Goal: Task Accomplishment & Management: Manage account settings

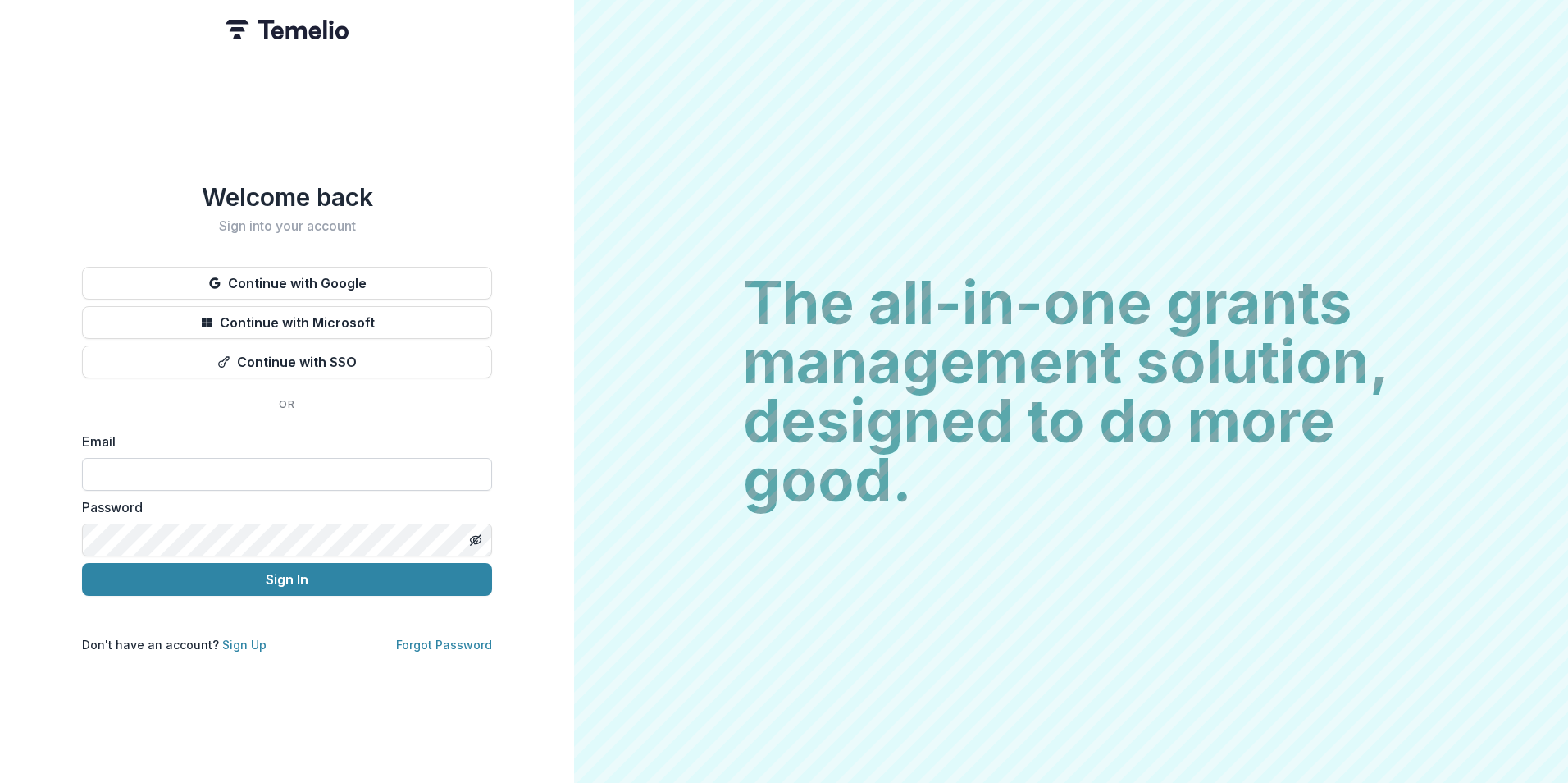
click at [235, 472] on input at bounding box center [287, 474] width 410 height 33
type input "**********"
click at [82, 563] on button "Sign In" at bounding box center [287, 579] width 410 height 33
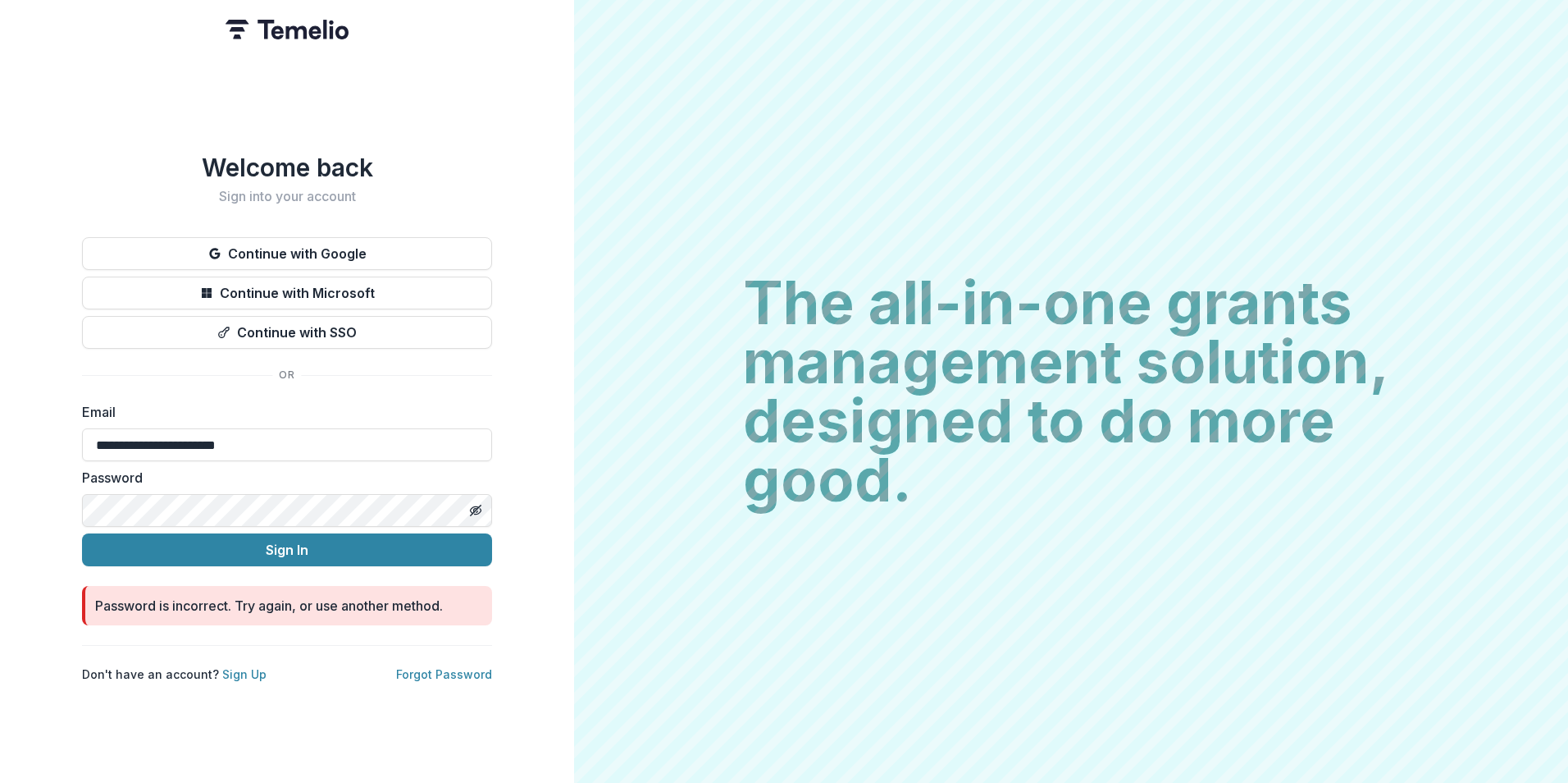
click at [82, 533] on button "Sign In" at bounding box center [287, 549] width 410 height 33
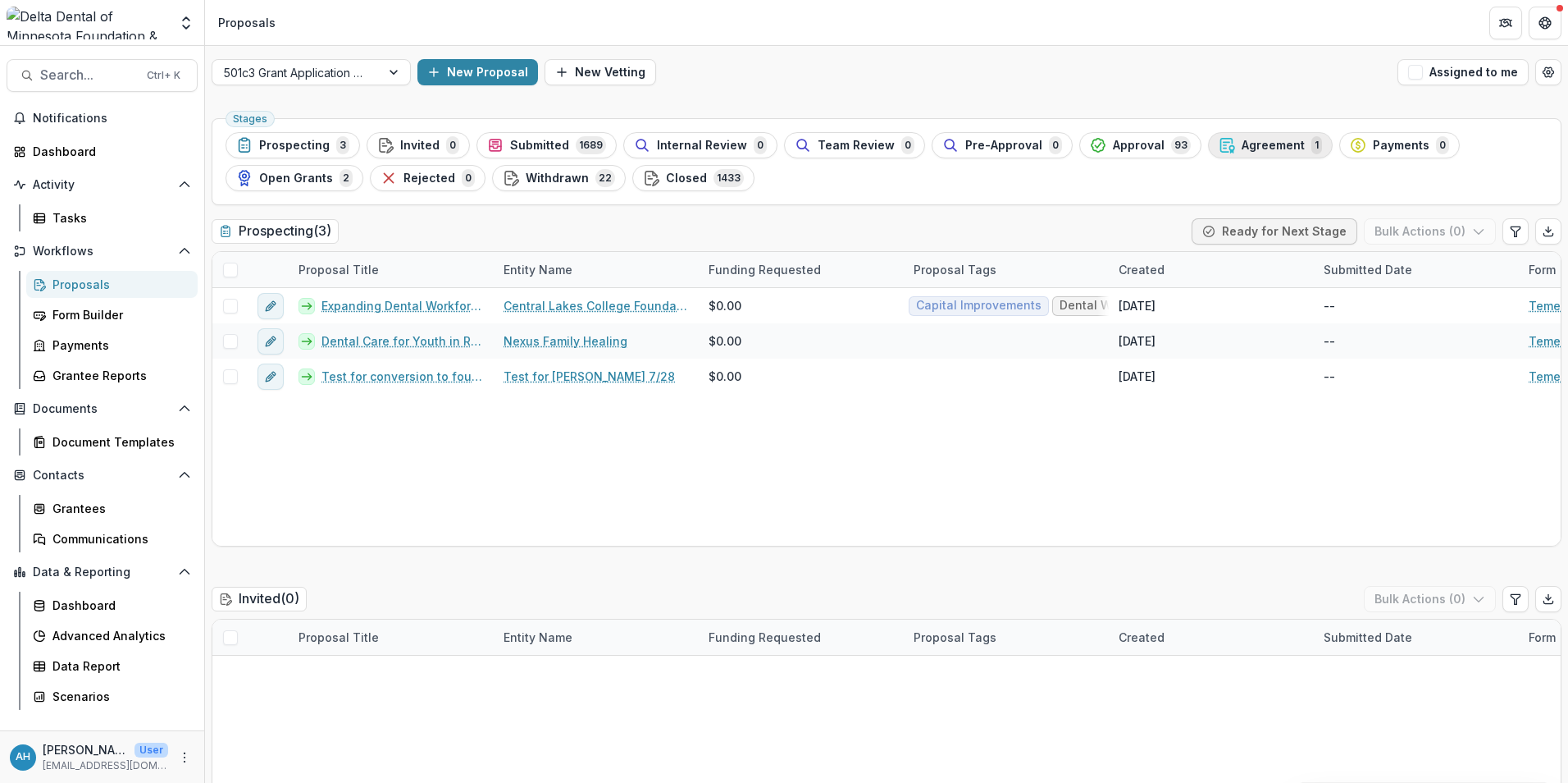
click at [1245, 143] on span "Agreement" at bounding box center [1273, 146] width 64 height 14
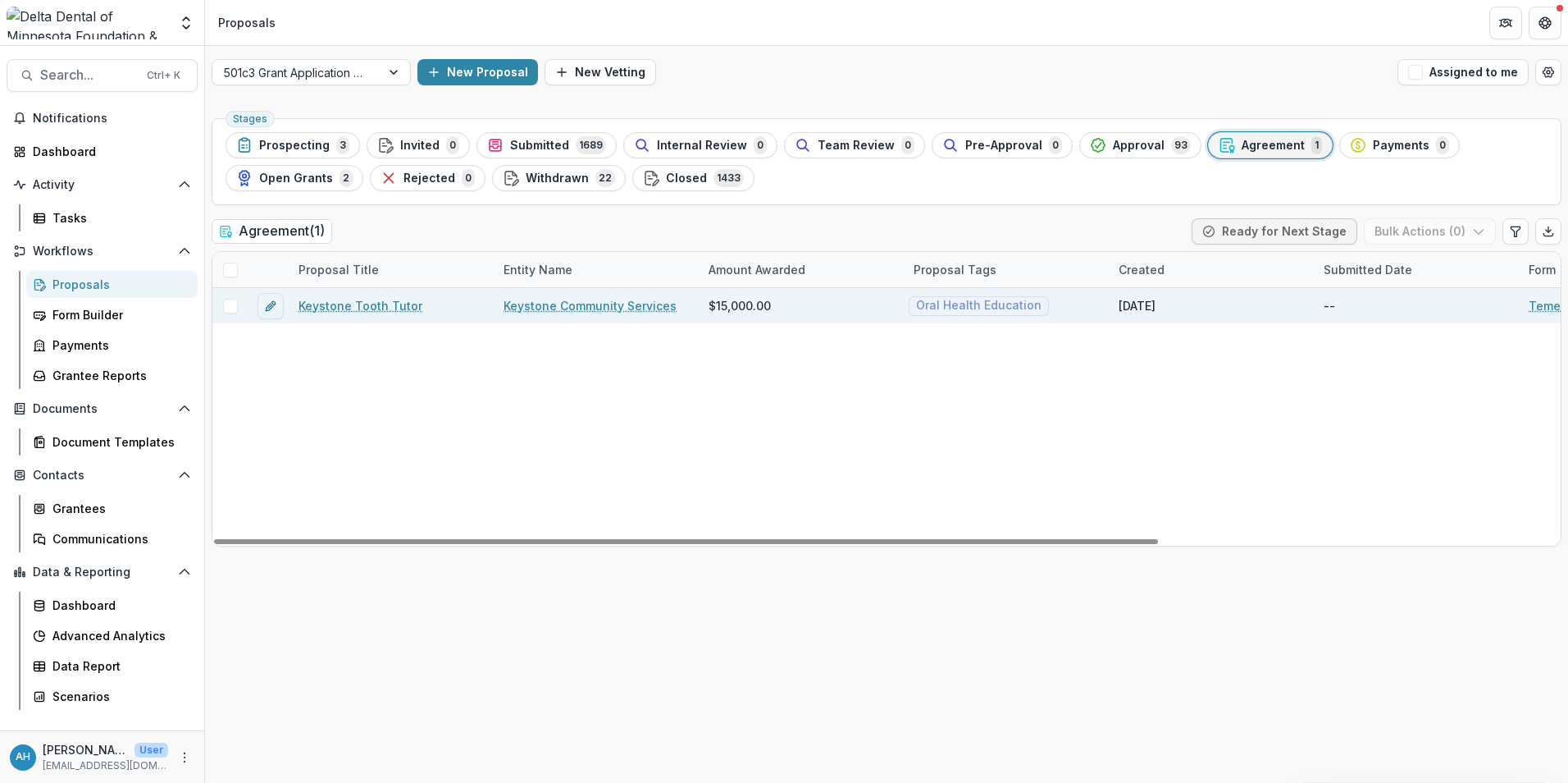
click at [379, 306] on link "Keystone Tooth Tutor" at bounding box center [360, 305] width 123 height 17
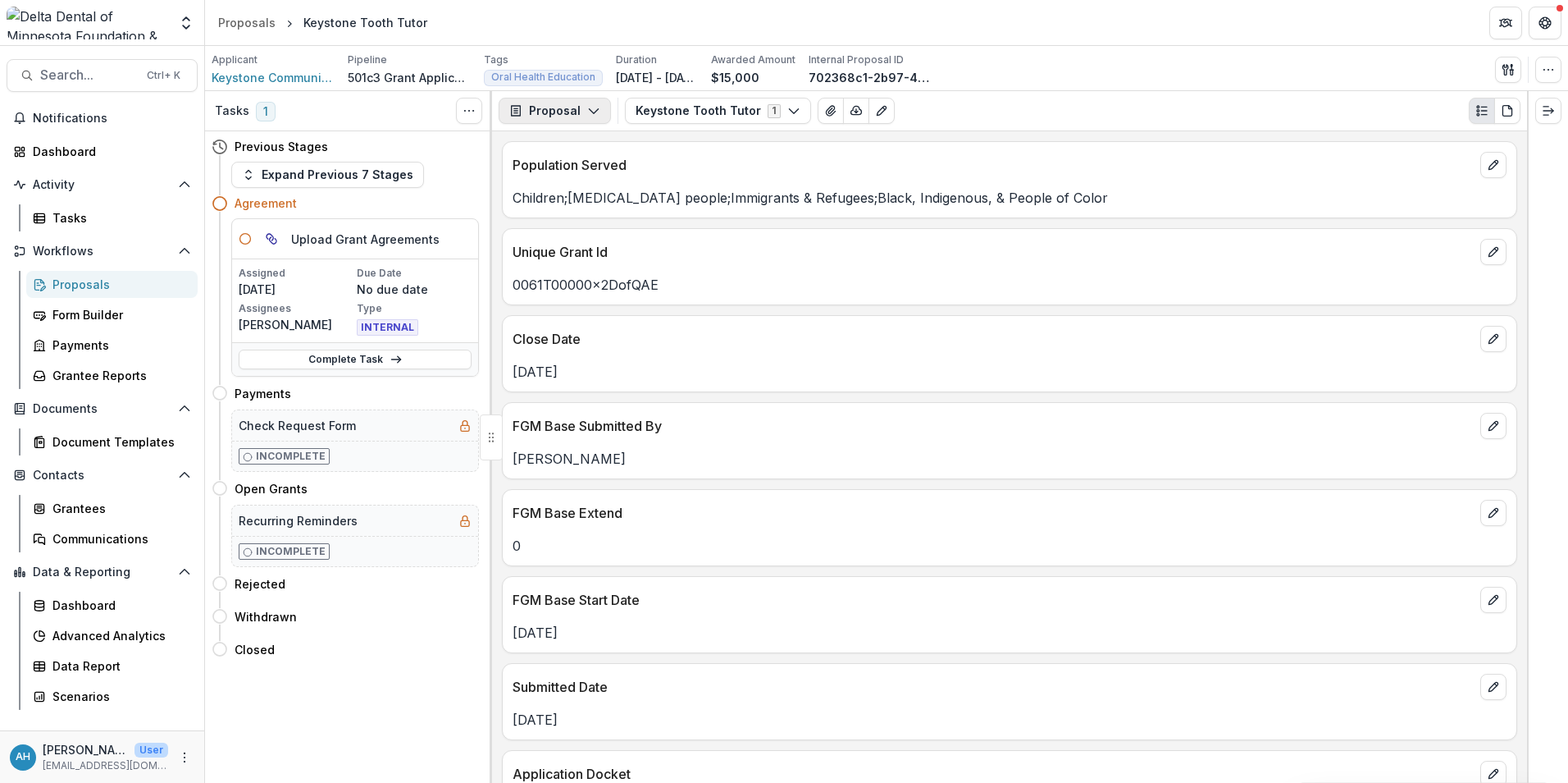
click at [575, 108] on button "Proposal" at bounding box center [555, 110] width 113 height 26
click at [582, 228] on div "Grant Agreements" at bounding box center [606, 229] width 150 height 17
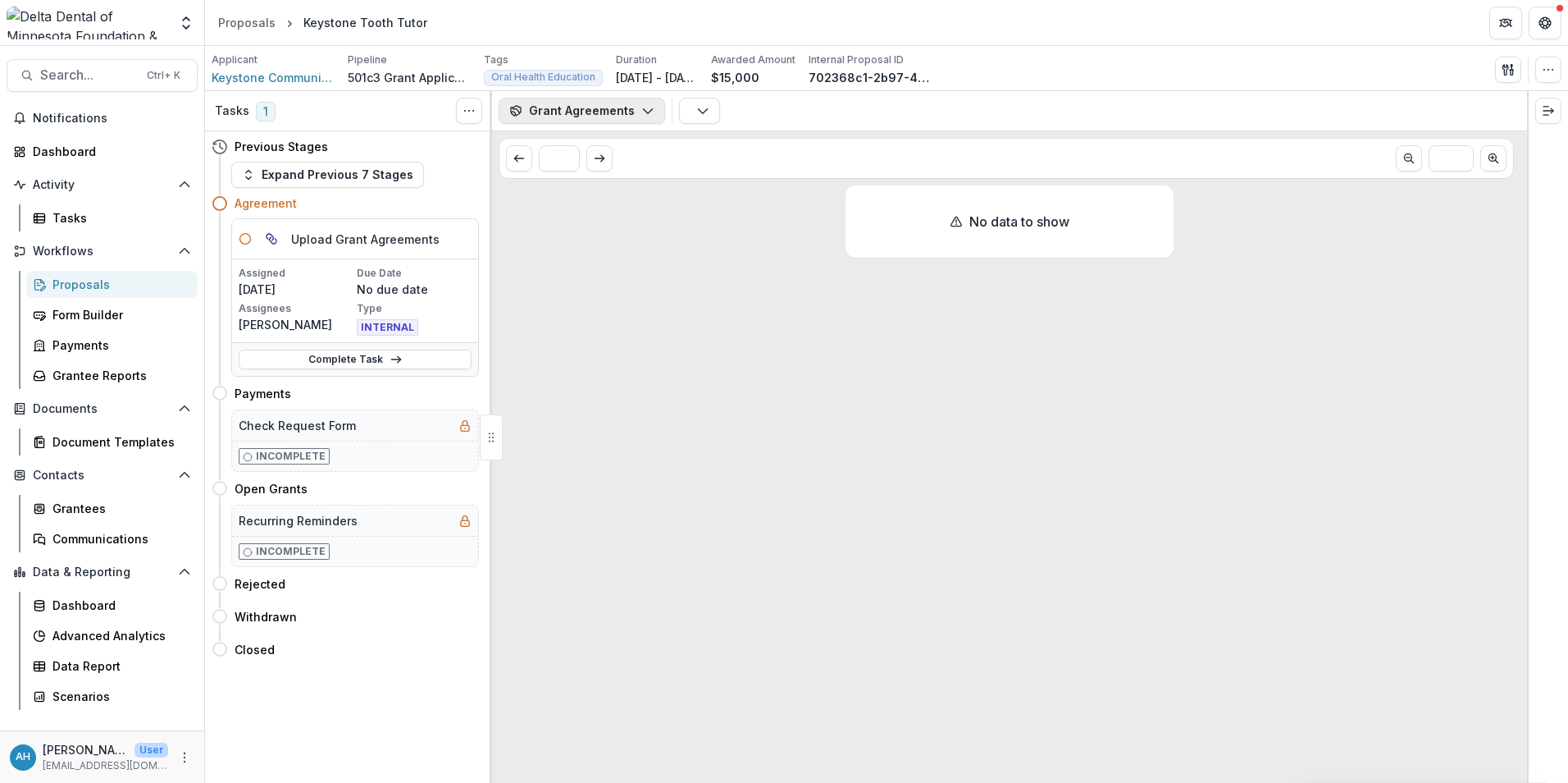
click at [583, 114] on button "Grant Agreements" at bounding box center [581, 110] width 166 height 26
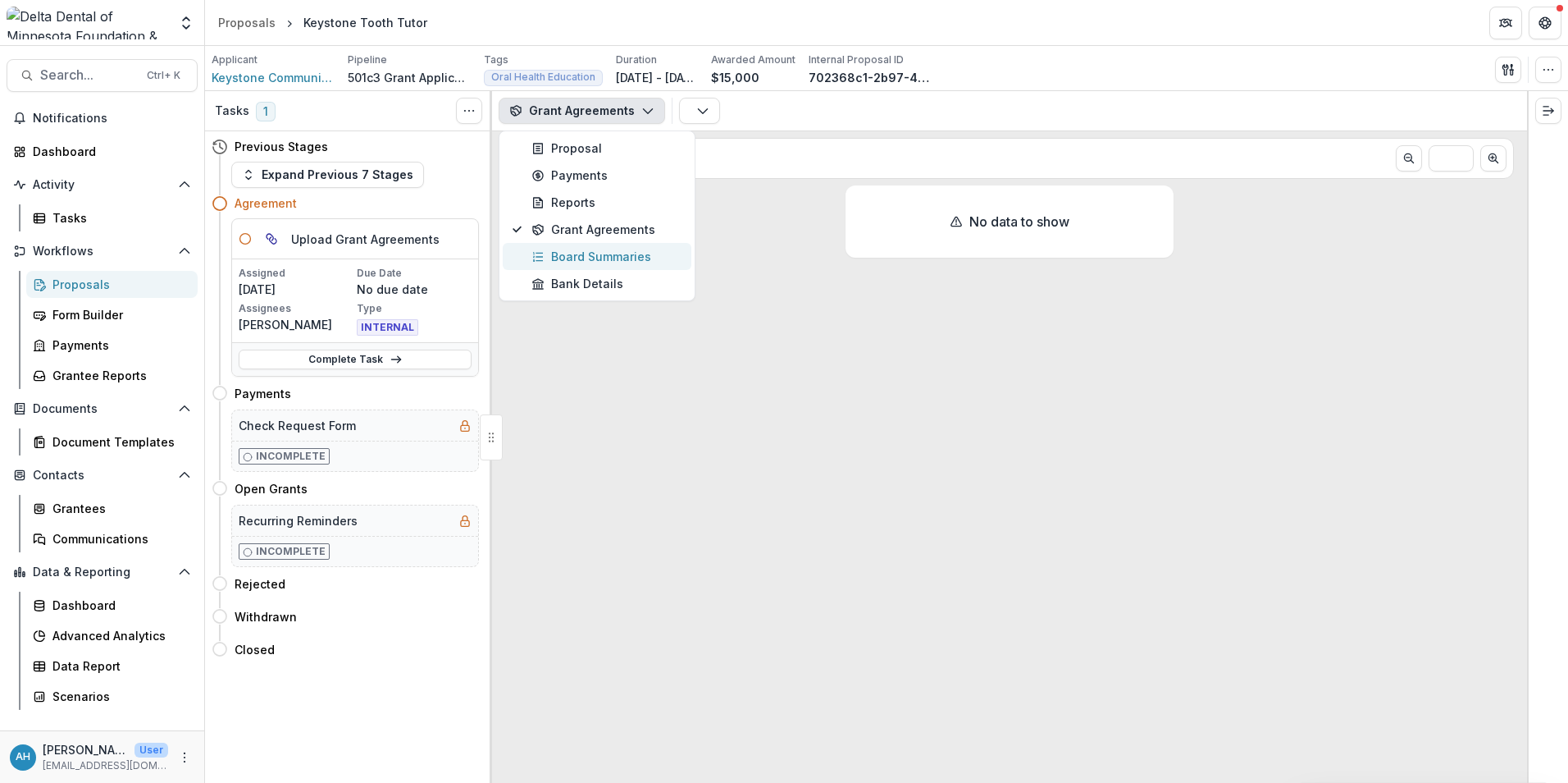
click at [581, 257] on div "Board Summaries" at bounding box center [606, 256] width 150 height 17
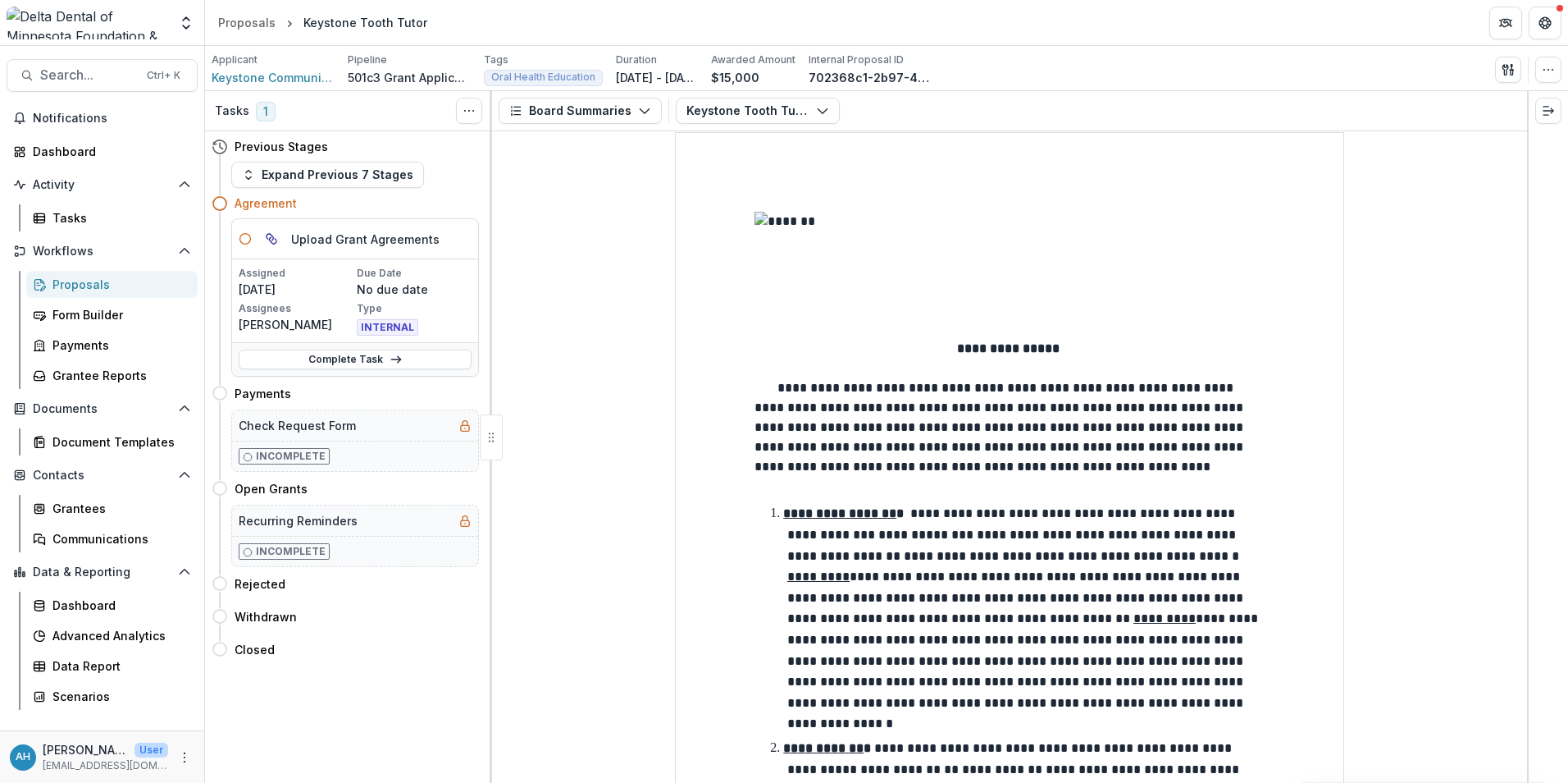
scroll to position [82, 0]
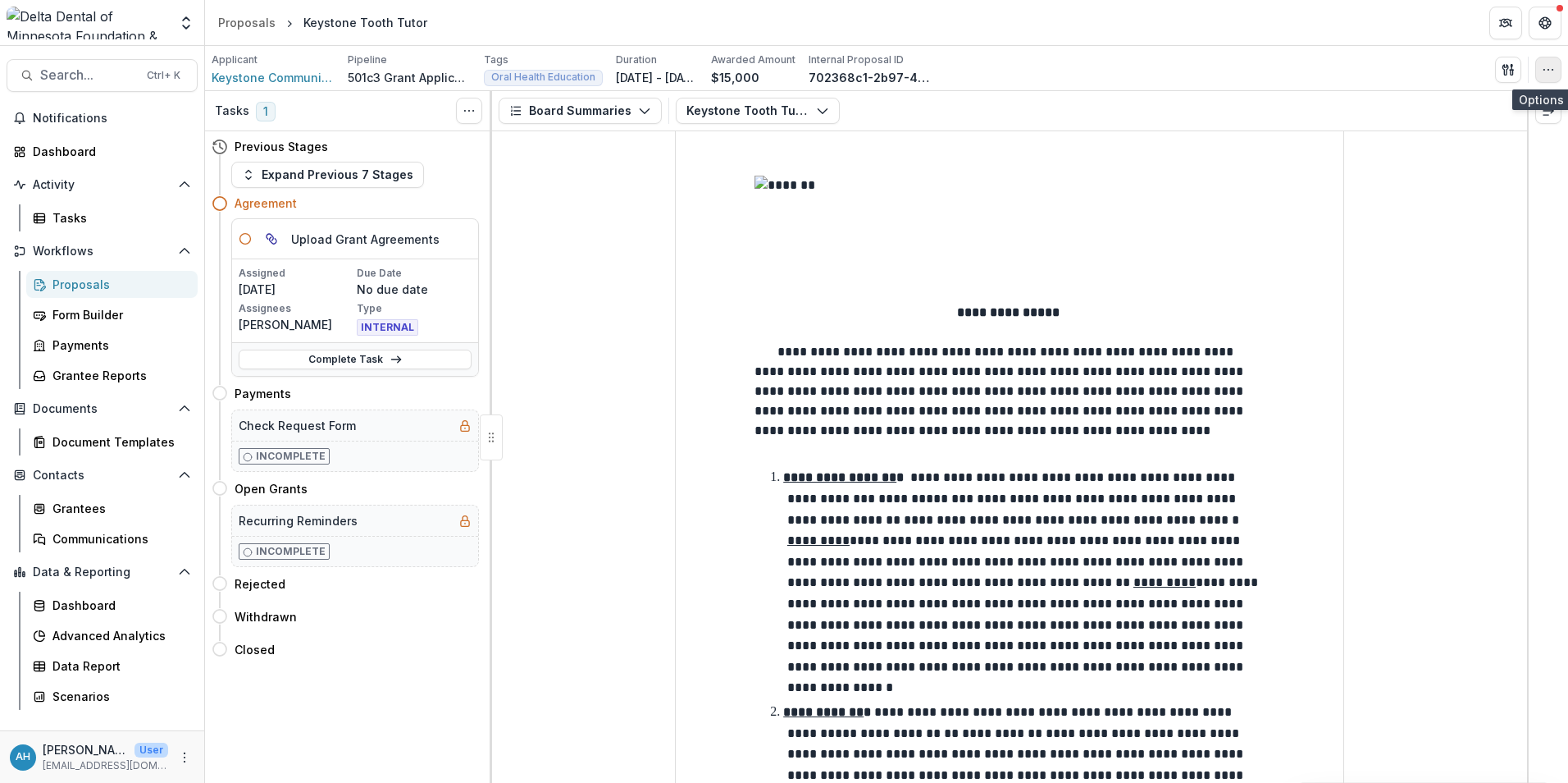
click at [1545, 65] on icon "button" at bounding box center [1548, 70] width 13 height 13
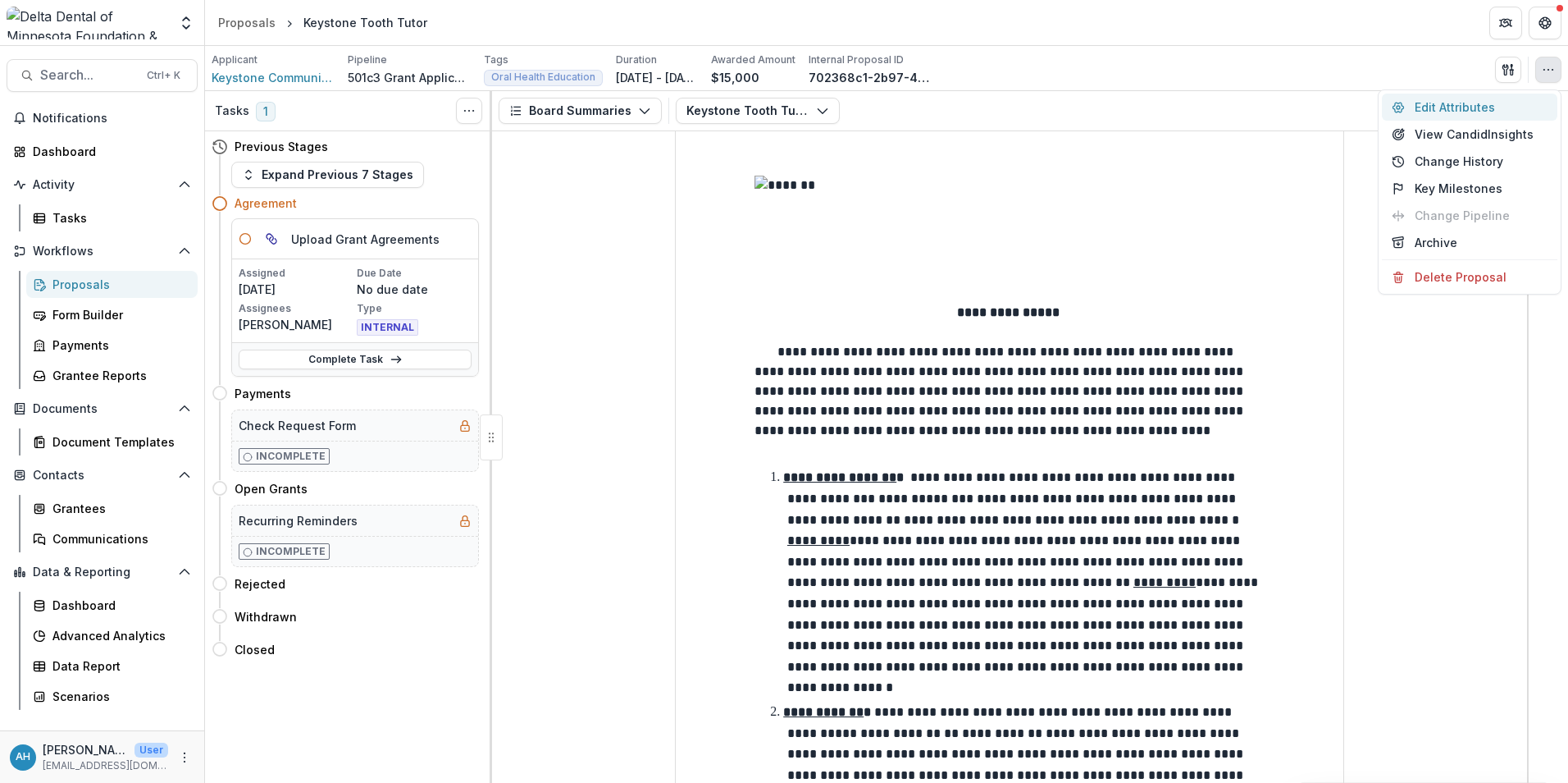
click at [1491, 112] on button "Edit Attributes" at bounding box center [1470, 107] width 175 height 27
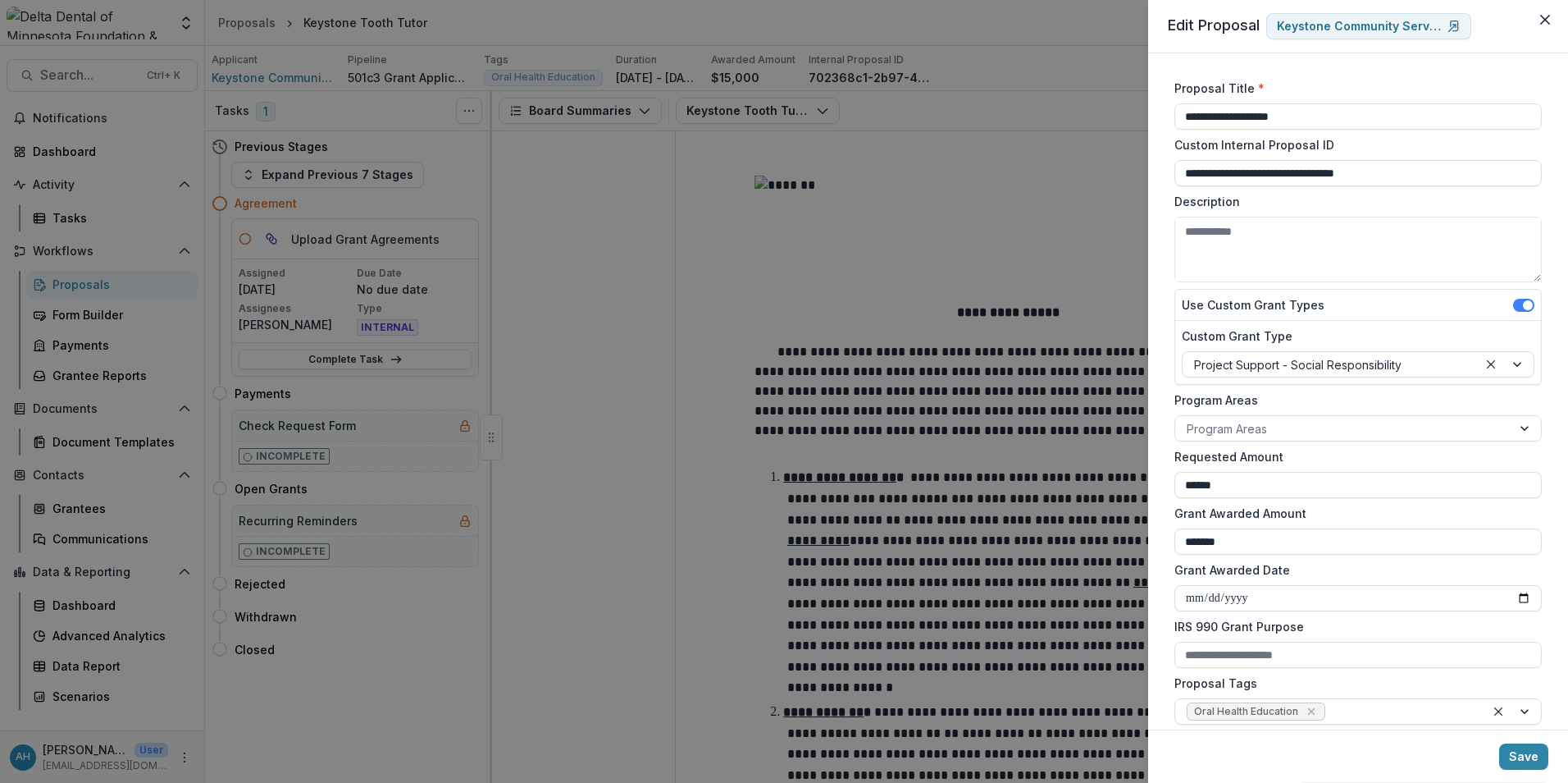
click at [1012, 55] on div "**********" at bounding box center [784, 391] width 1568 height 783
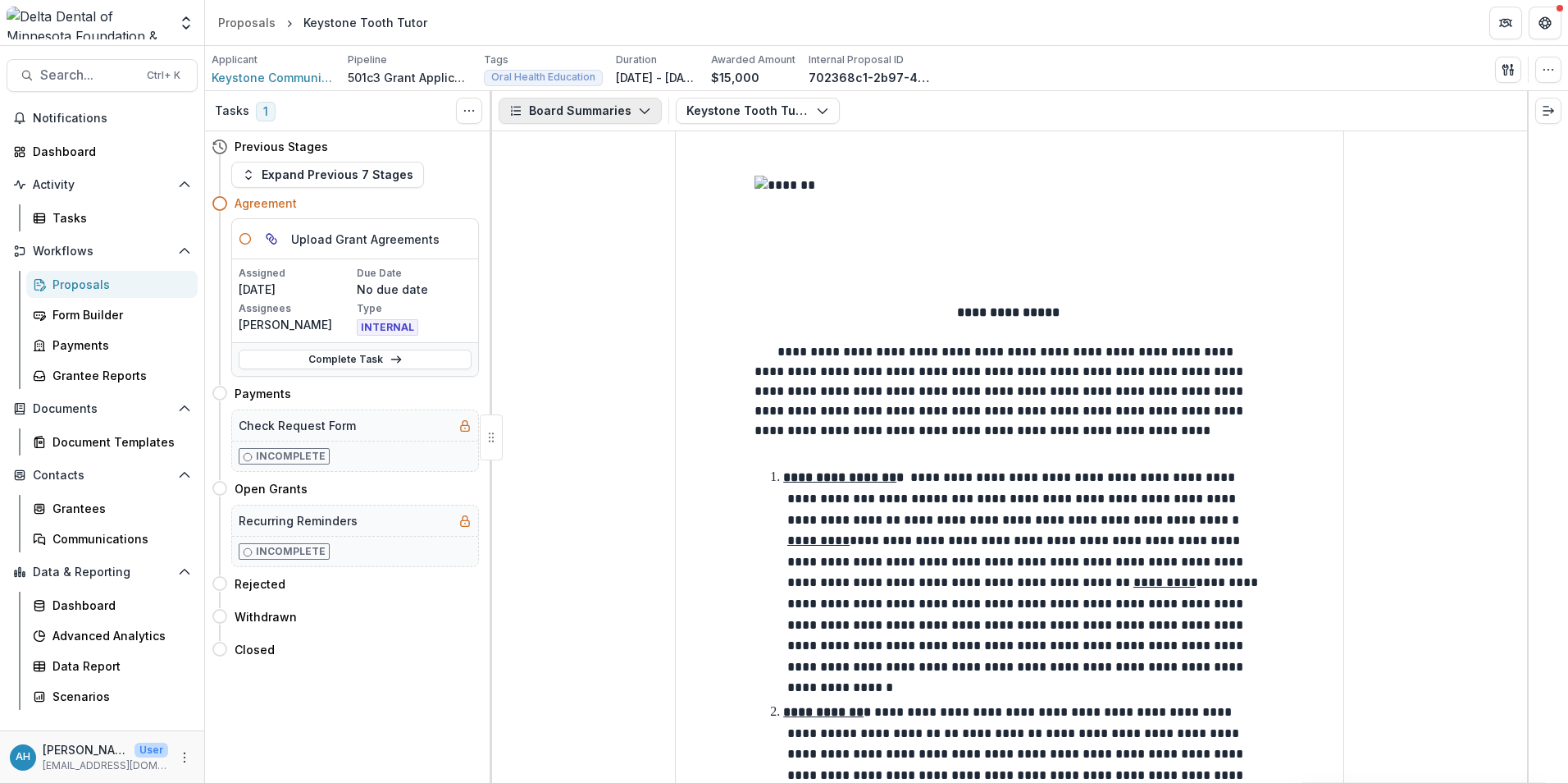
click at [581, 109] on button "Board Summaries" at bounding box center [580, 110] width 163 height 26
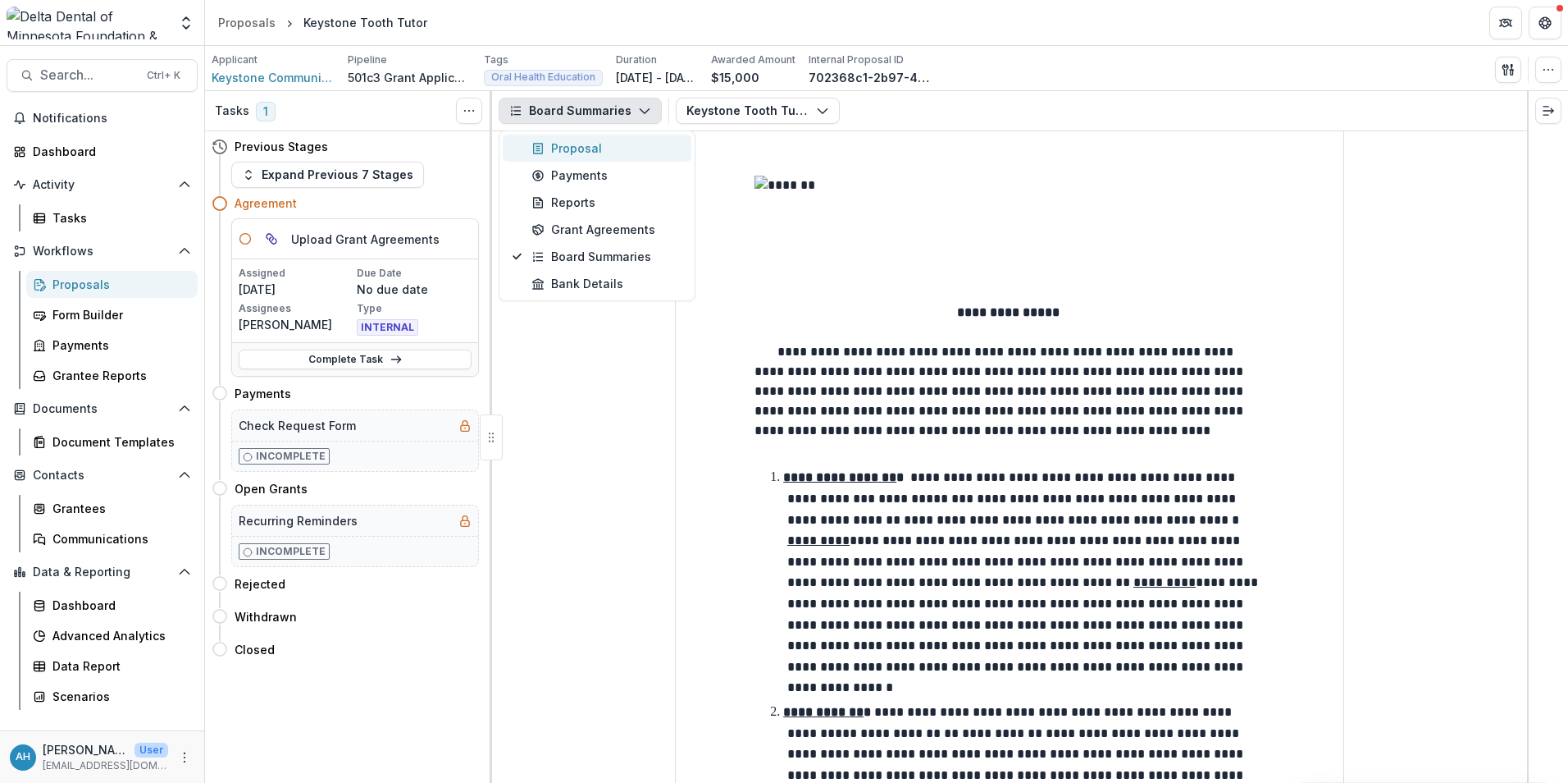
click at [591, 150] on div "Proposal" at bounding box center [606, 148] width 150 height 17
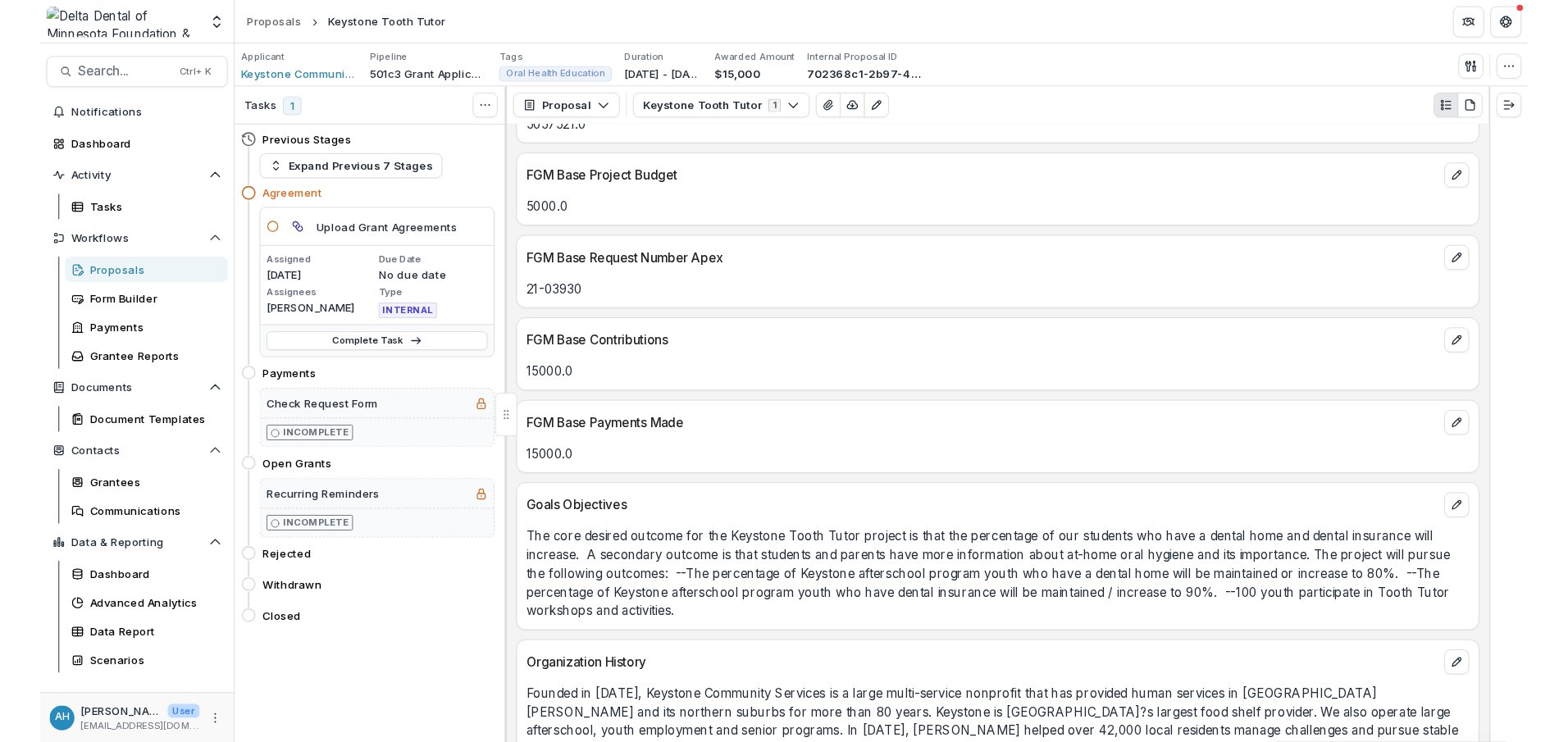
scroll to position [1640, 0]
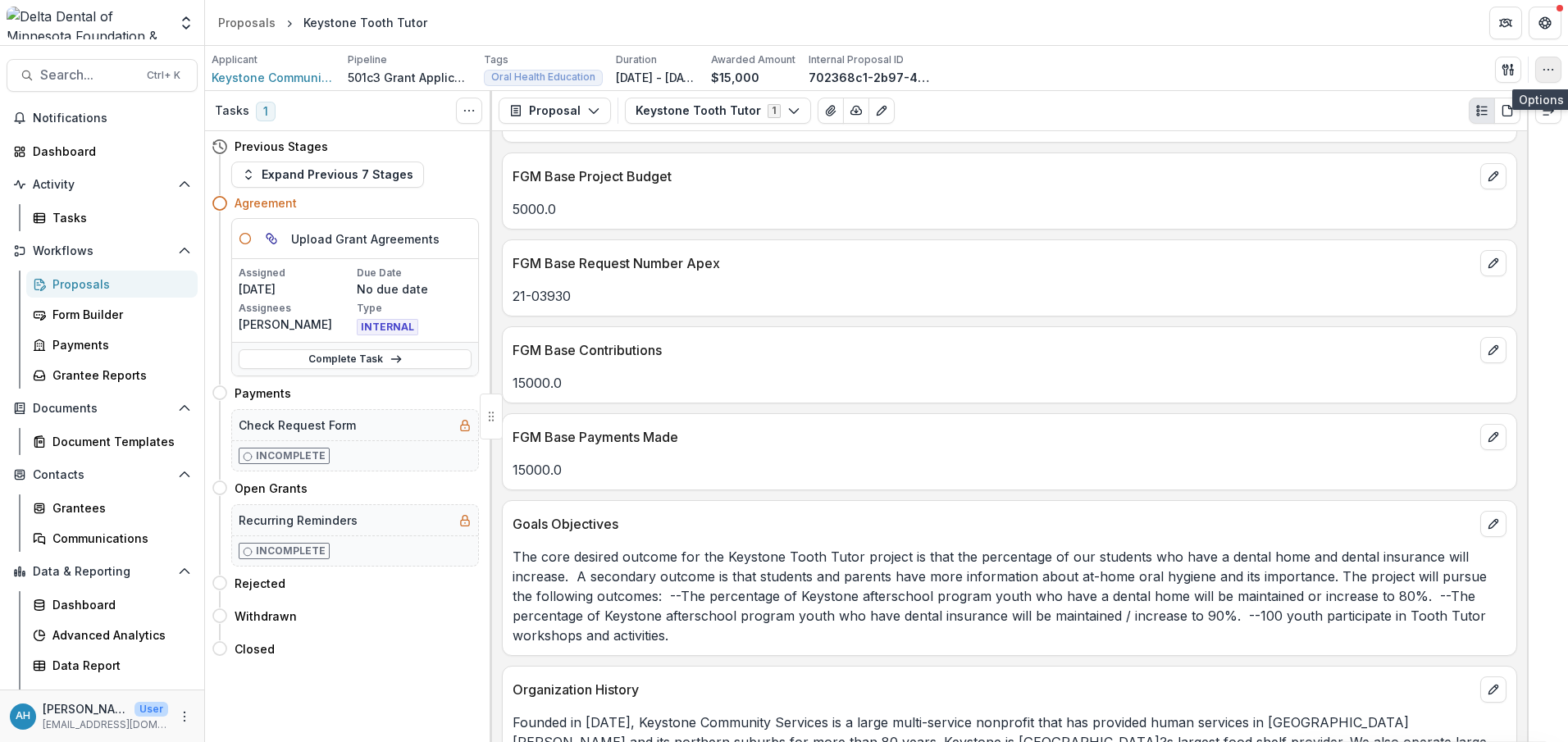
click at [1556, 71] on button "button" at bounding box center [1547, 69] width 26 height 26
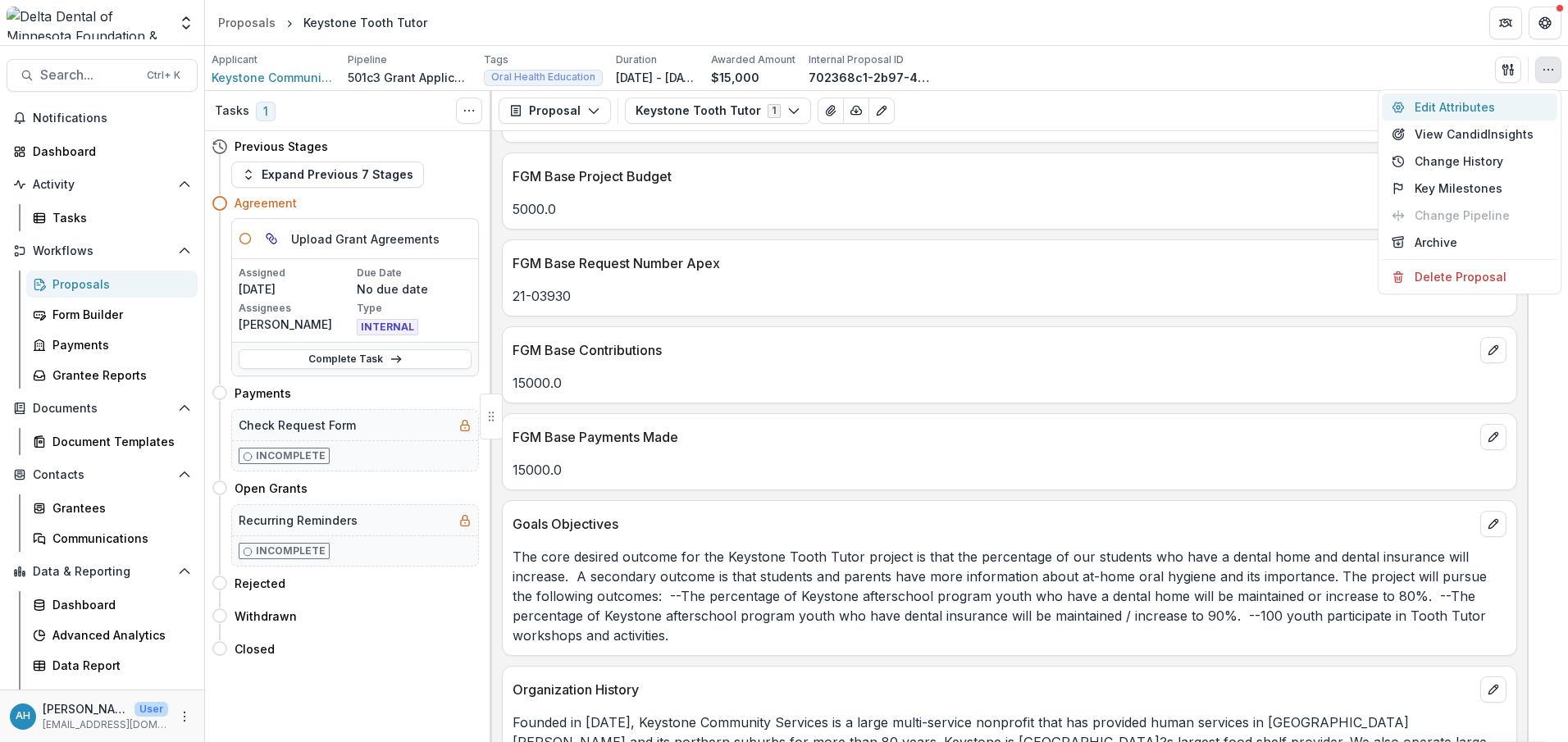
click at [1490, 101] on button "Edit Attributes" at bounding box center [1470, 107] width 175 height 27
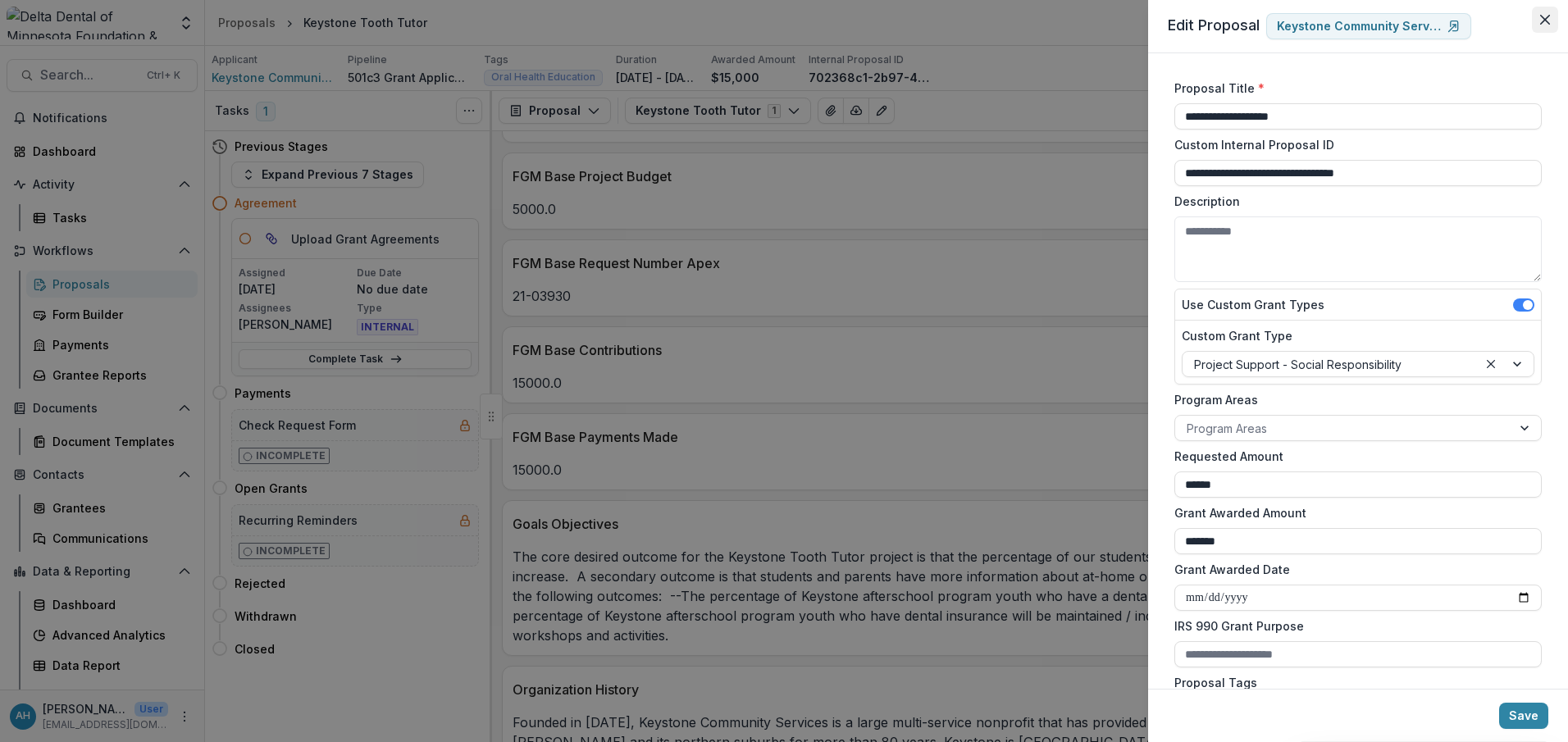
click at [1546, 14] on button "Close" at bounding box center [1545, 19] width 26 height 26
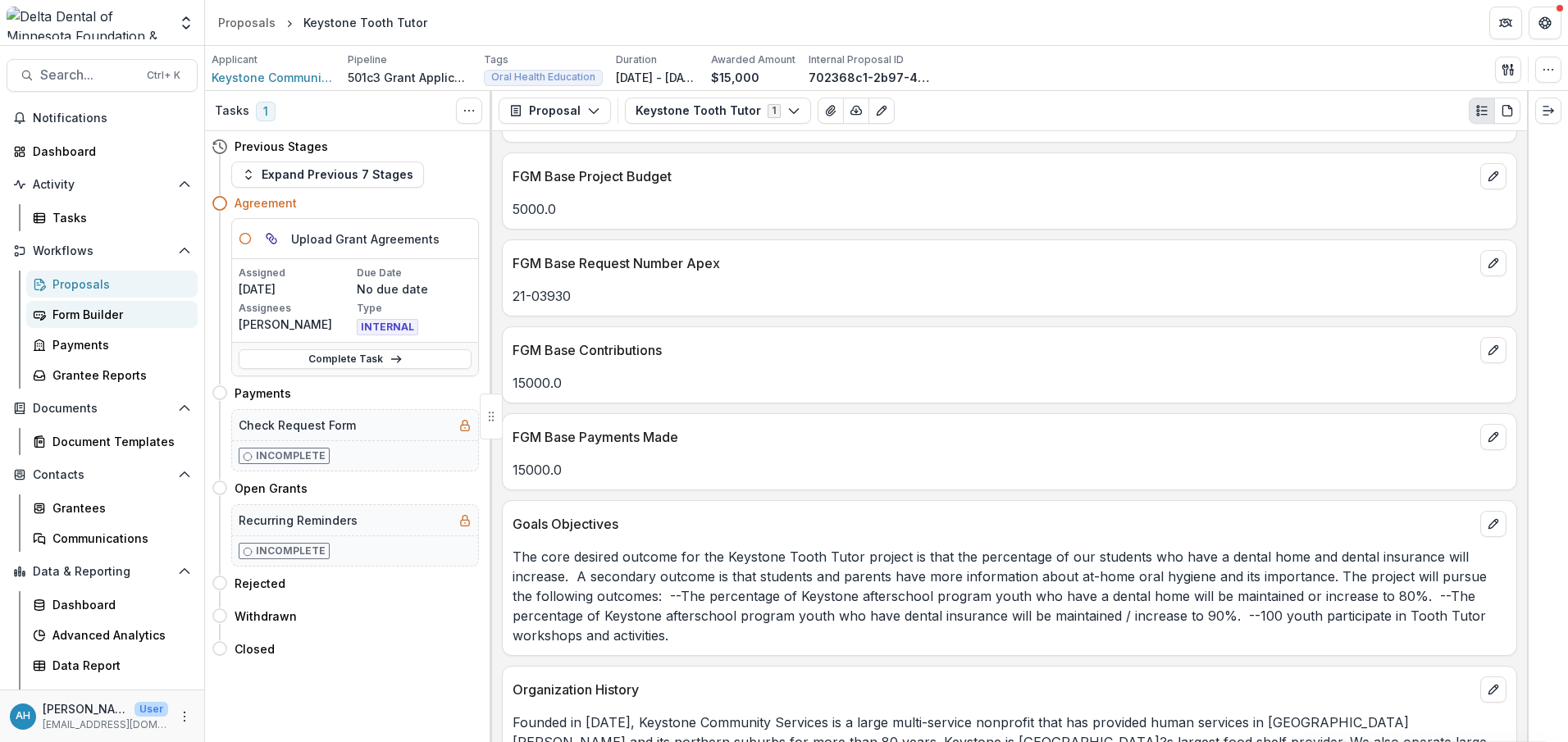
click at [94, 310] on div "Form Builder" at bounding box center [119, 314] width 132 height 17
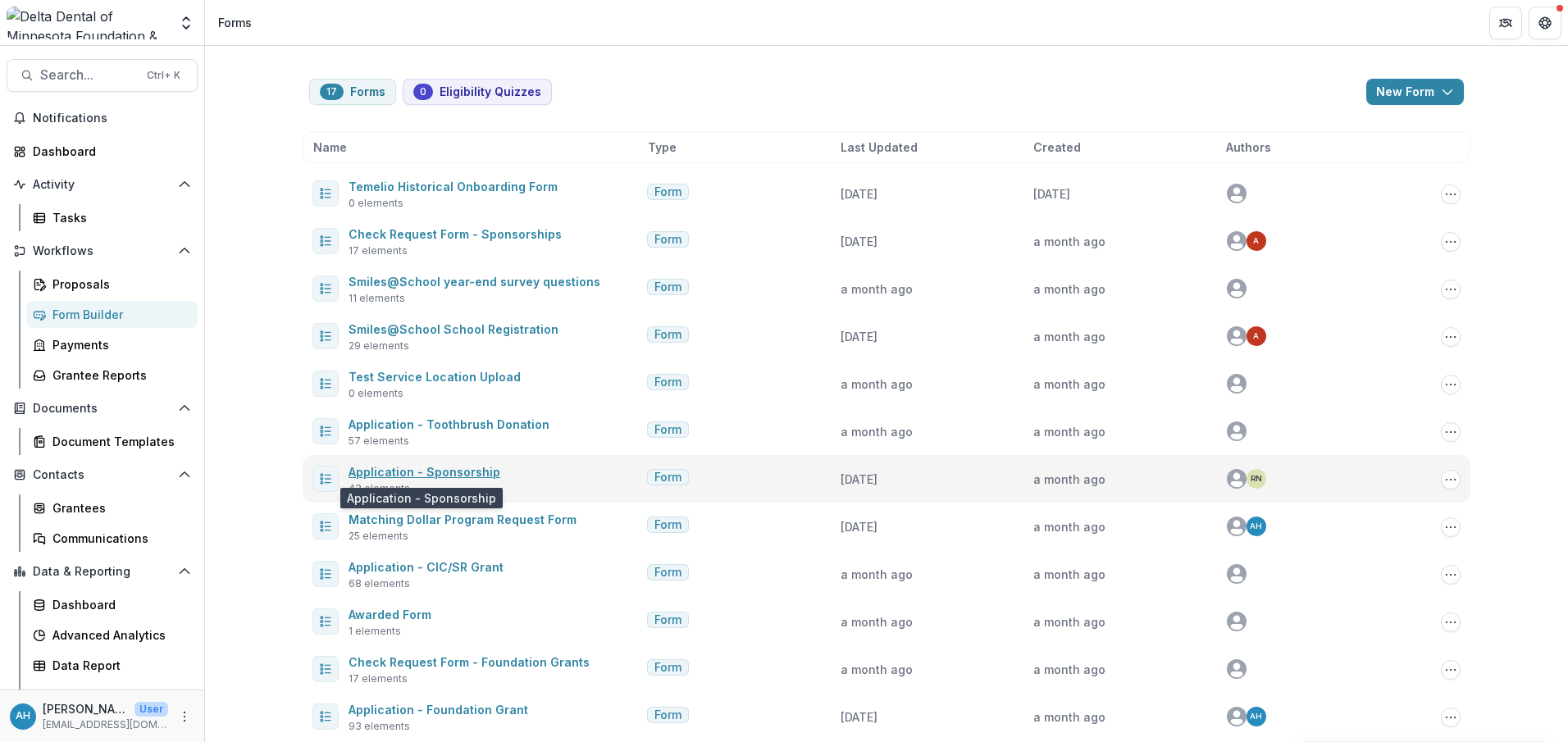
click at [439, 469] on link "Application - Sponsorship" at bounding box center [425, 472] width 152 height 14
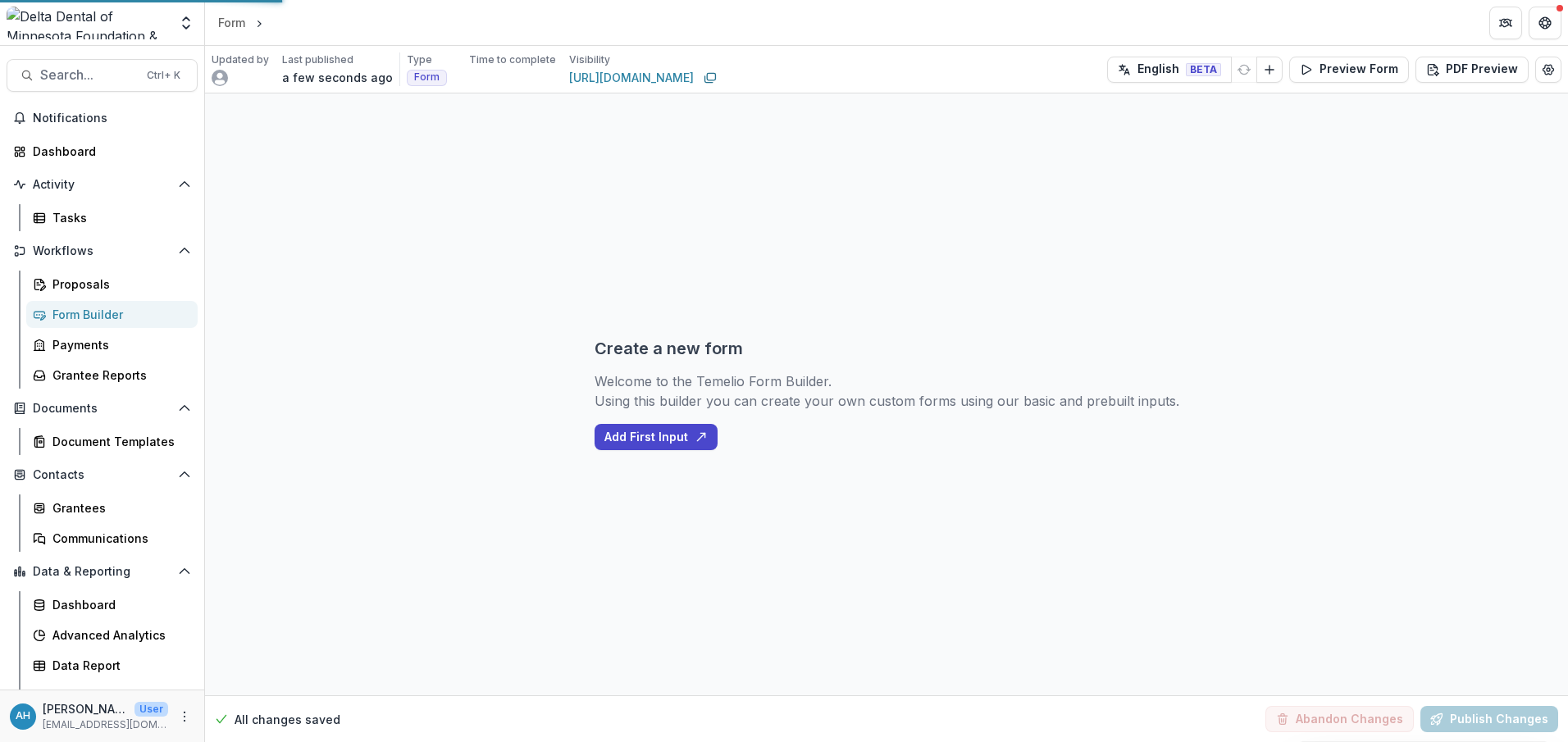
select select "********"
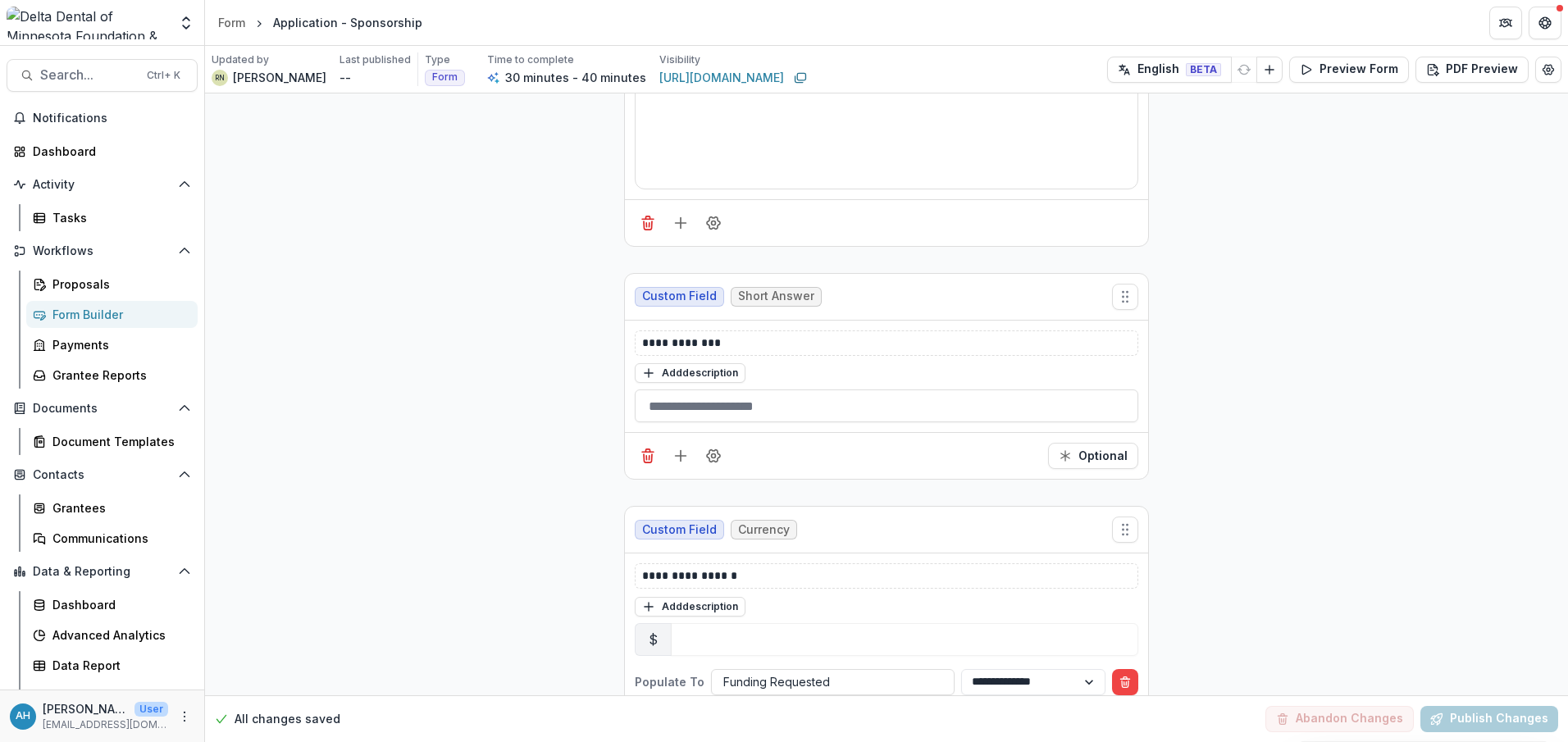
scroll to position [2869, 0]
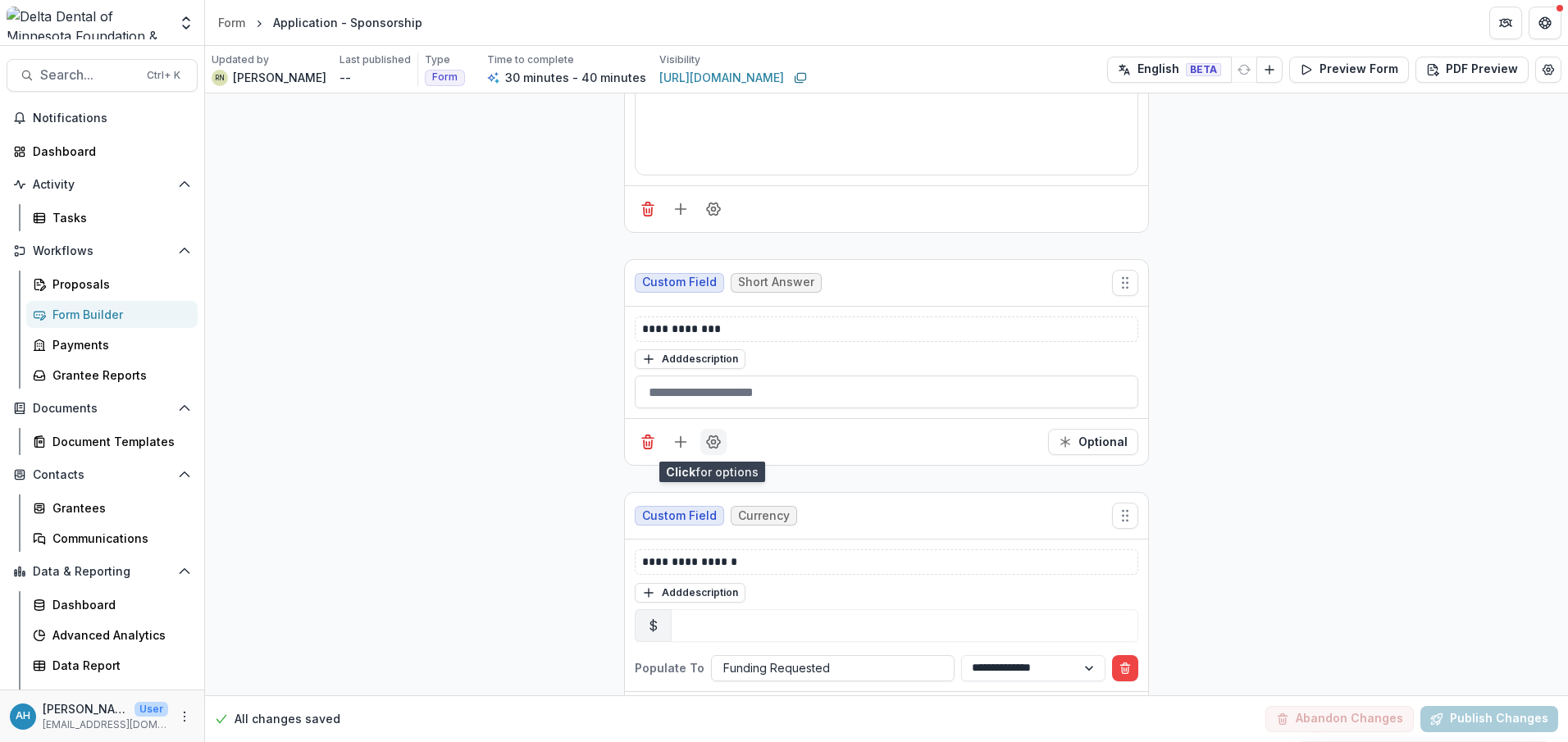
click at [713, 447] on icon "Field Settings" at bounding box center [714, 442] width 16 height 16
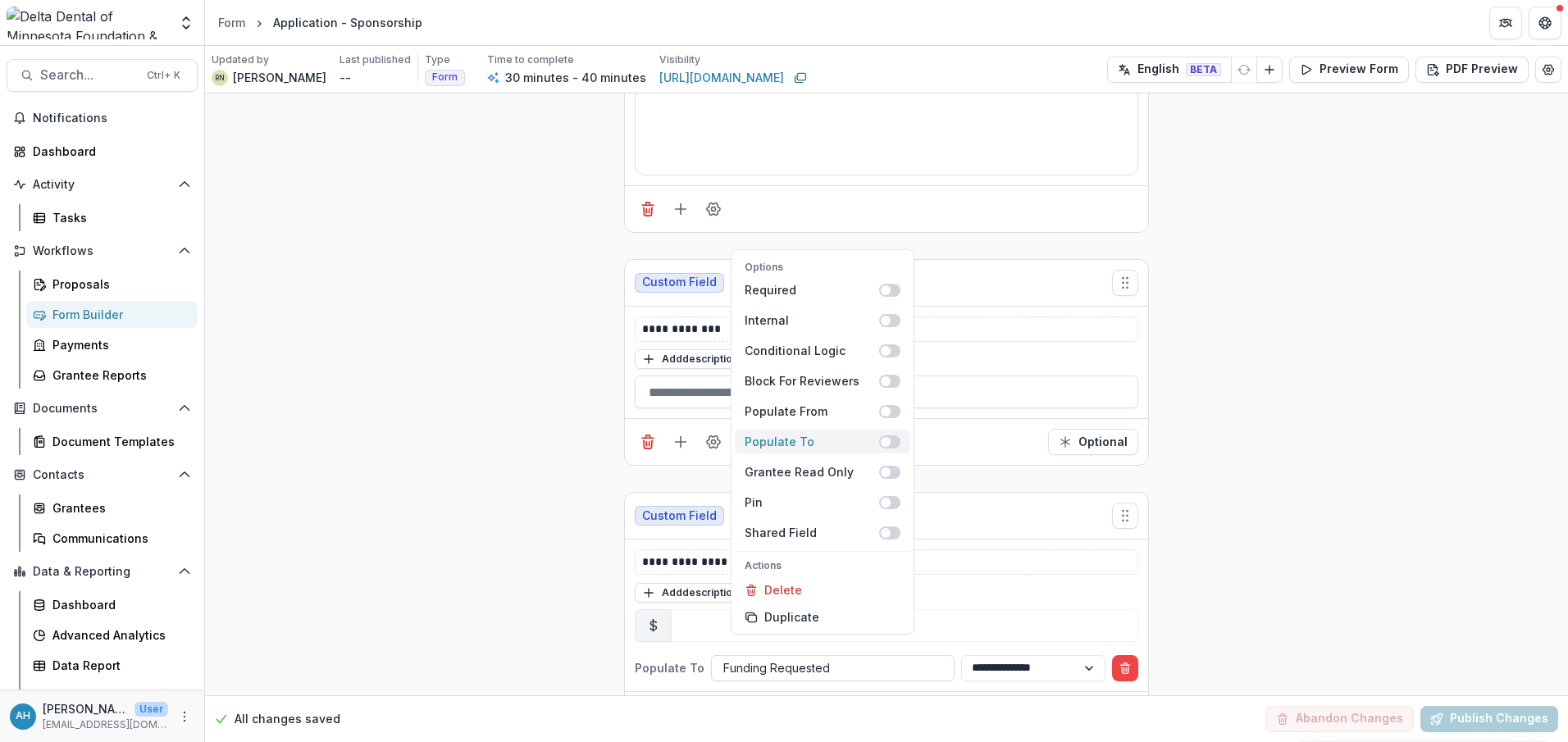
click at [792, 444] on div "Populate To" at bounding box center [812, 441] width 134 height 17
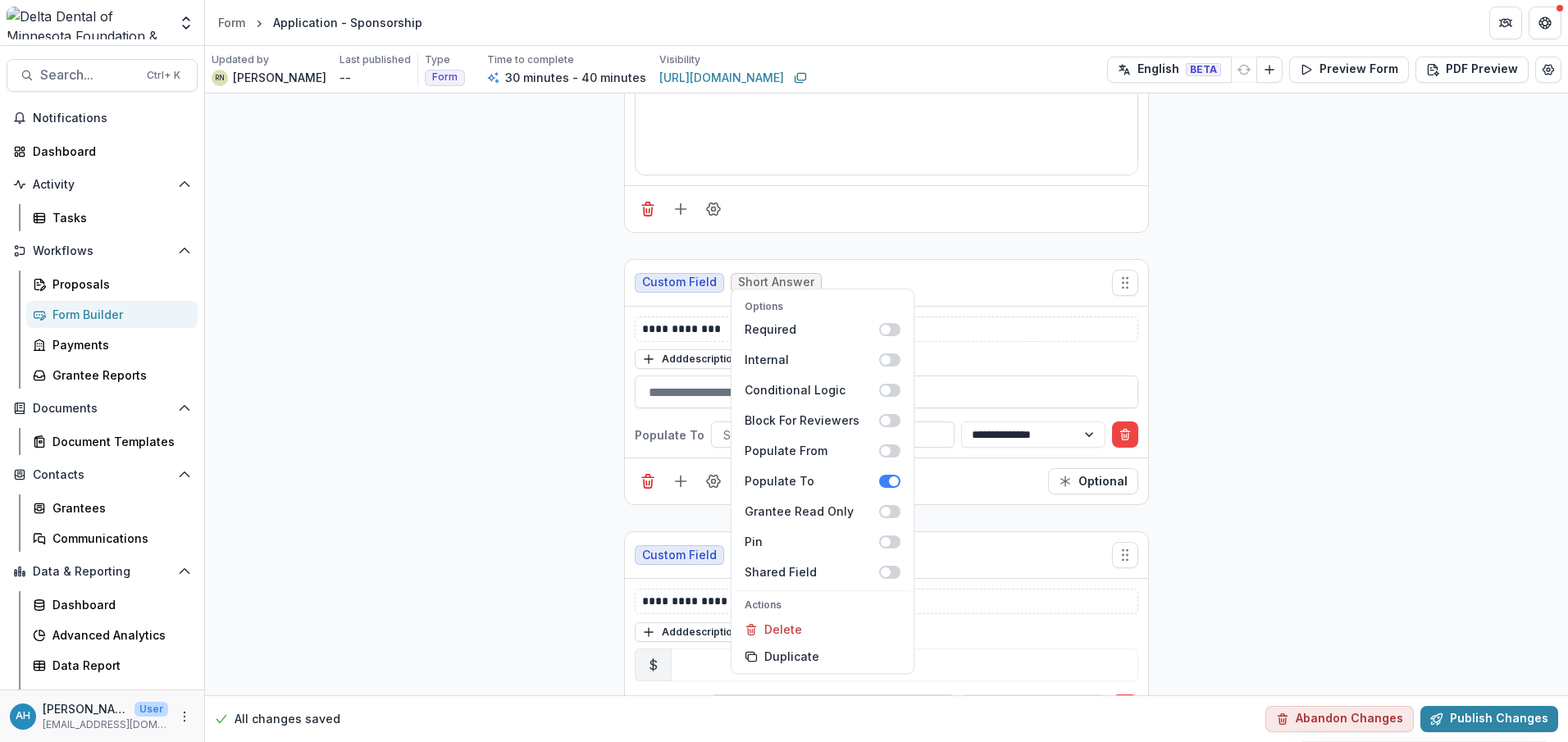
click at [973, 494] on div "Optional" at bounding box center [886, 481] width 523 height 46
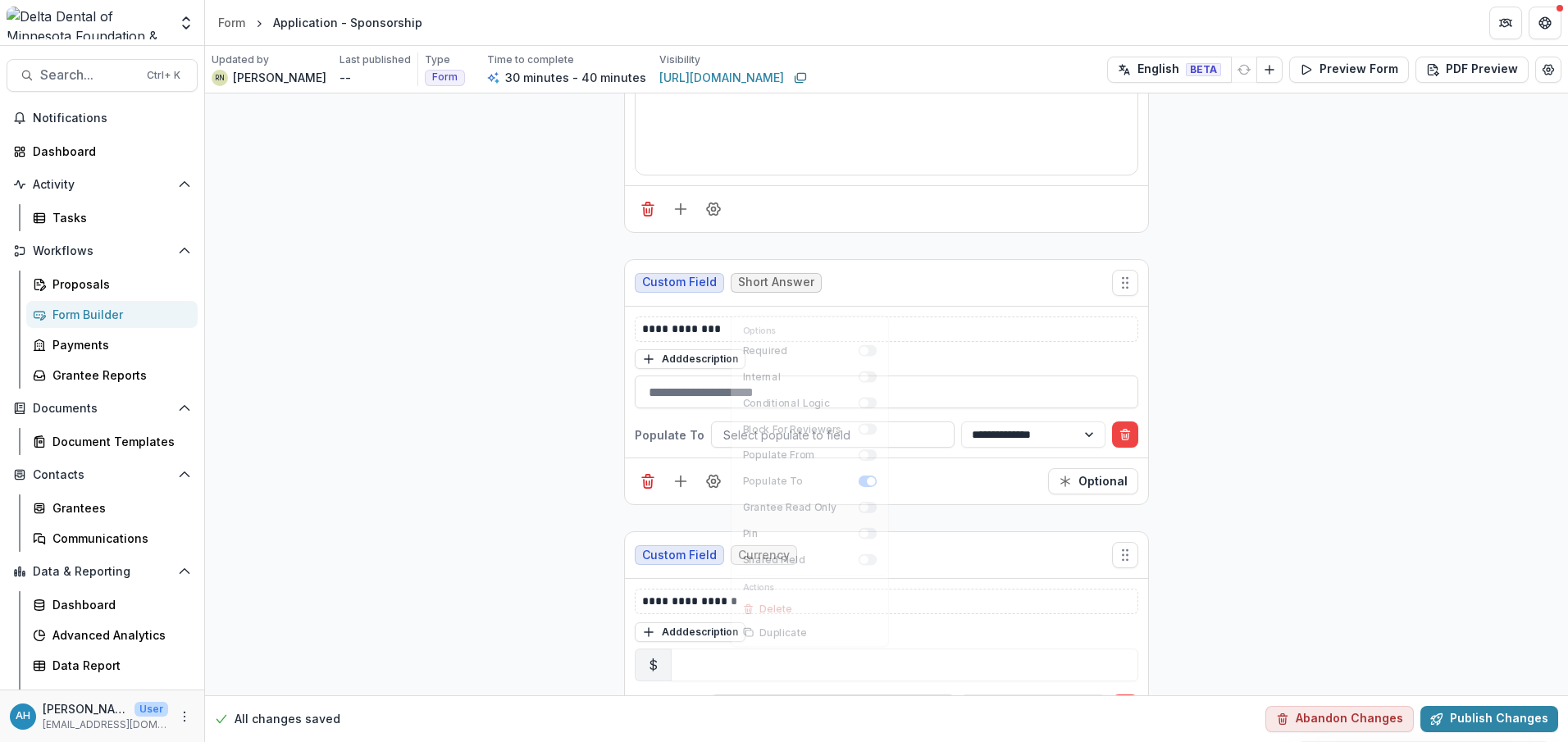
click at [973, 494] on div "Optional" at bounding box center [886, 481] width 523 height 46
drag, startPoint x: 973, startPoint y: 494, endPoint x: 860, endPoint y: 435, distance: 127.5
click at [860, 435] on div at bounding box center [833, 434] width 219 height 21
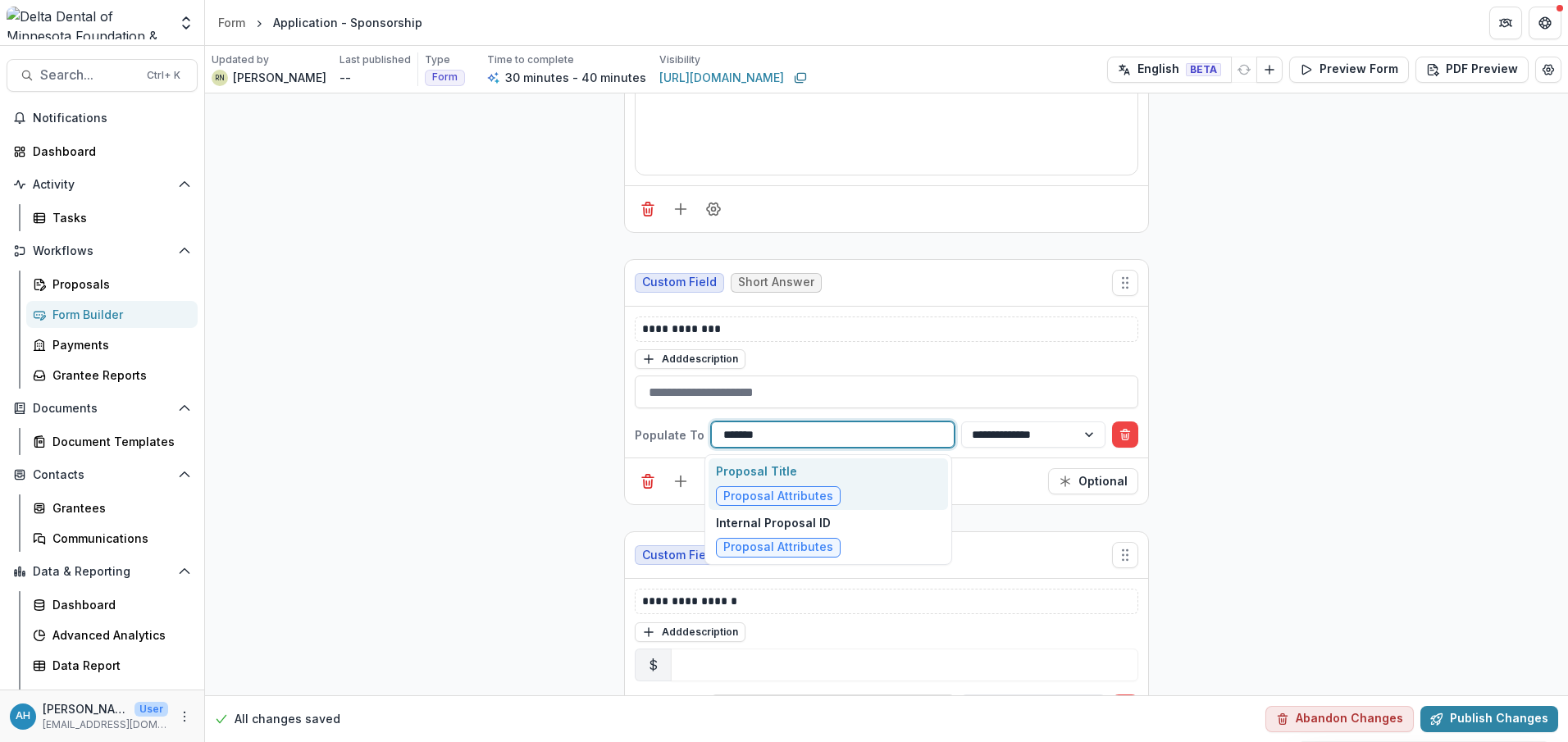
type input "********"
click at [862, 488] on div "Proposal Title Proposal Attributes" at bounding box center [828, 485] width 240 height 52
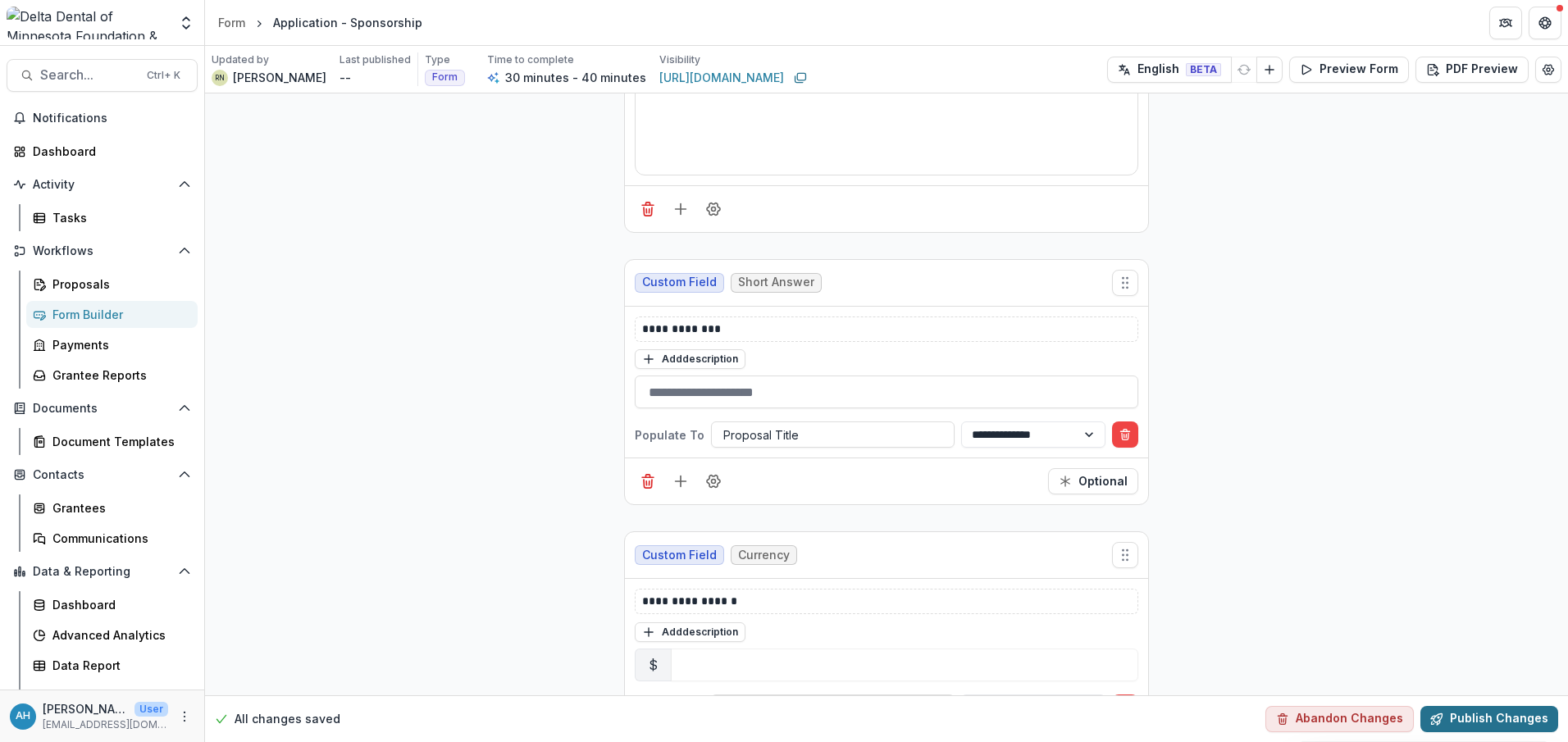
click at [1506, 726] on button "Publish Changes" at bounding box center [1489, 718] width 138 height 26
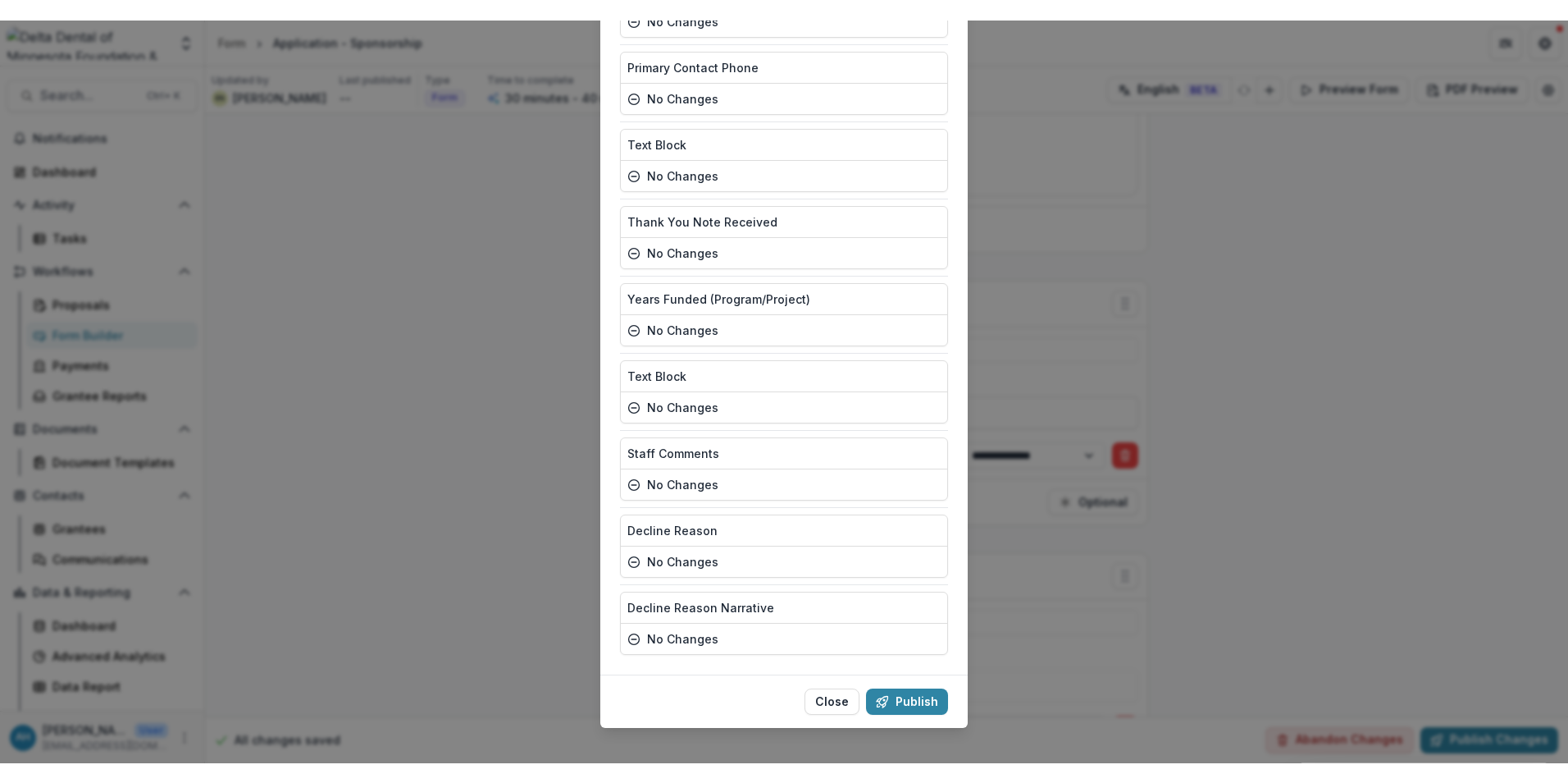
scroll to position [2807, 0]
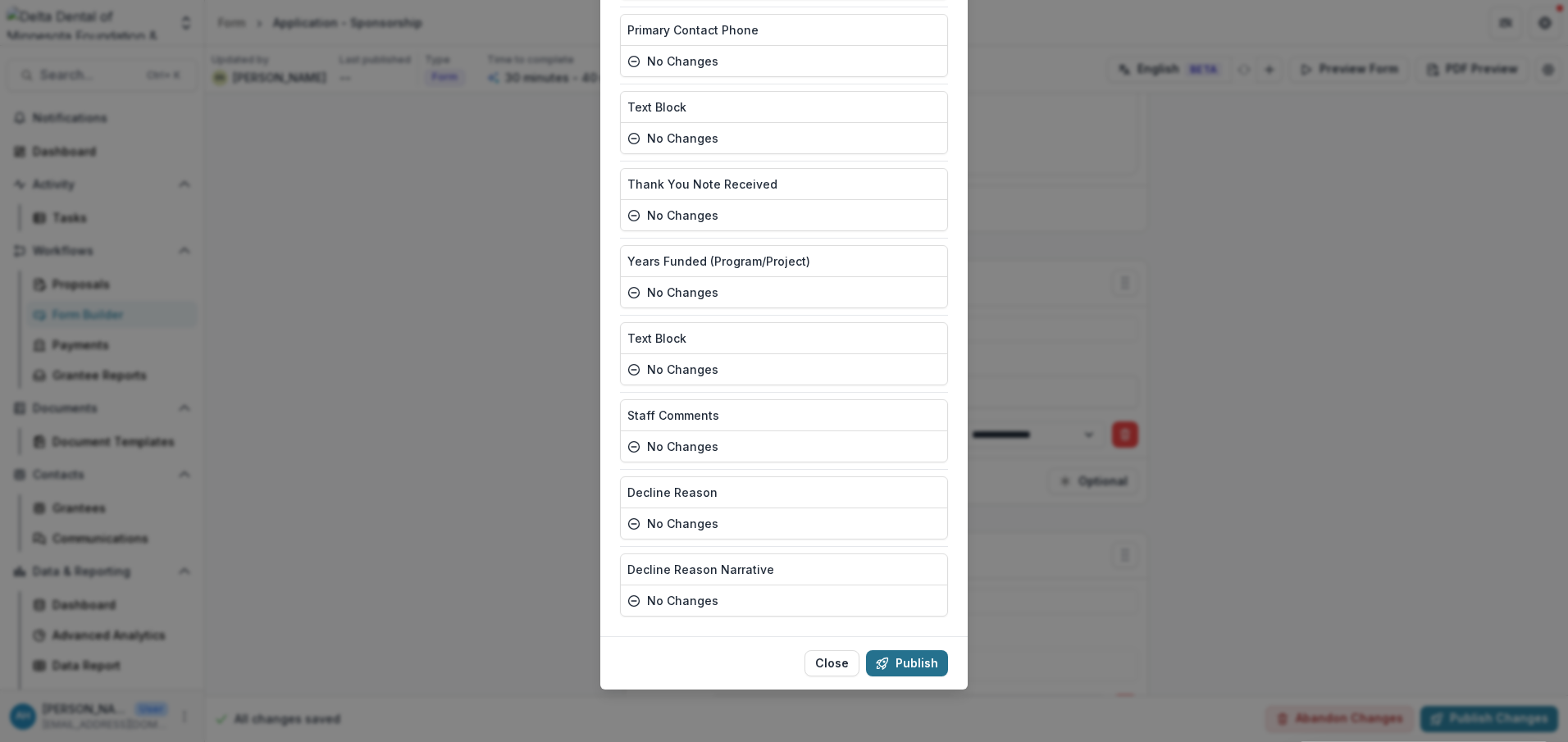
click at [918, 666] on button "Publish" at bounding box center [907, 662] width 82 height 26
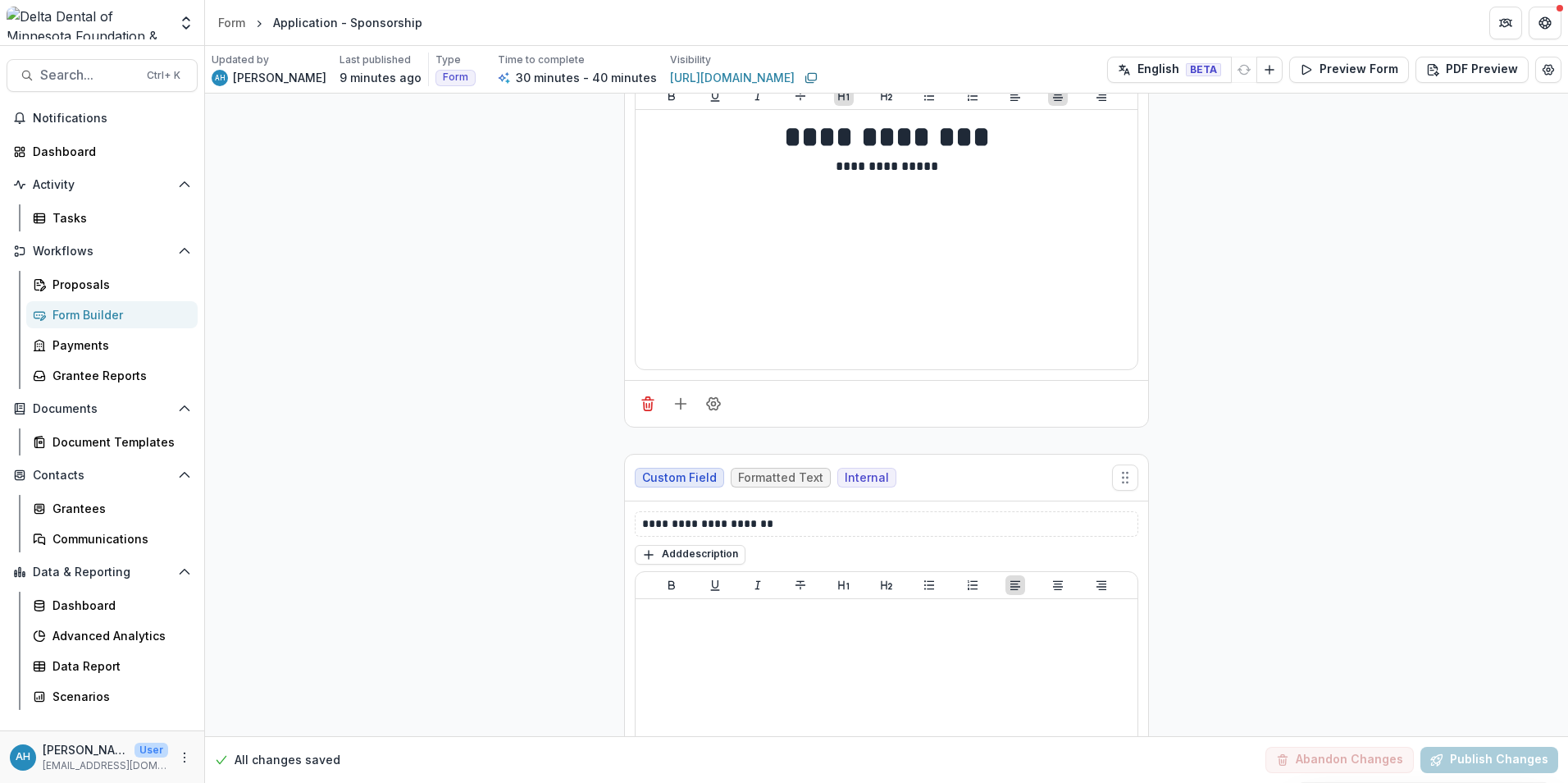
scroll to position [0, 0]
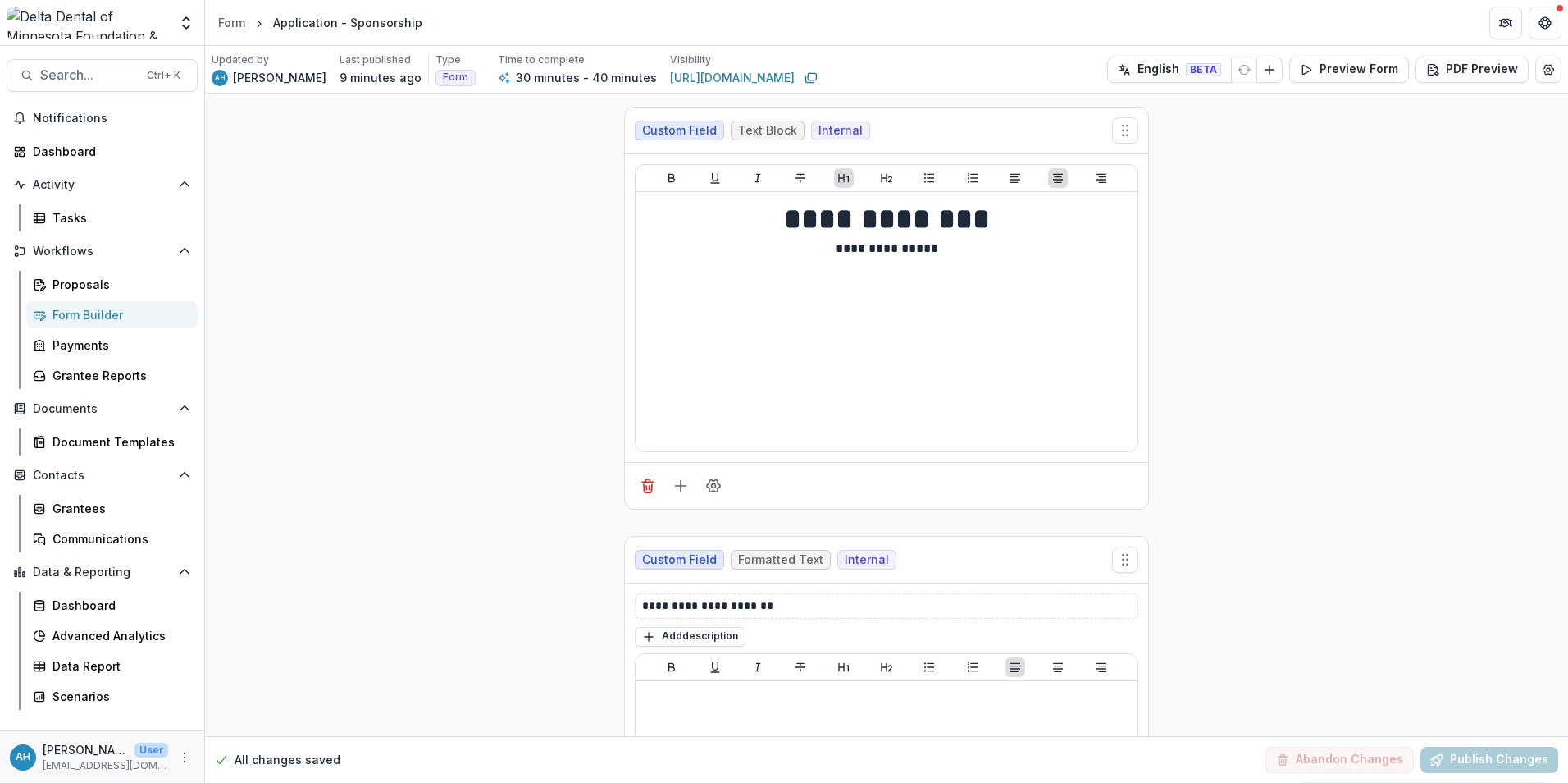
click at [94, 313] on div "Form Builder" at bounding box center [119, 314] width 132 height 17
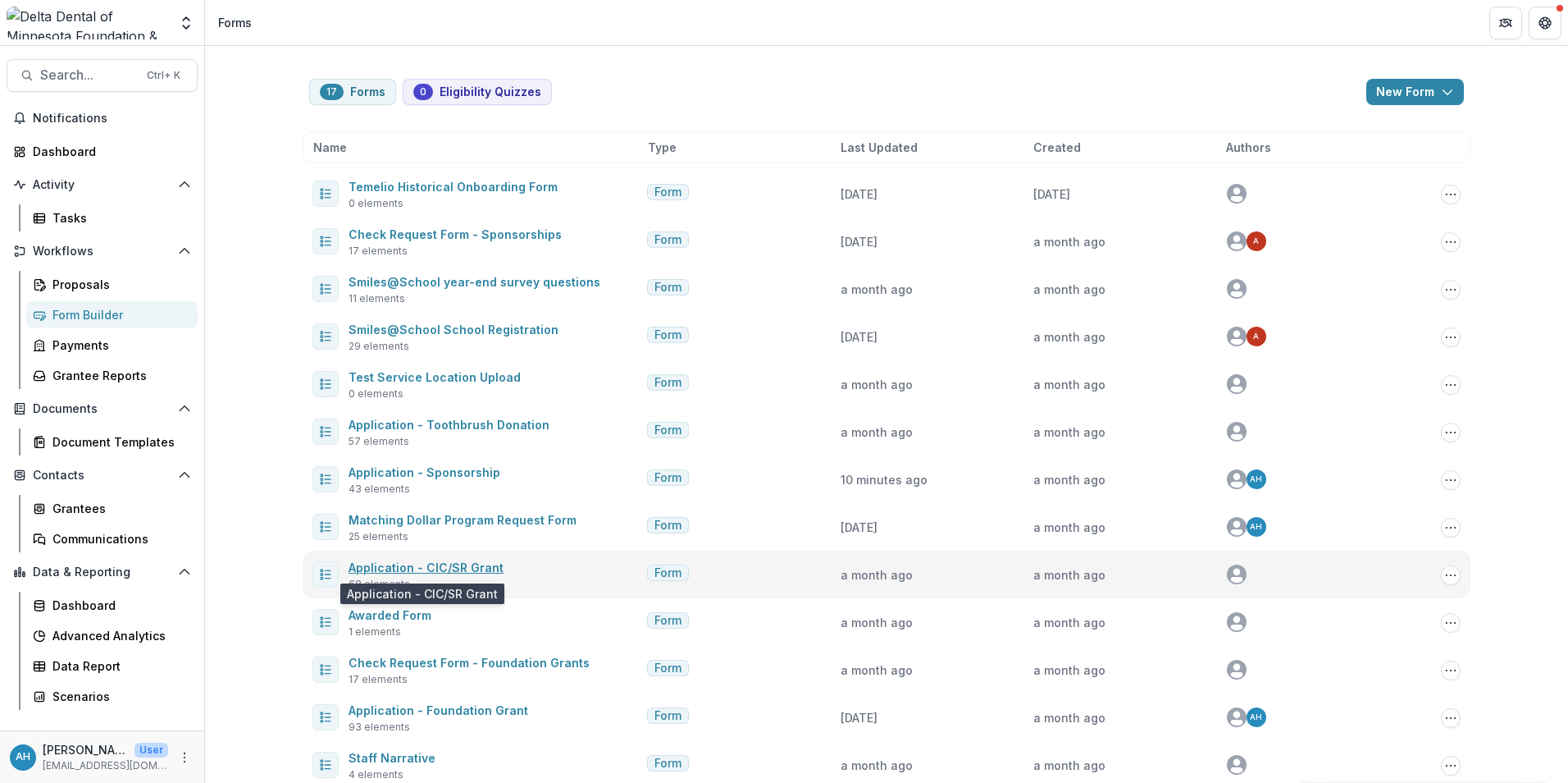
click at [445, 563] on link "Application - CIC/SR Grant" at bounding box center [426, 567] width 155 height 14
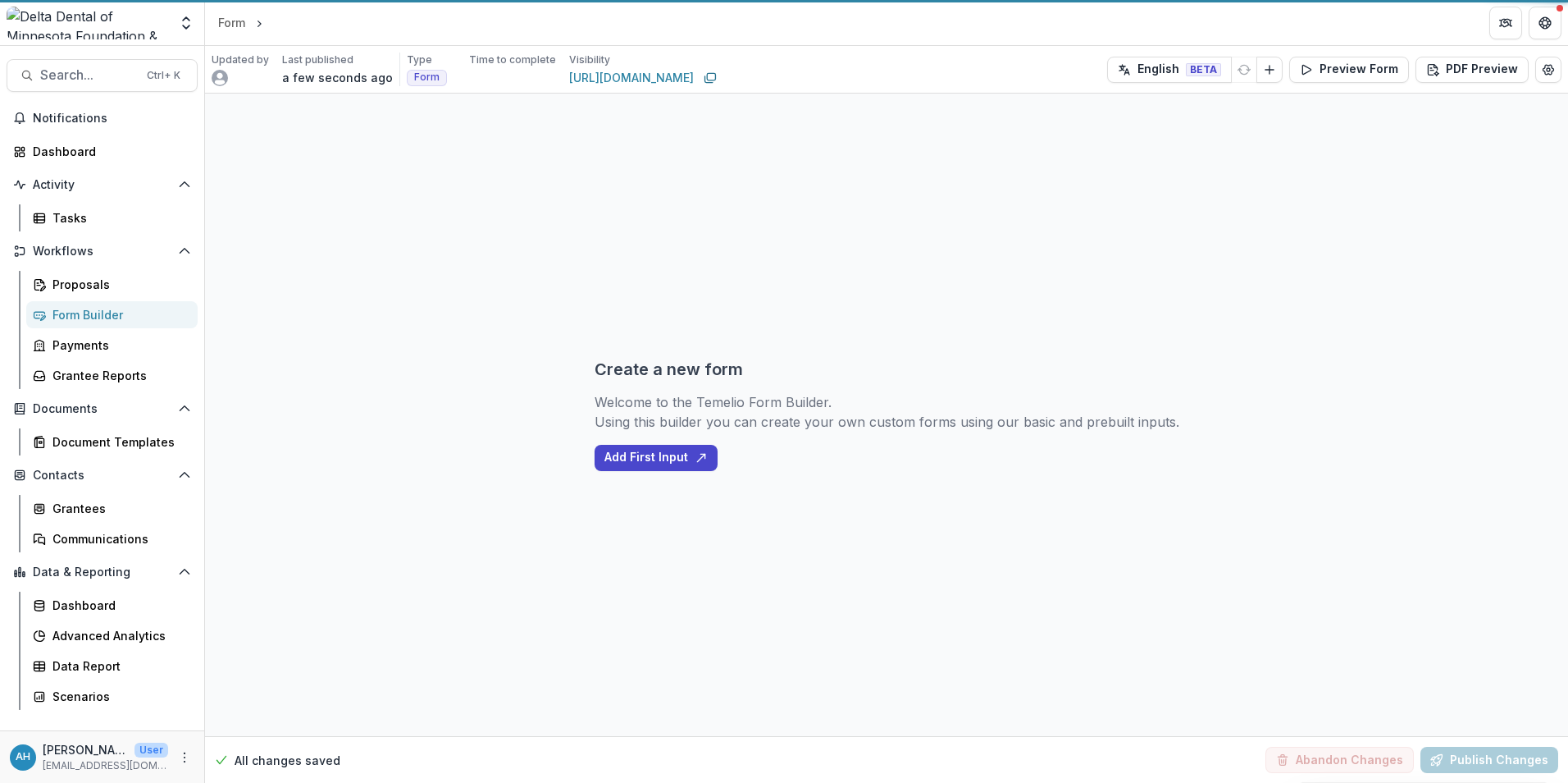
select select "********"
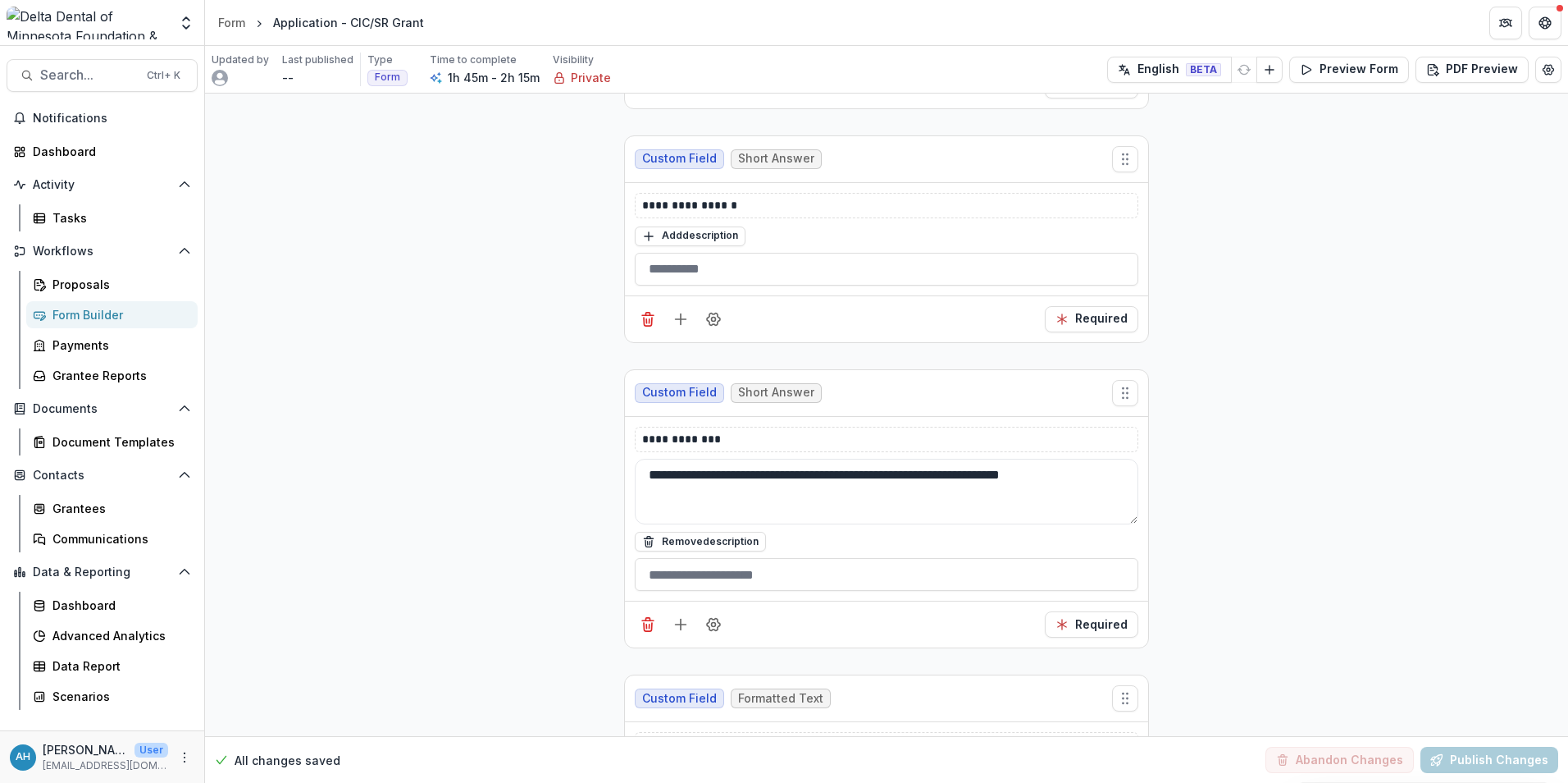
scroll to position [1970, 0]
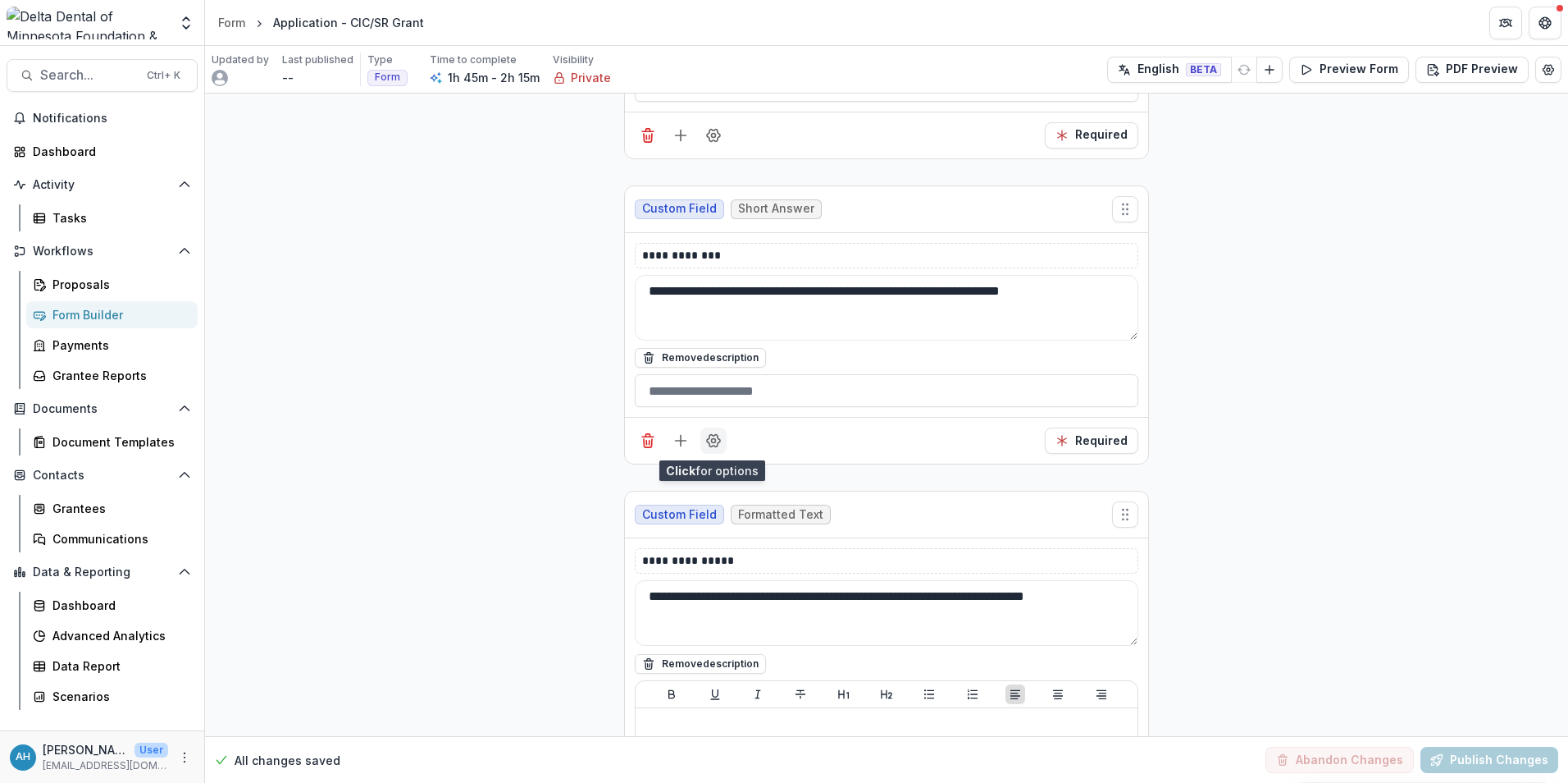
click at [714, 442] on icon "Field Settings" at bounding box center [714, 440] width 16 height 16
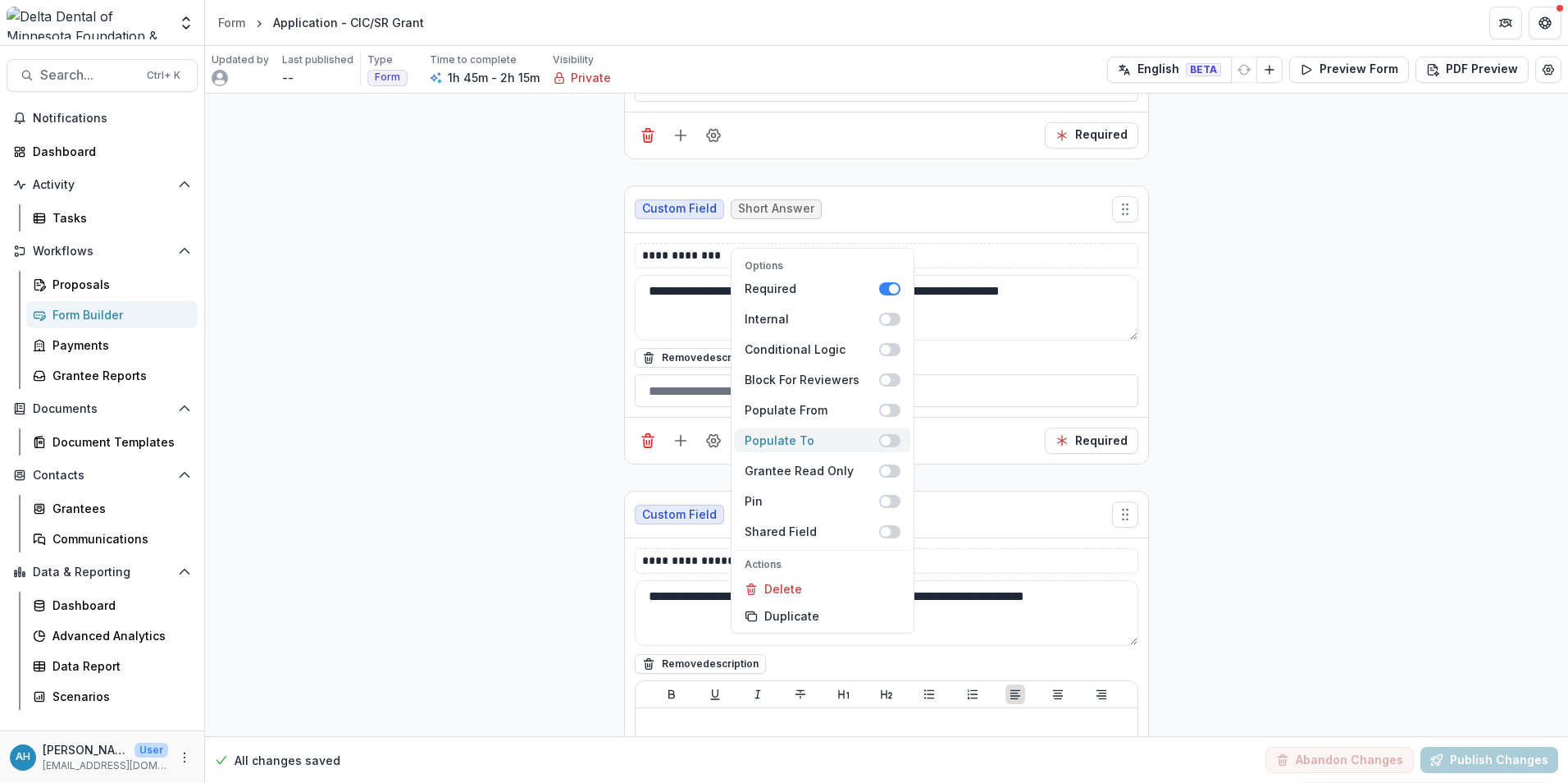
click at [808, 439] on div "Populate To" at bounding box center [812, 439] width 134 height 17
click at [808, 421] on label "Populate From" at bounding box center [823, 410] width 175 height 24
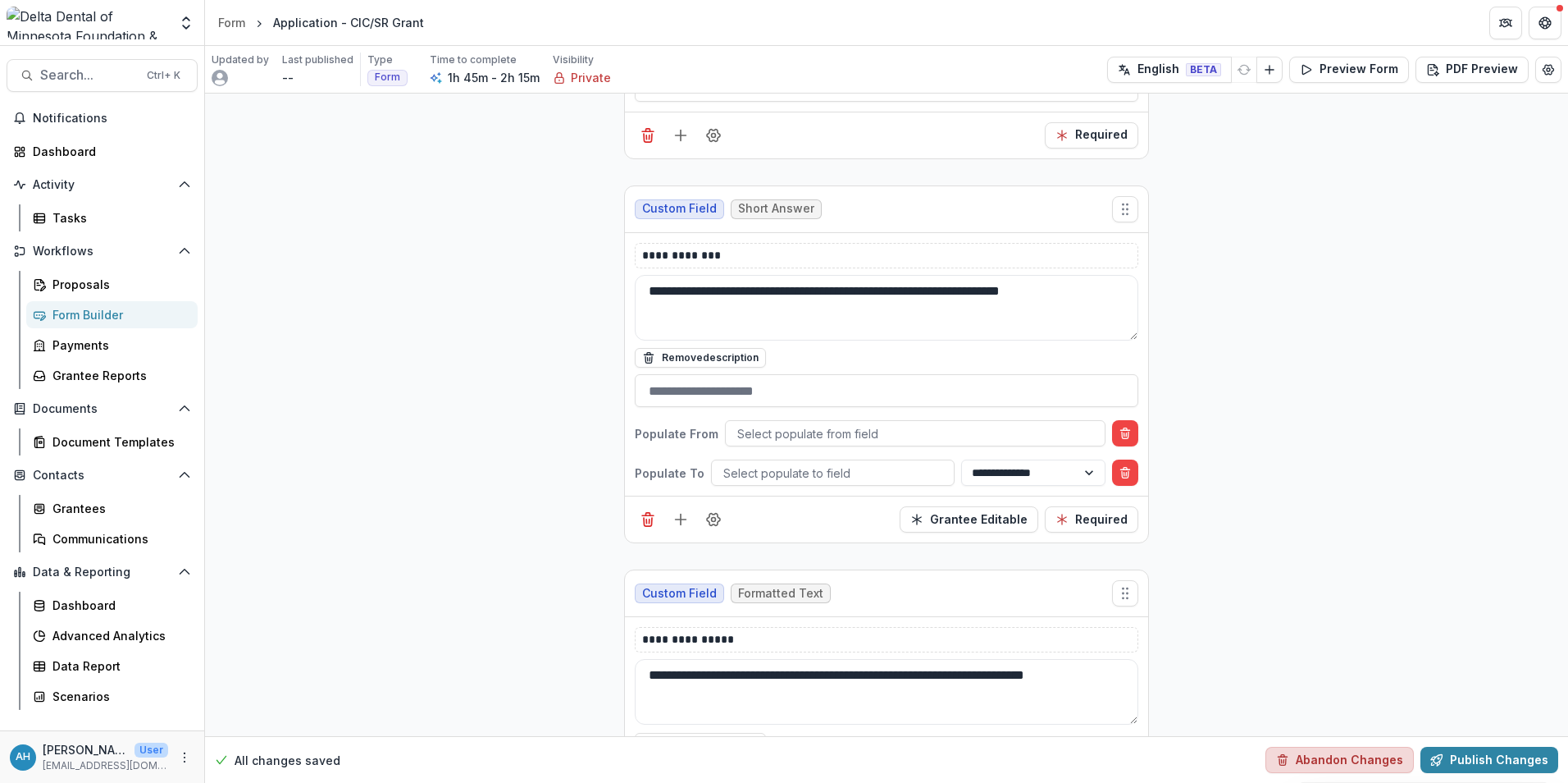
click at [1360, 758] on button "Abandon Changes" at bounding box center [1340, 759] width 148 height 26
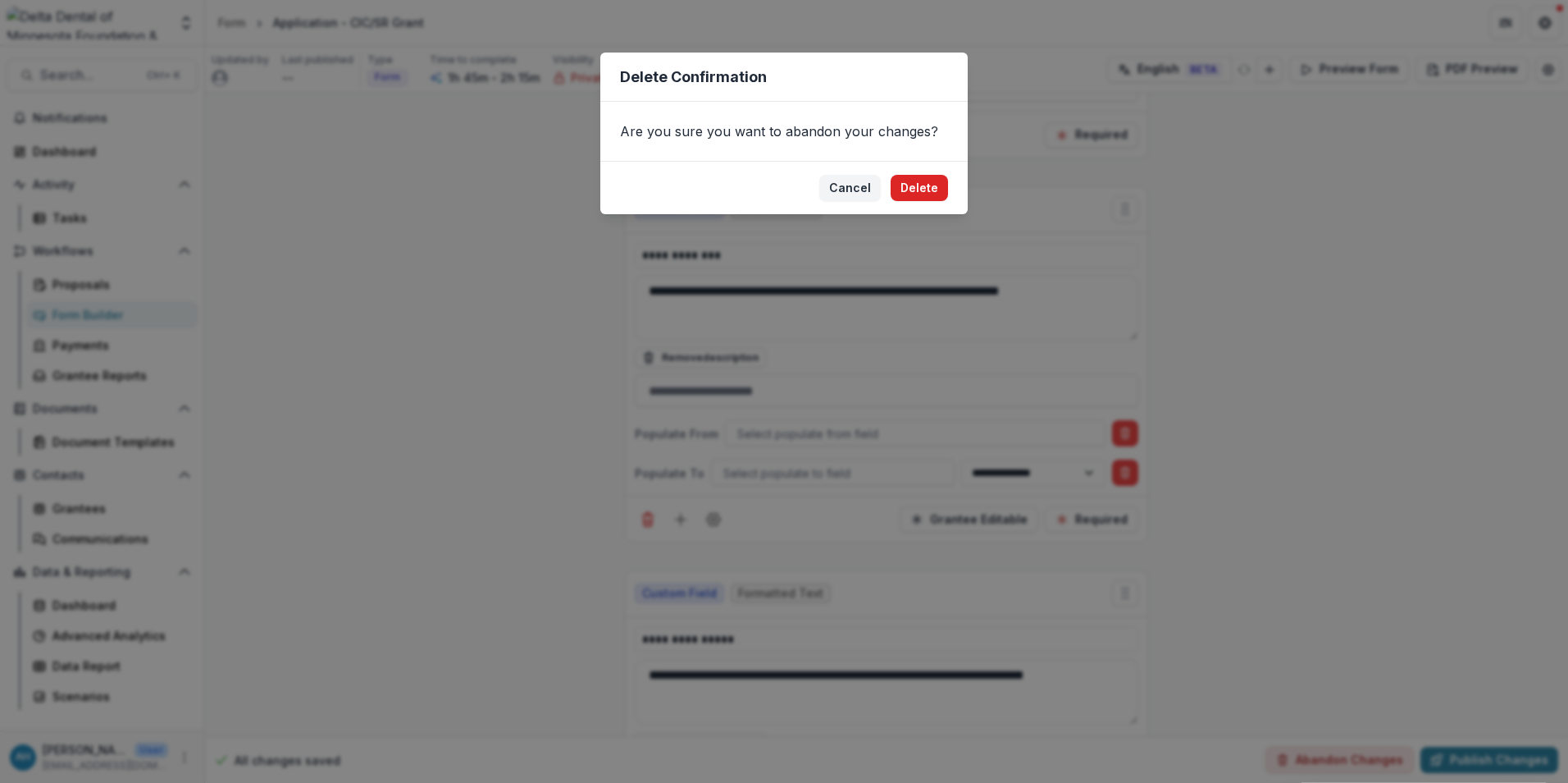
click at [929, 186] on button "Delete" at bounding box center [920, 187] width 57 height 26
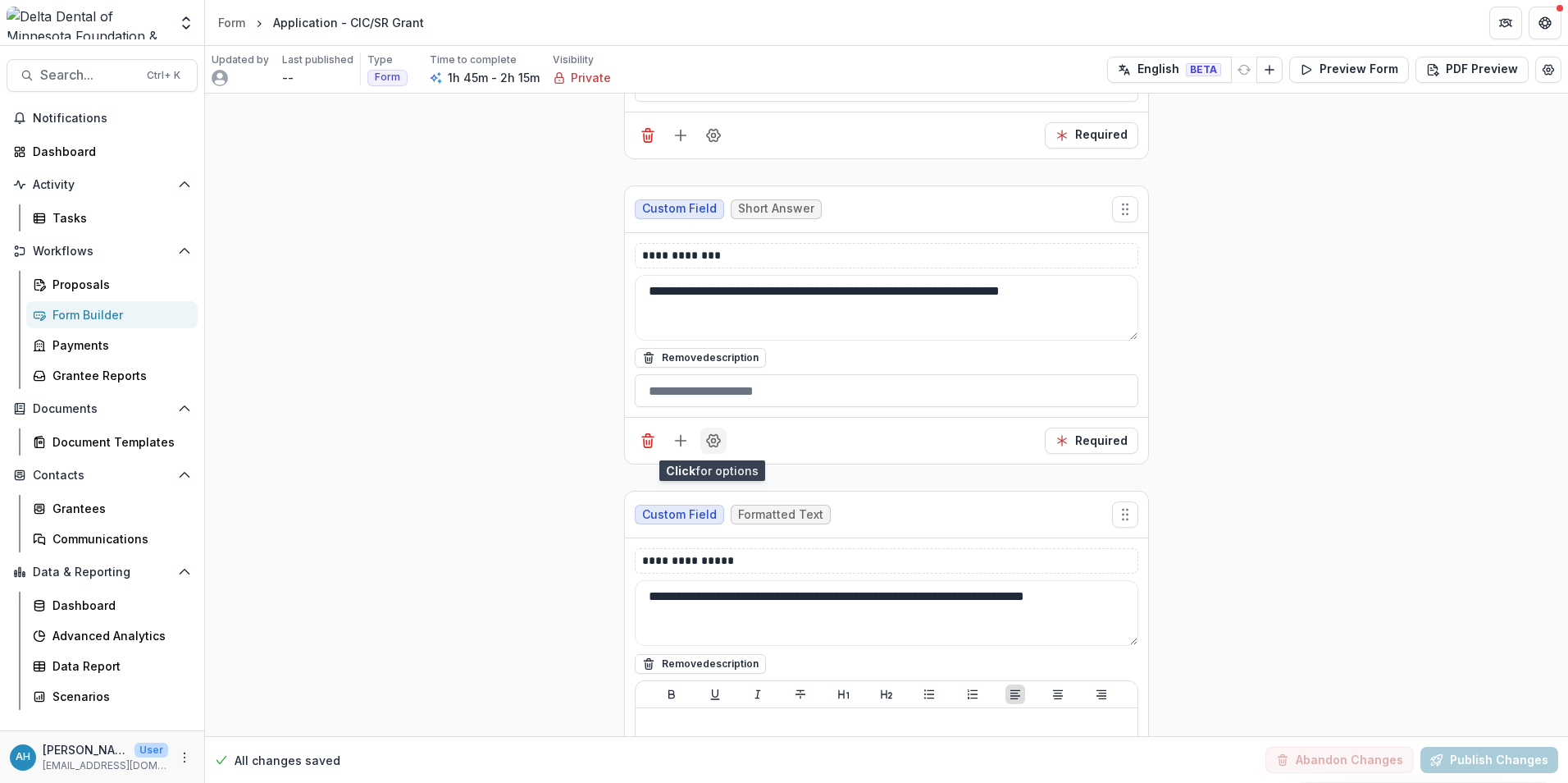
click at [715, 447] on icon "Field Settings" at bounding box center [713, 441] width 13 height 13
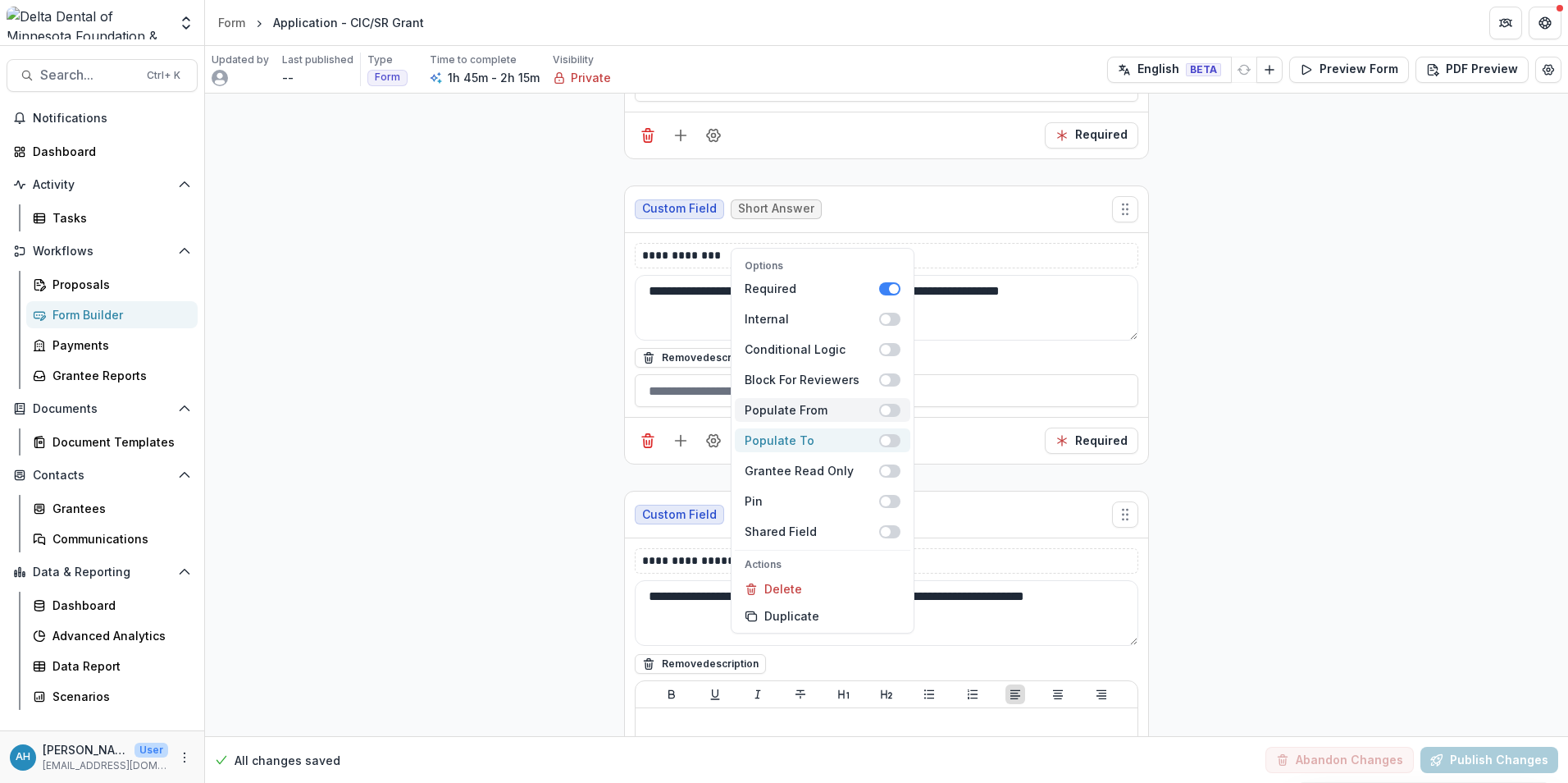
click at [795, 439] on div "Populate To" at bounding box center [812, 439] width 134 height 17
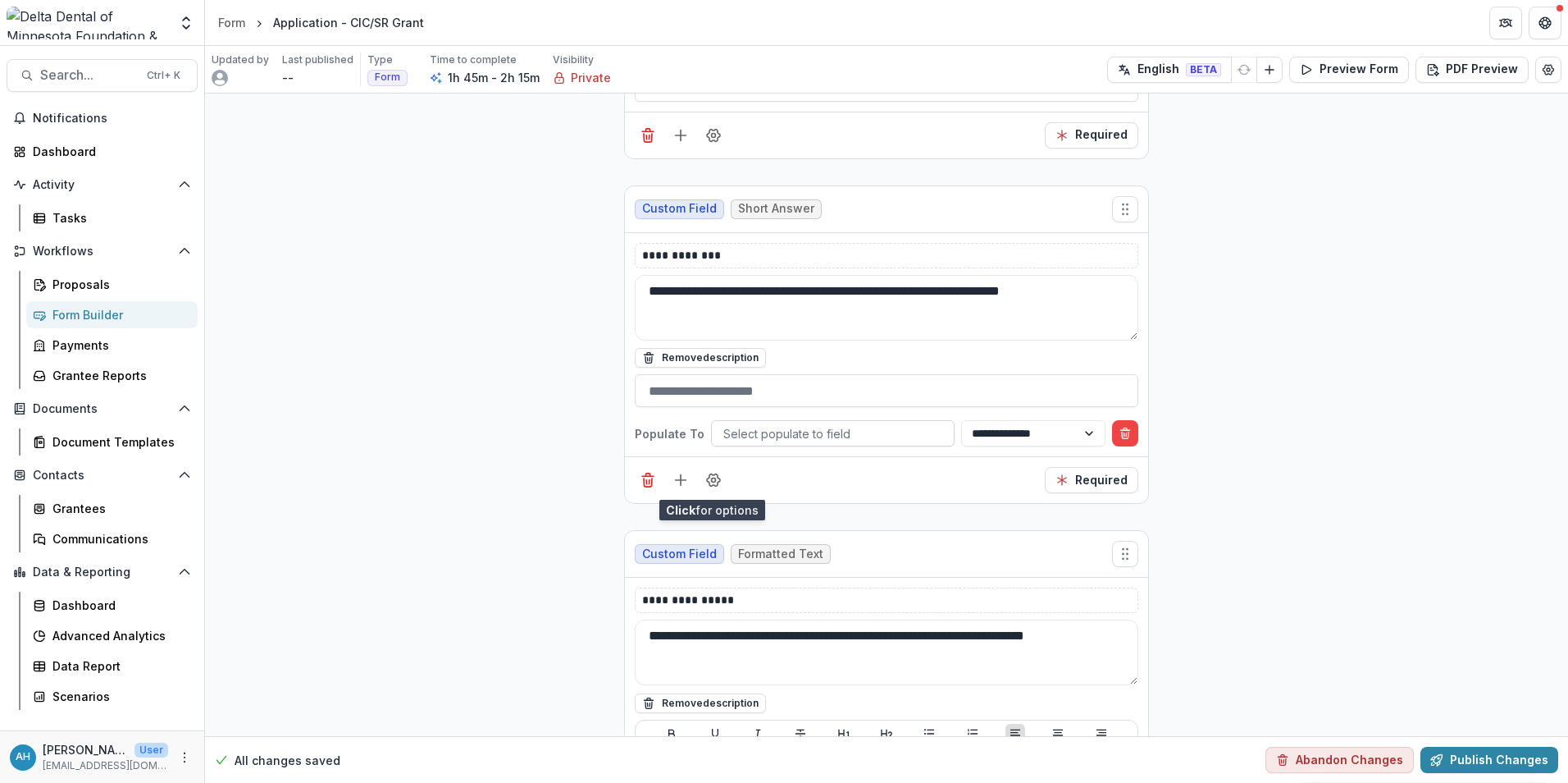
click at [850, 430] on div at bounding box center [833, 433] width 219 height 21
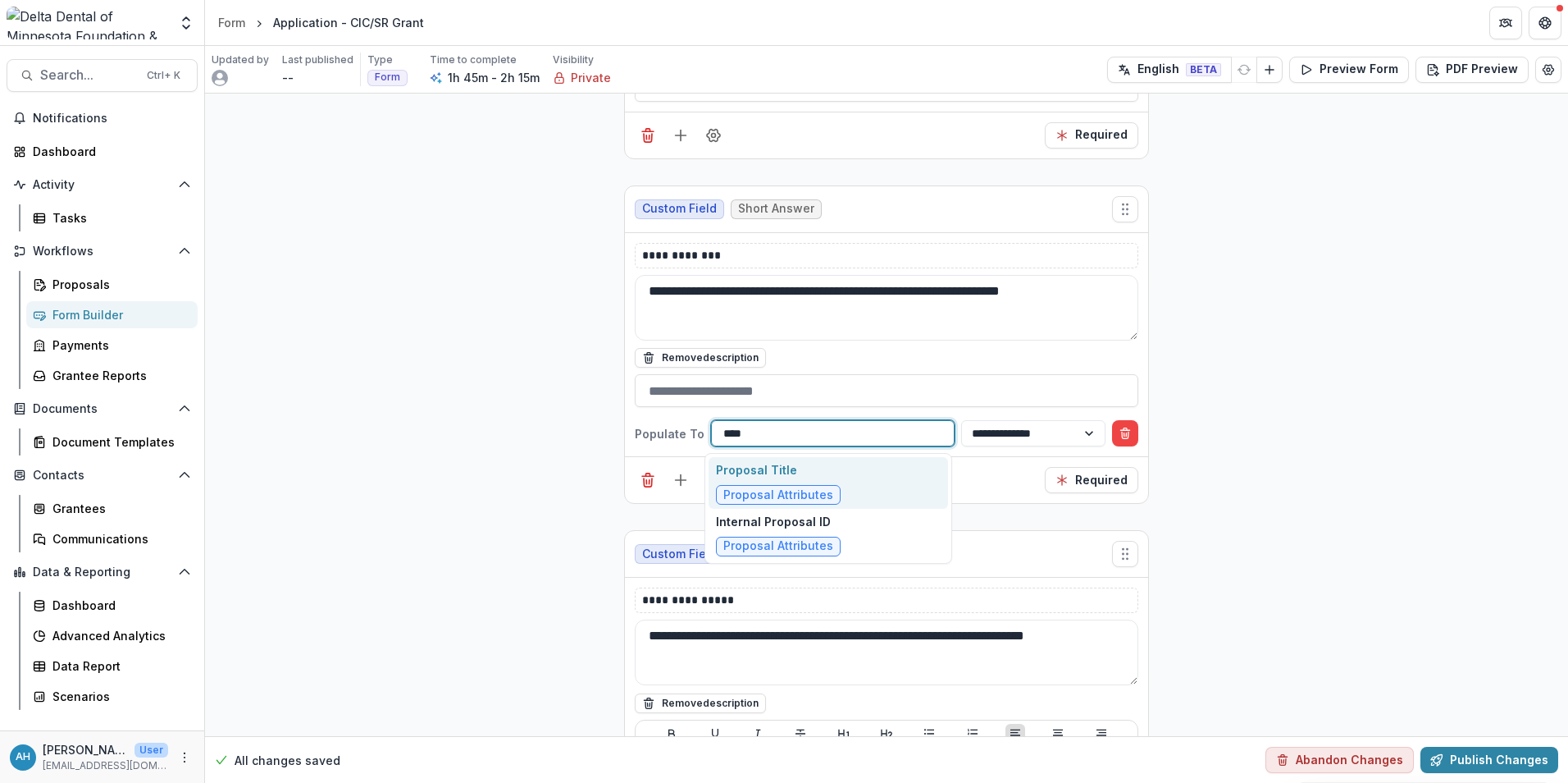
type input "*****"
click at [852, 481] on div "Proposal Title Proposal Attributes" at bounding box center [828, 483] width 240 height 52
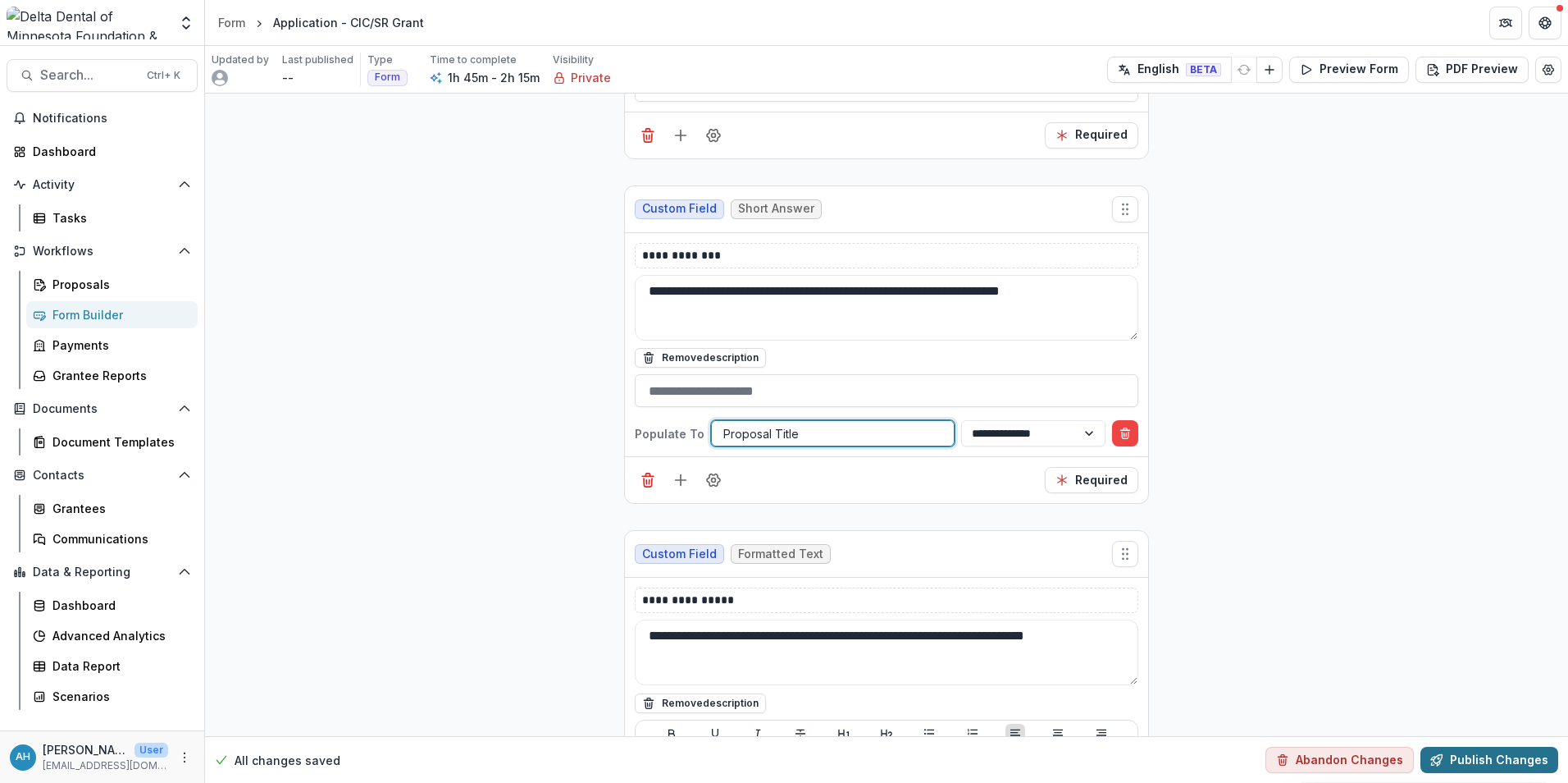
click at [1498, 765] on button "Publish Changes" at bounding box center [1489, 759] width 138 height 26
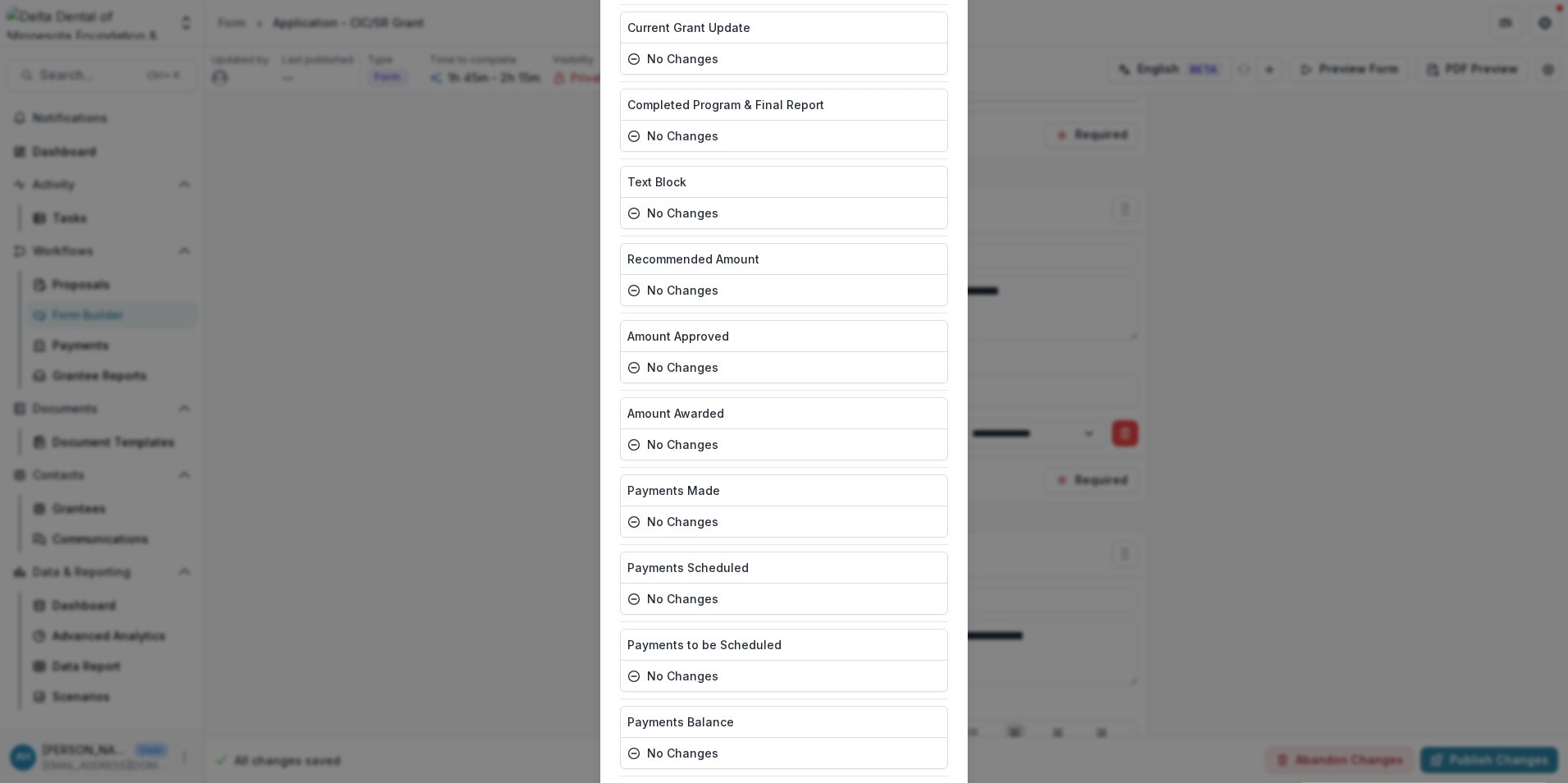
scroll to position [4694, 0]
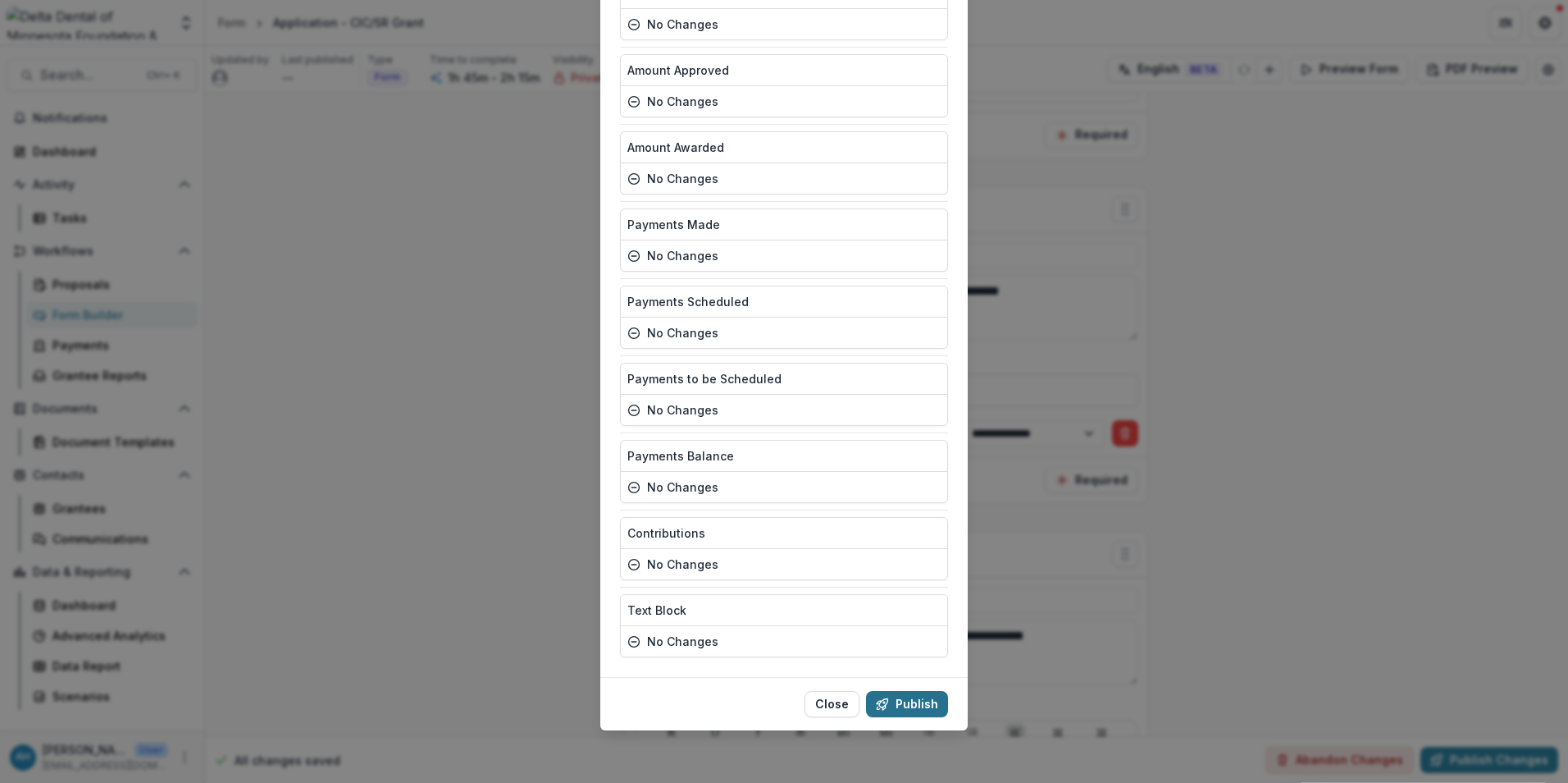
click at [925, 701] on button "Publish" at bounding box center [907, 703] width 82 height 26
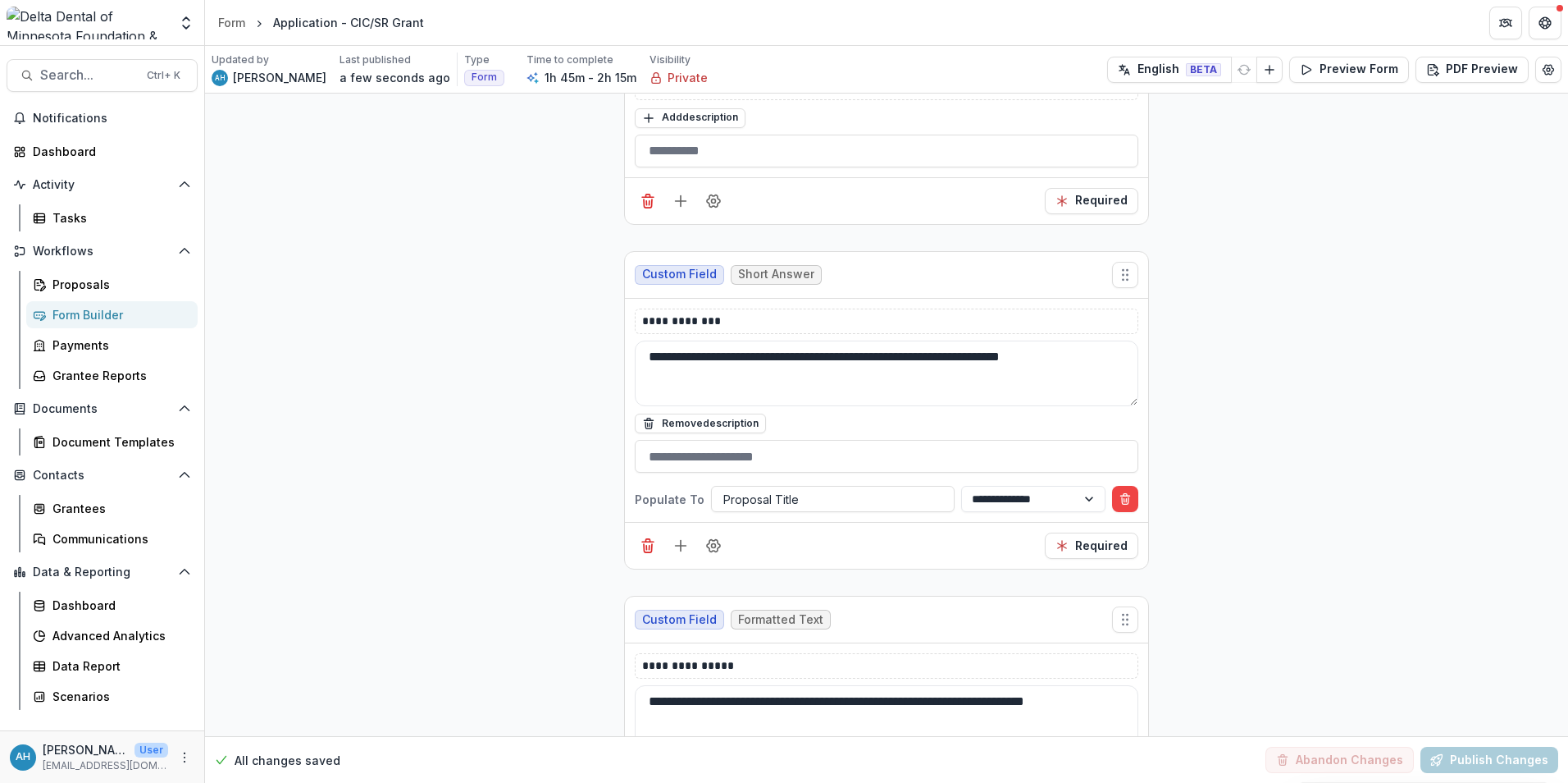
scroll to position [1887, 0]
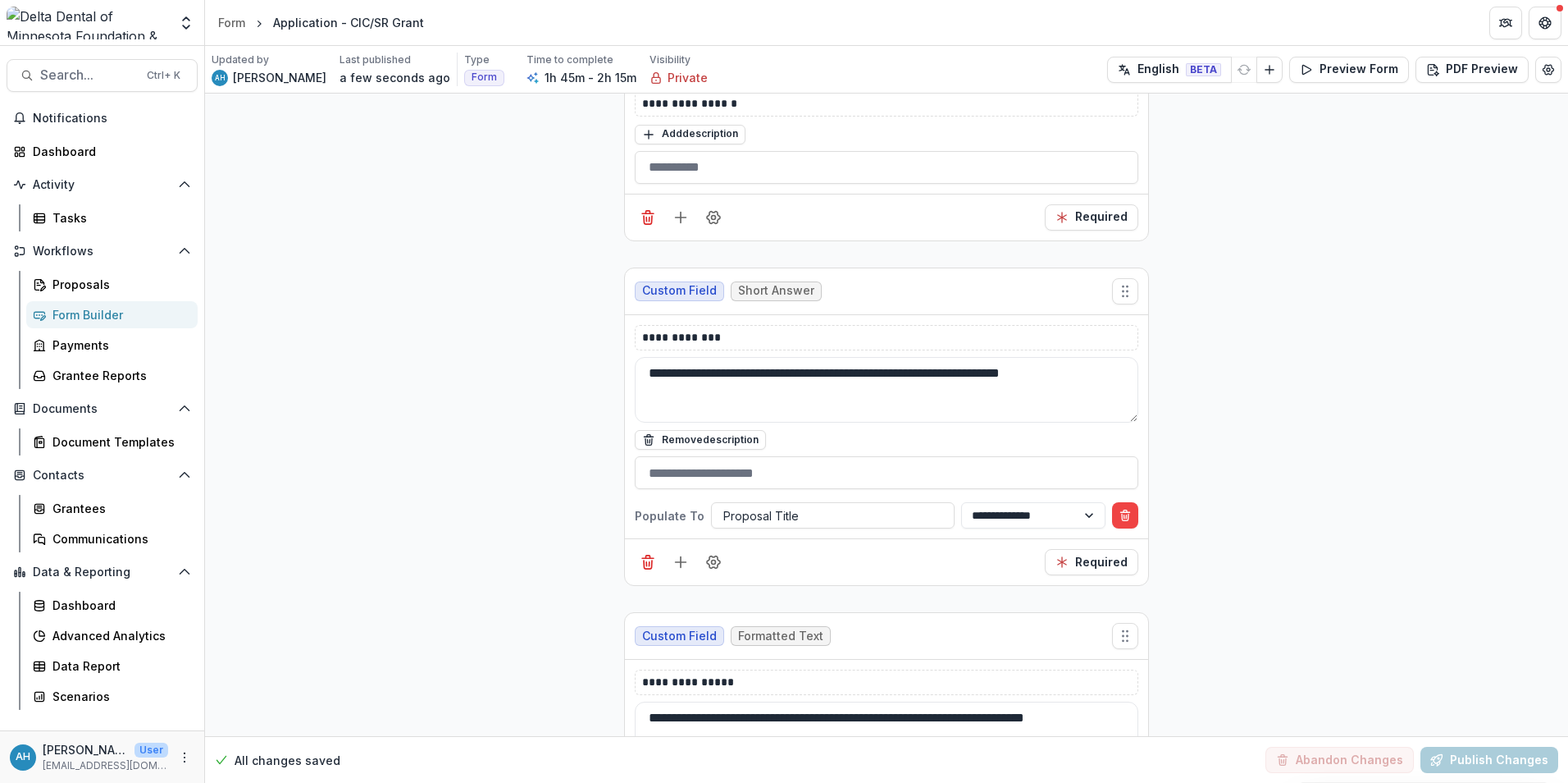
click at [108, 319] on div "Form Builder" at bounding box center [119, 314] width 132 height 17
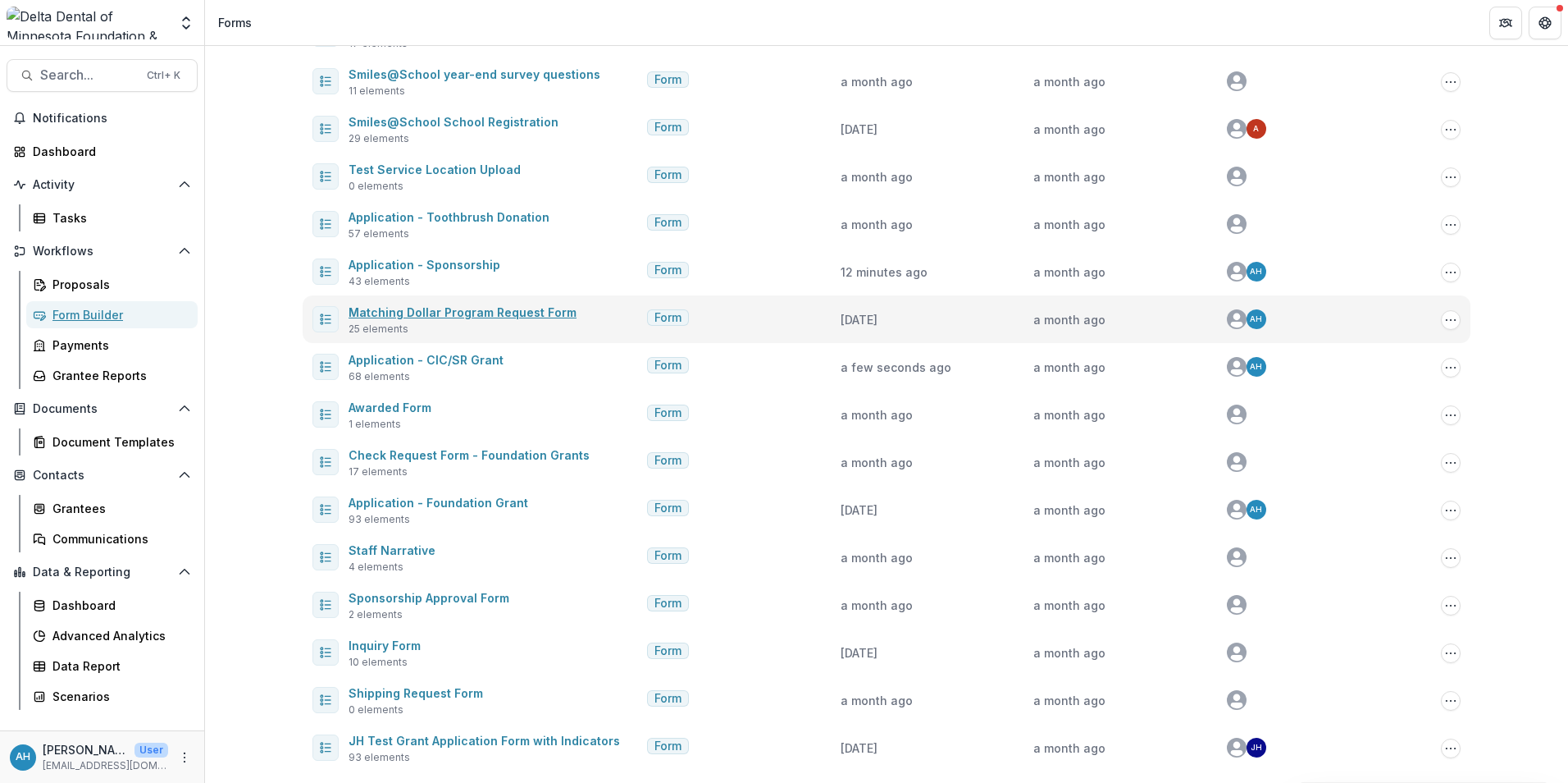
scroll to position [209, 0]
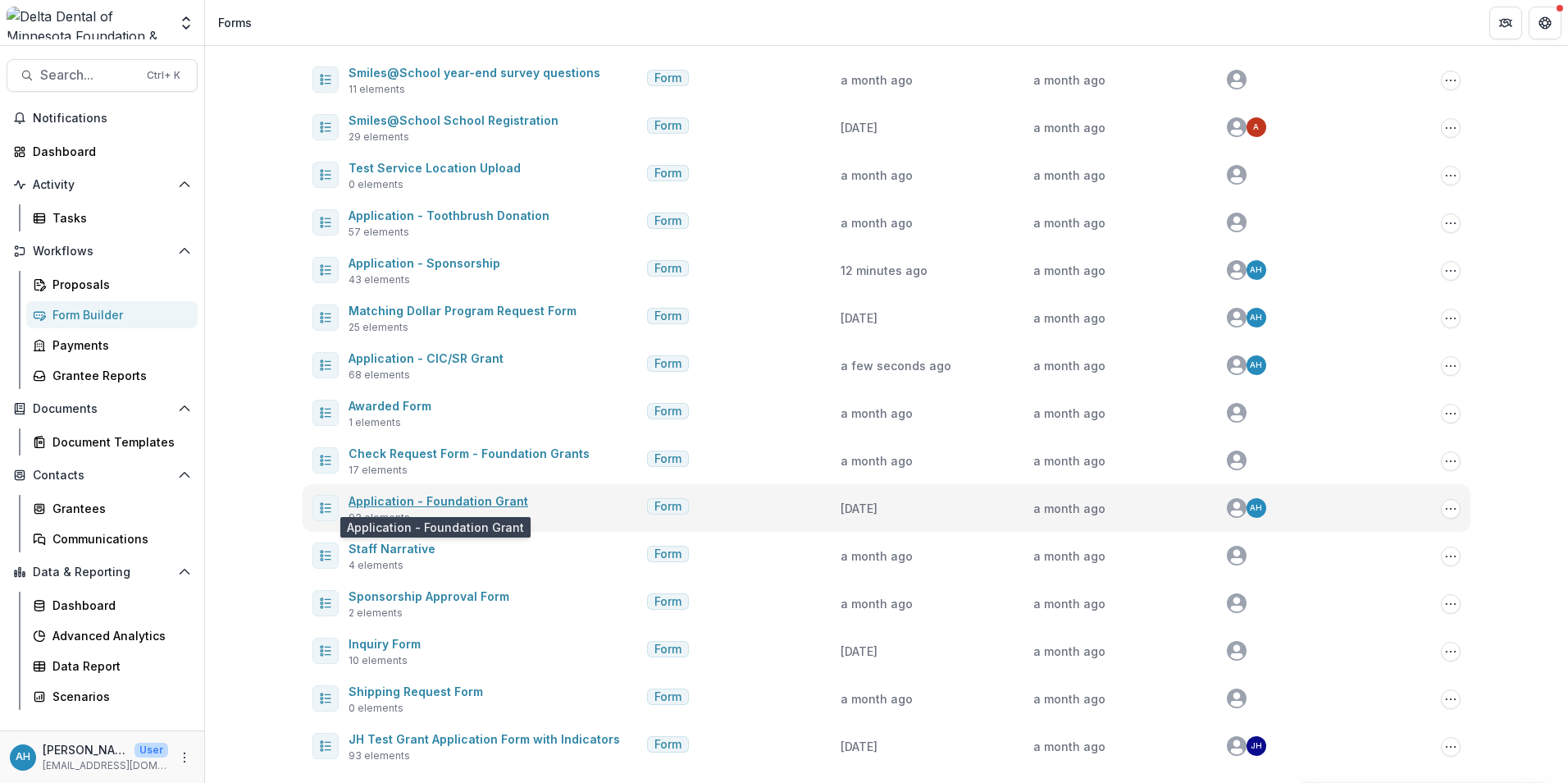
click at [462, 502] on link "Application - Foundation Grant" at bounding box center [438, 501] width 180 height 14
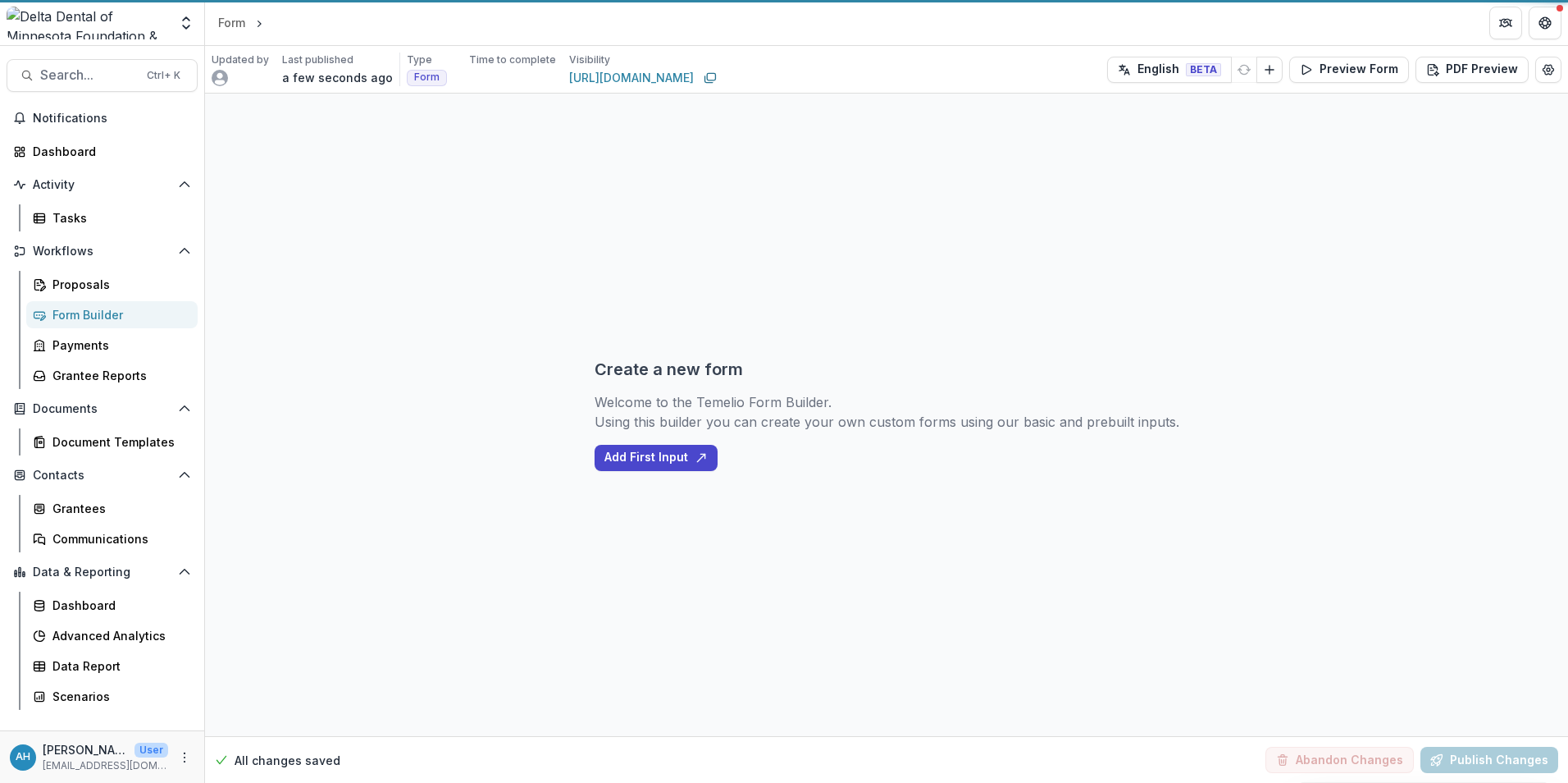
select select "********"
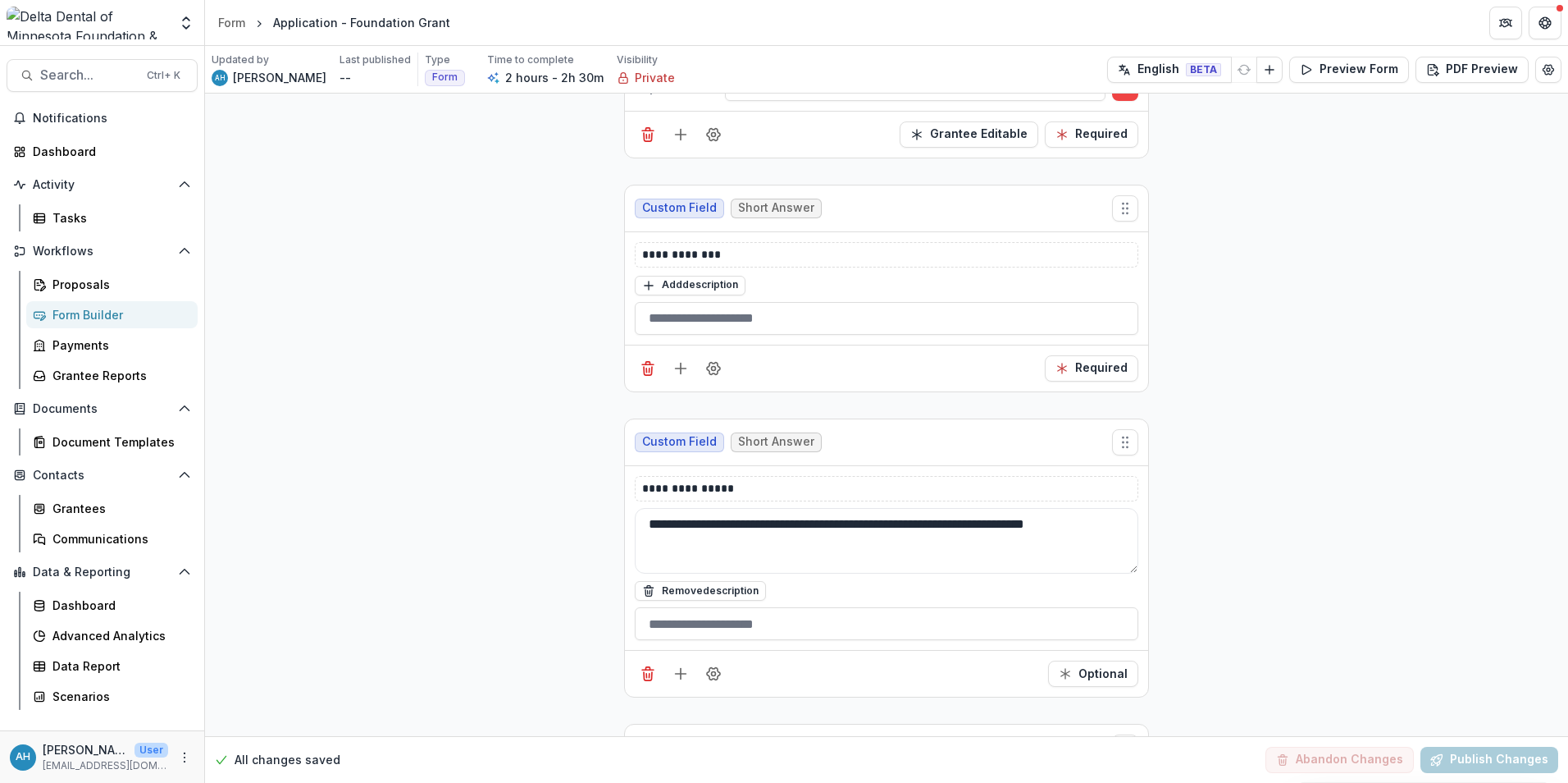
scroll to position [1805, 0]
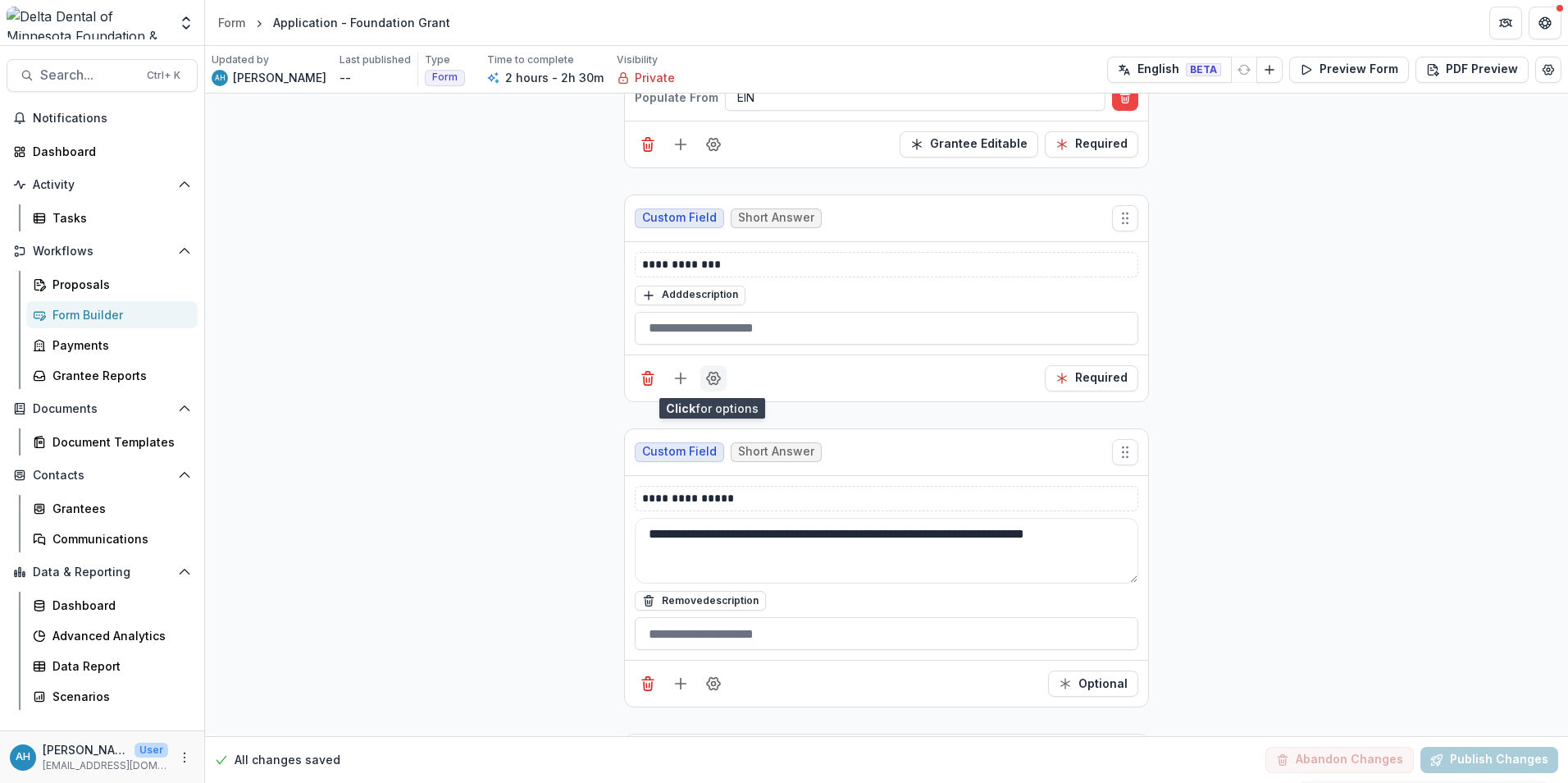
click at [716, 387] on button "Field Settings" at bounding box center [713, 378] width 26 height 26
click at [716, 389] on button "Field Settings" at bounding box center [713, 378] width 26 height 26
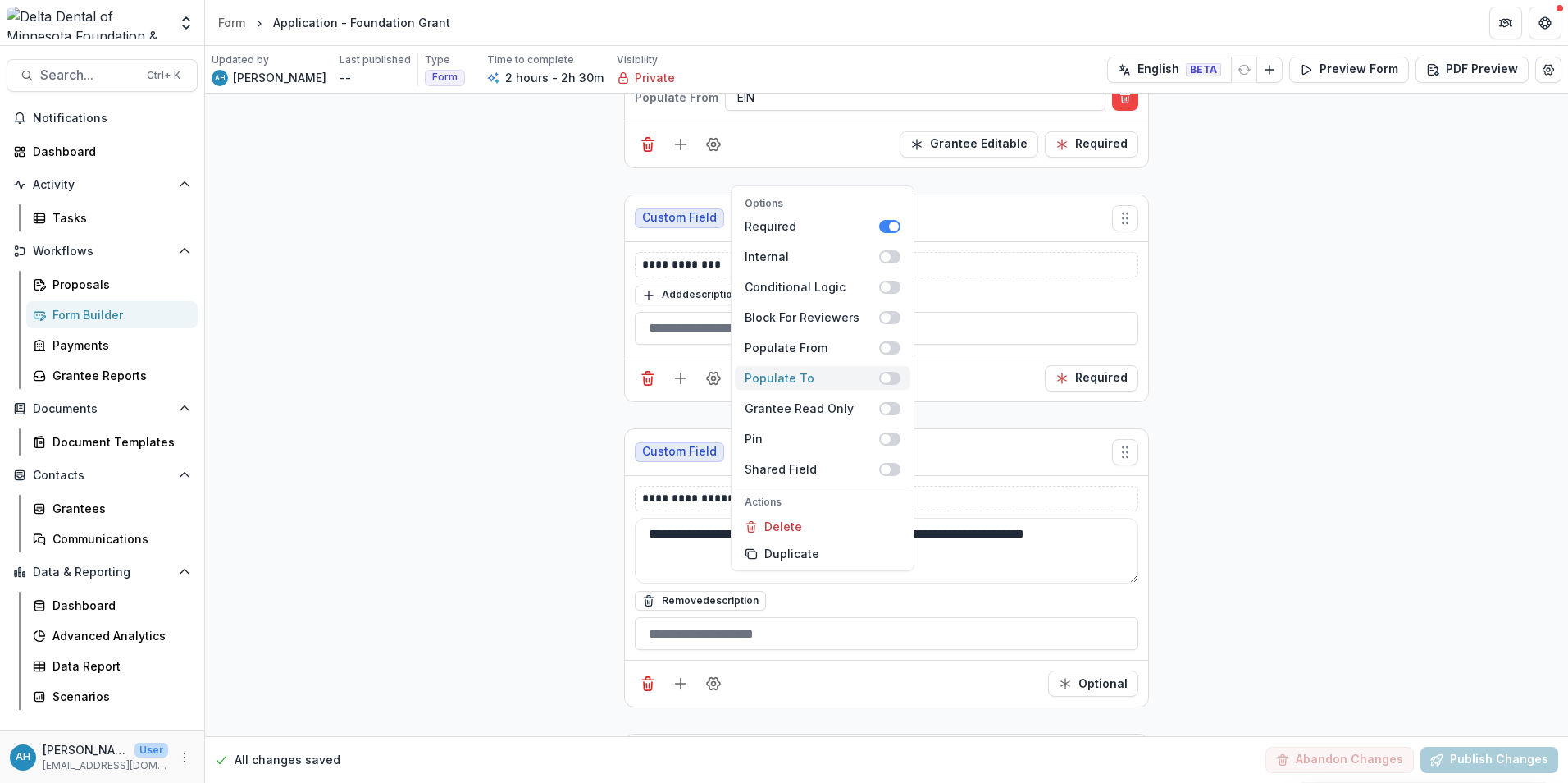
click at [890, 377] on span at bounding box center [886, 378] width 10 height 10
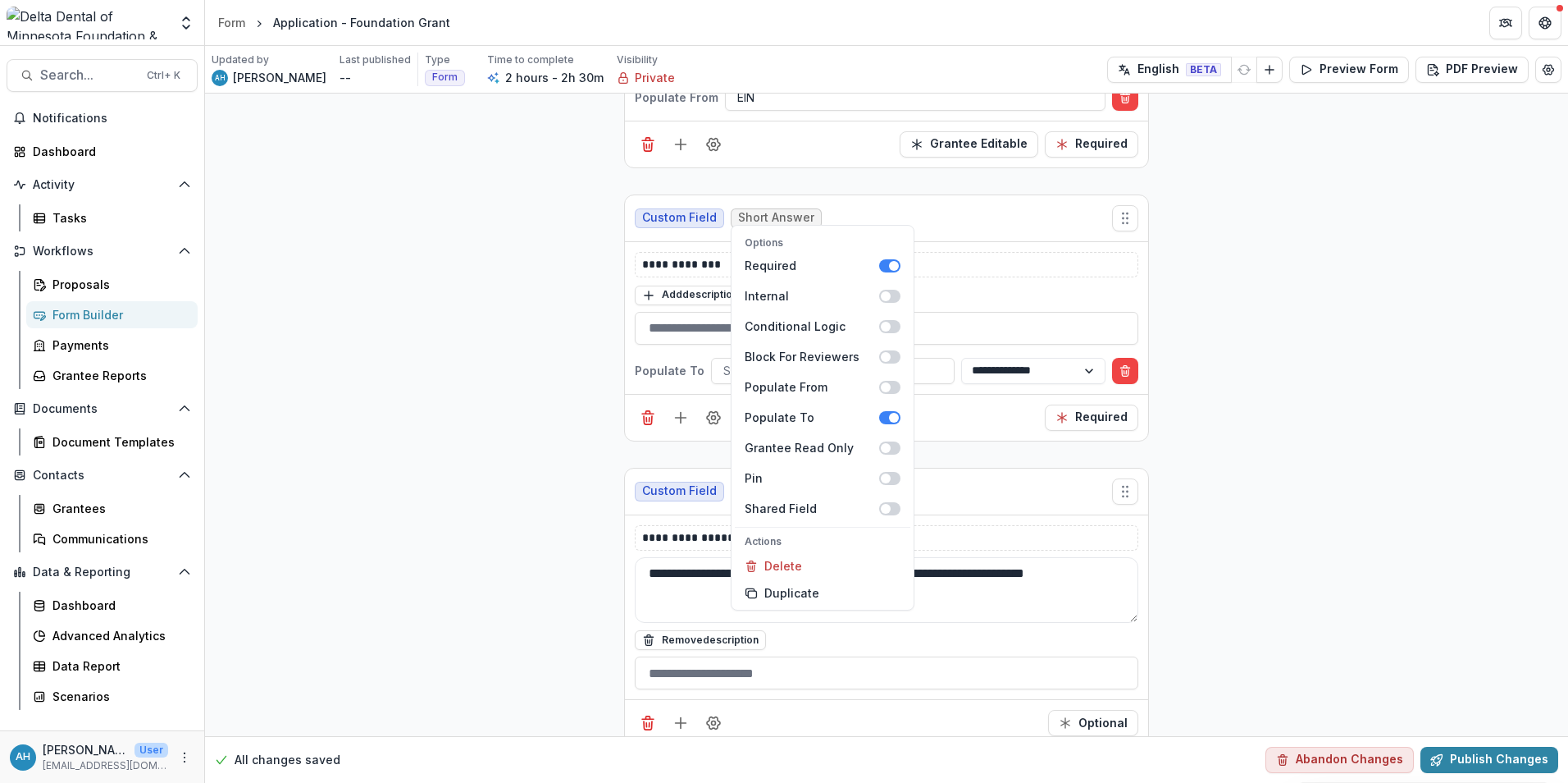
click at [964, 423] on div "Required" at bounding box center [886, 417] width 523 height 47
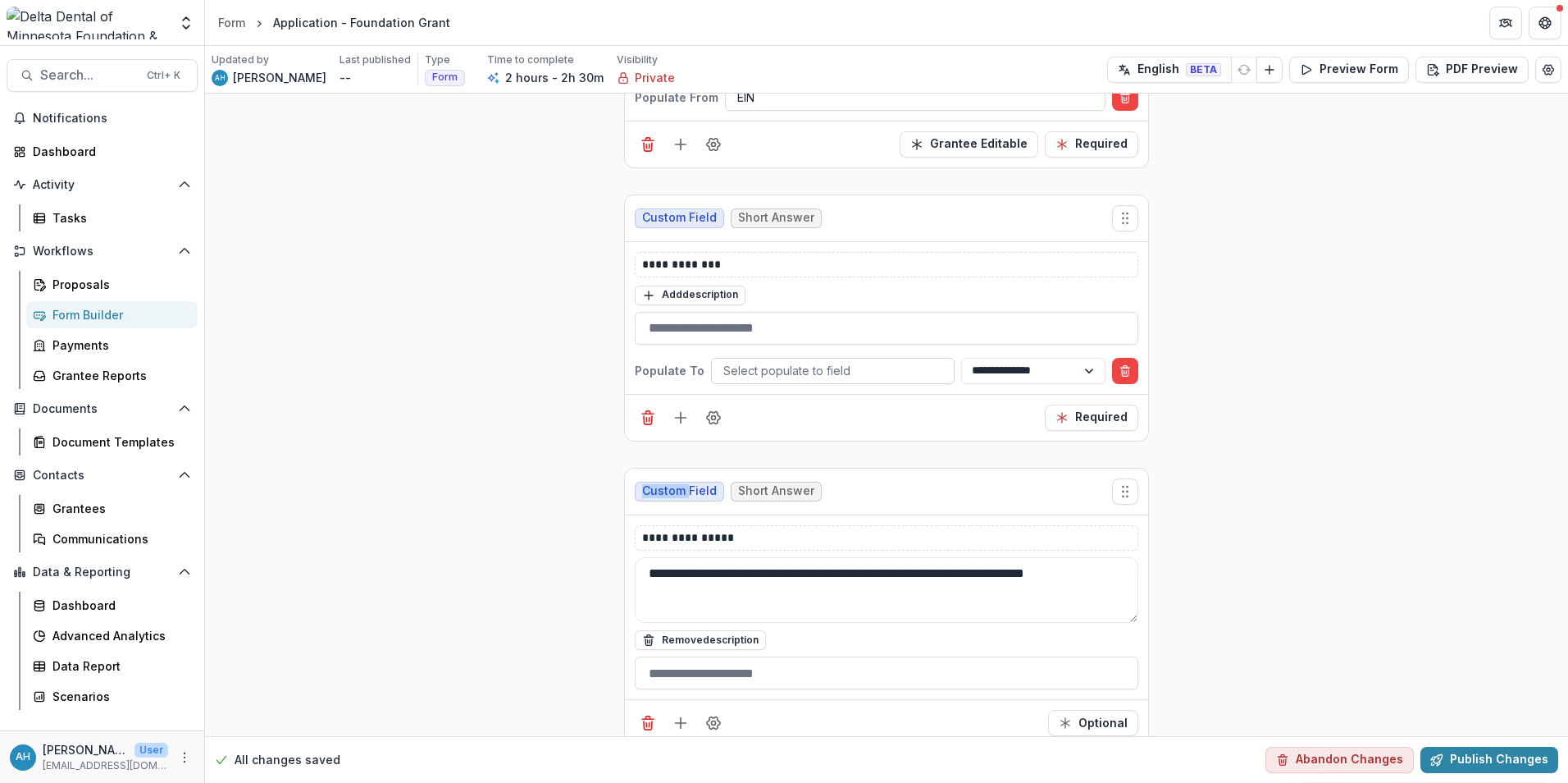
drag, startPoint x: 964, startPoint y: 423, endPoint x: 832, endPoint y: 365, distance: 144.2
click at [832, 365] on div at bounding box center [833, 370] width 219 height 21
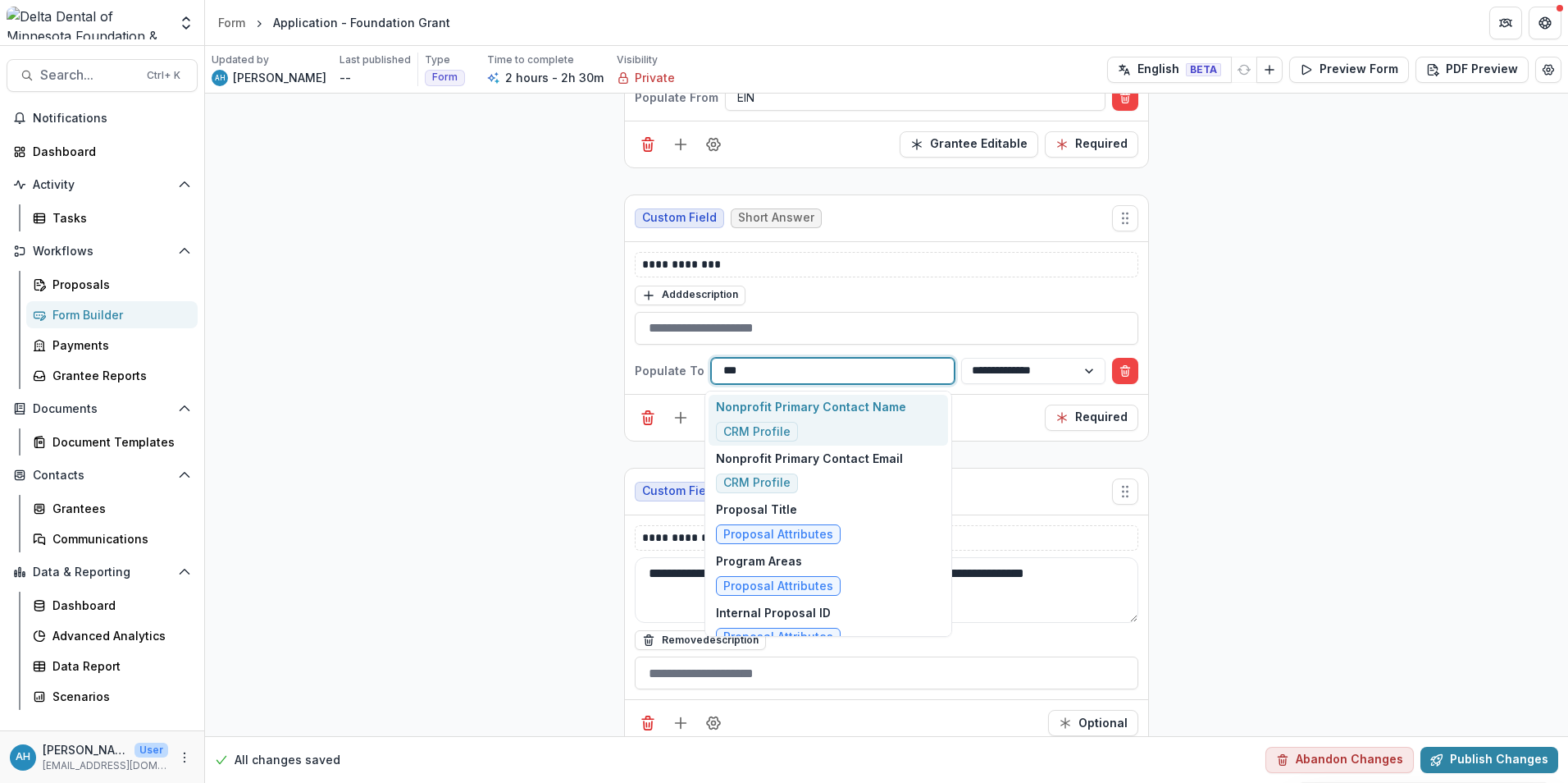
type input "****"
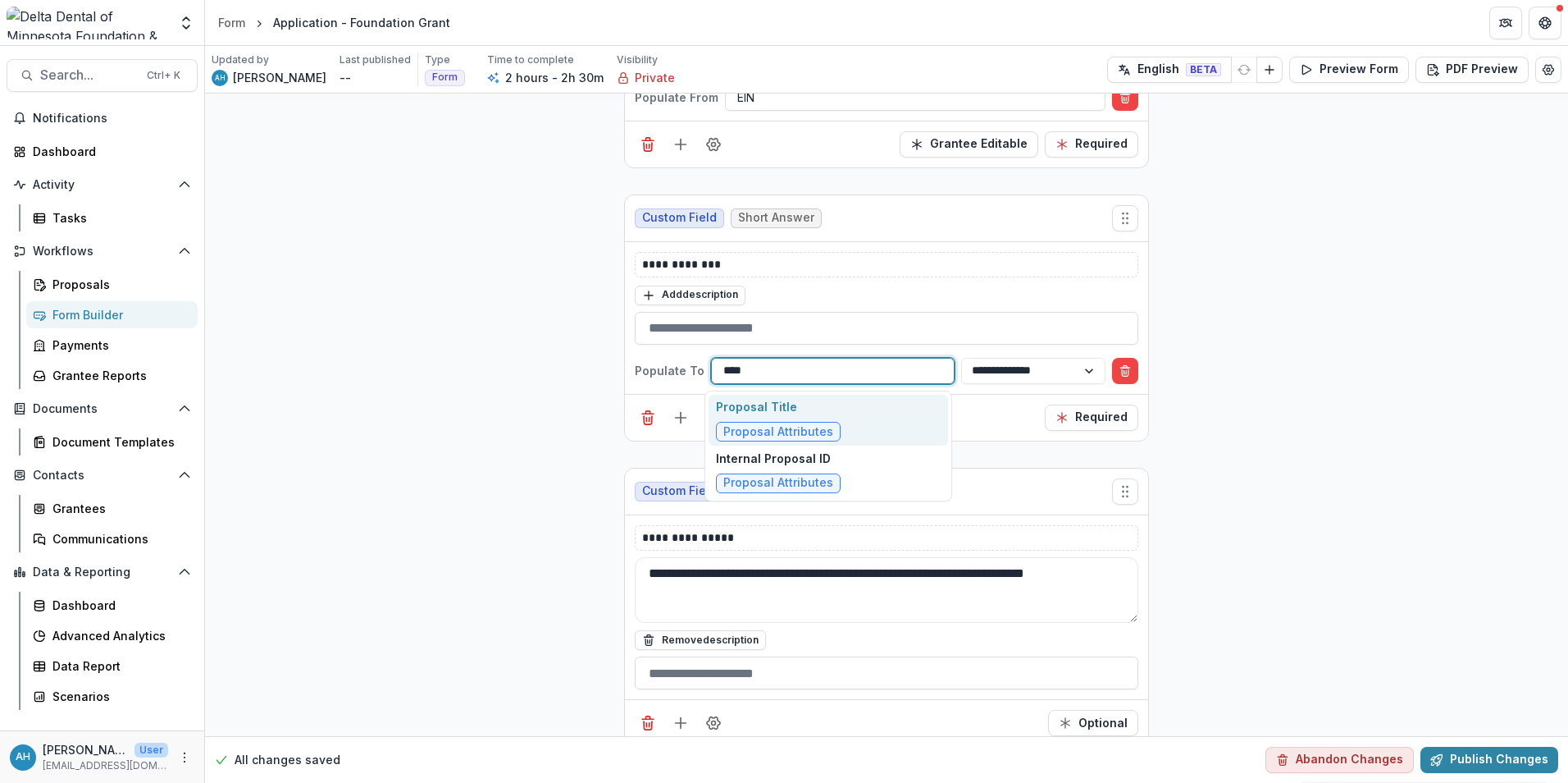
click at [853, 414] on div "Proposal Title Proposal Attributes" at bounding box center [828, 421] width 240 height 52
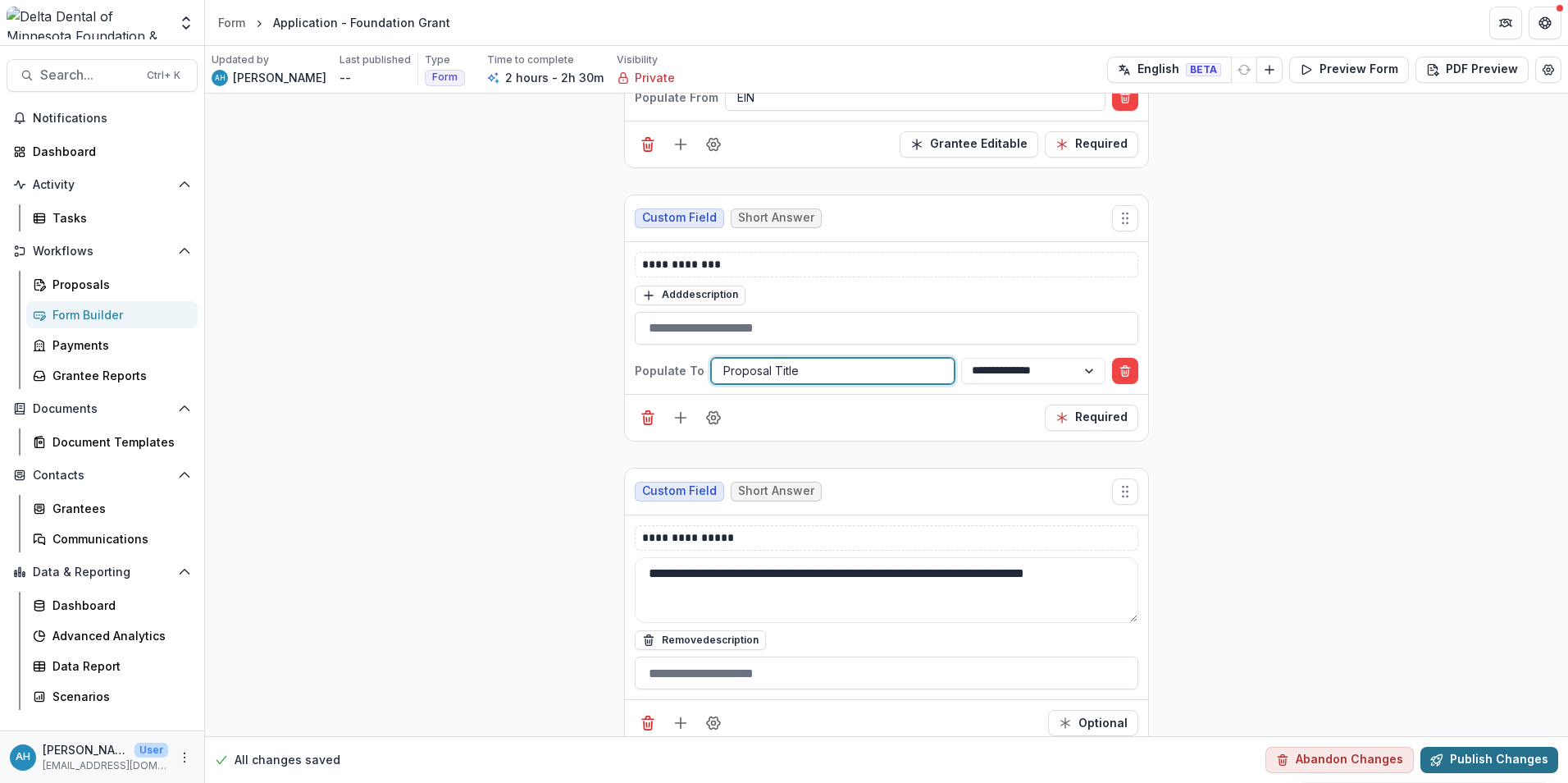
click at [1496, 763] on button "Publish Changes" at bounding box center [1489, 759] width 138 height 26
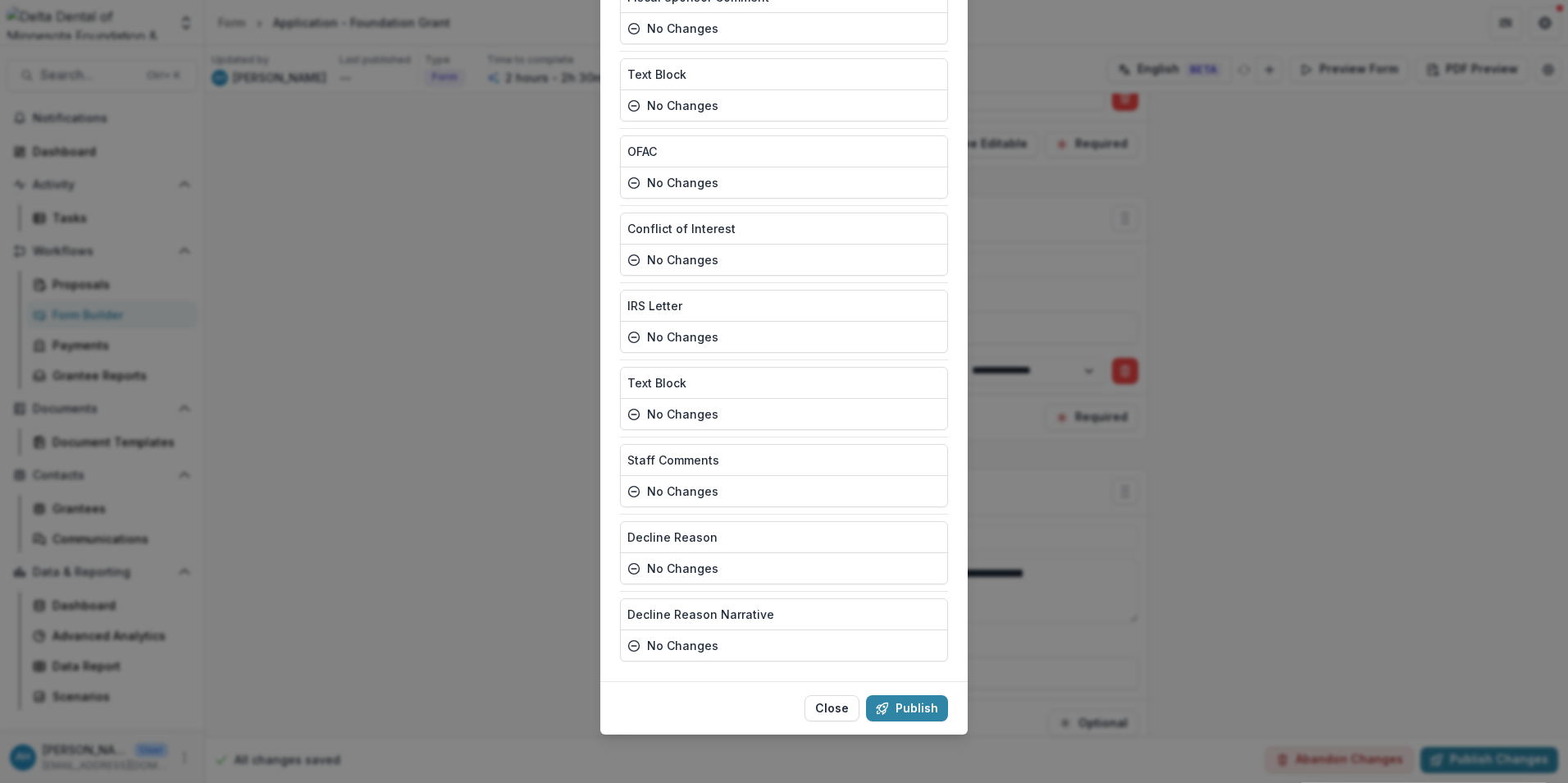
scroll to position [6658, 0]
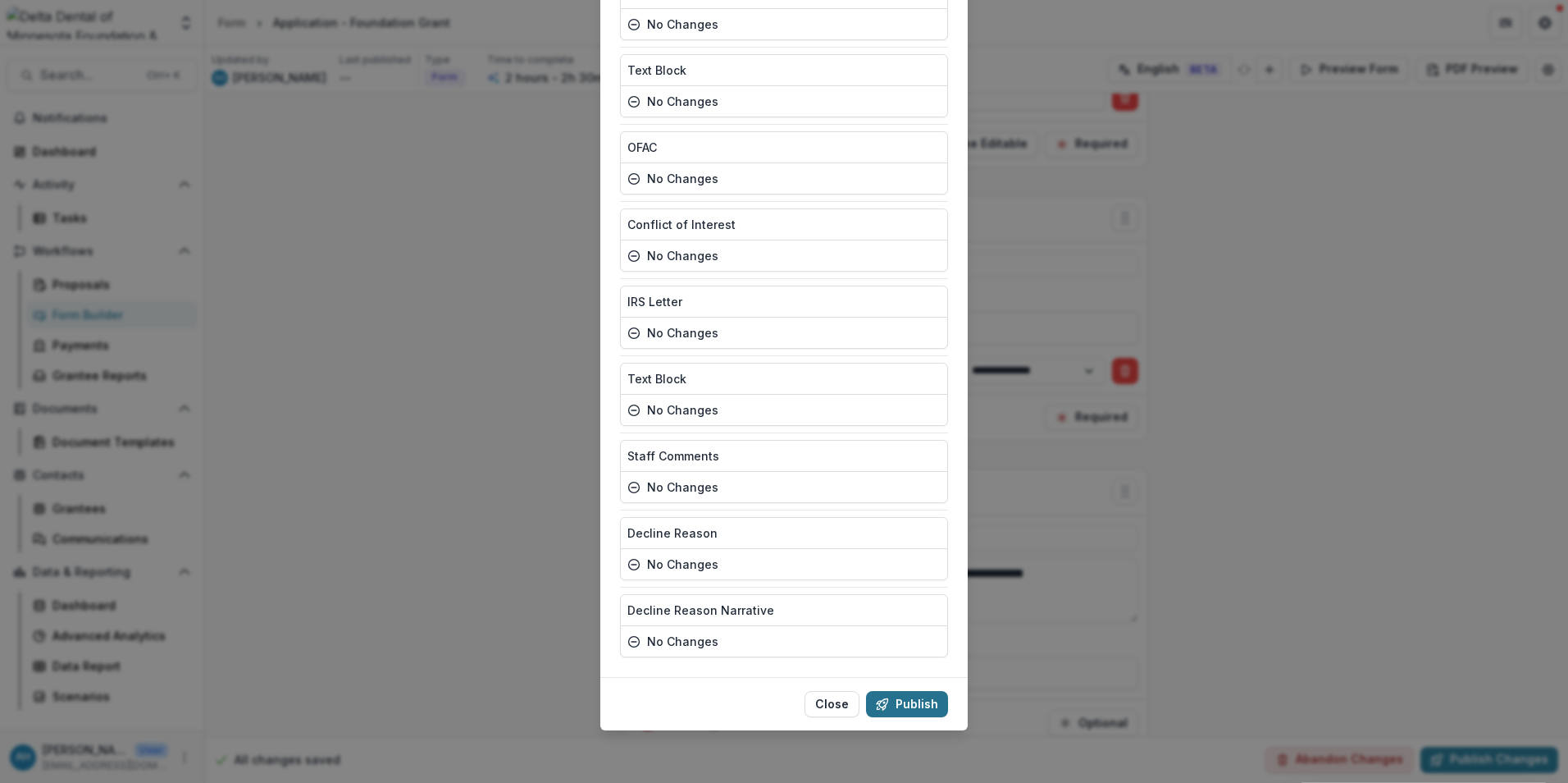
click at [922, 706] on button "Publish" at bounding box center [907, 703] width 82 height 26
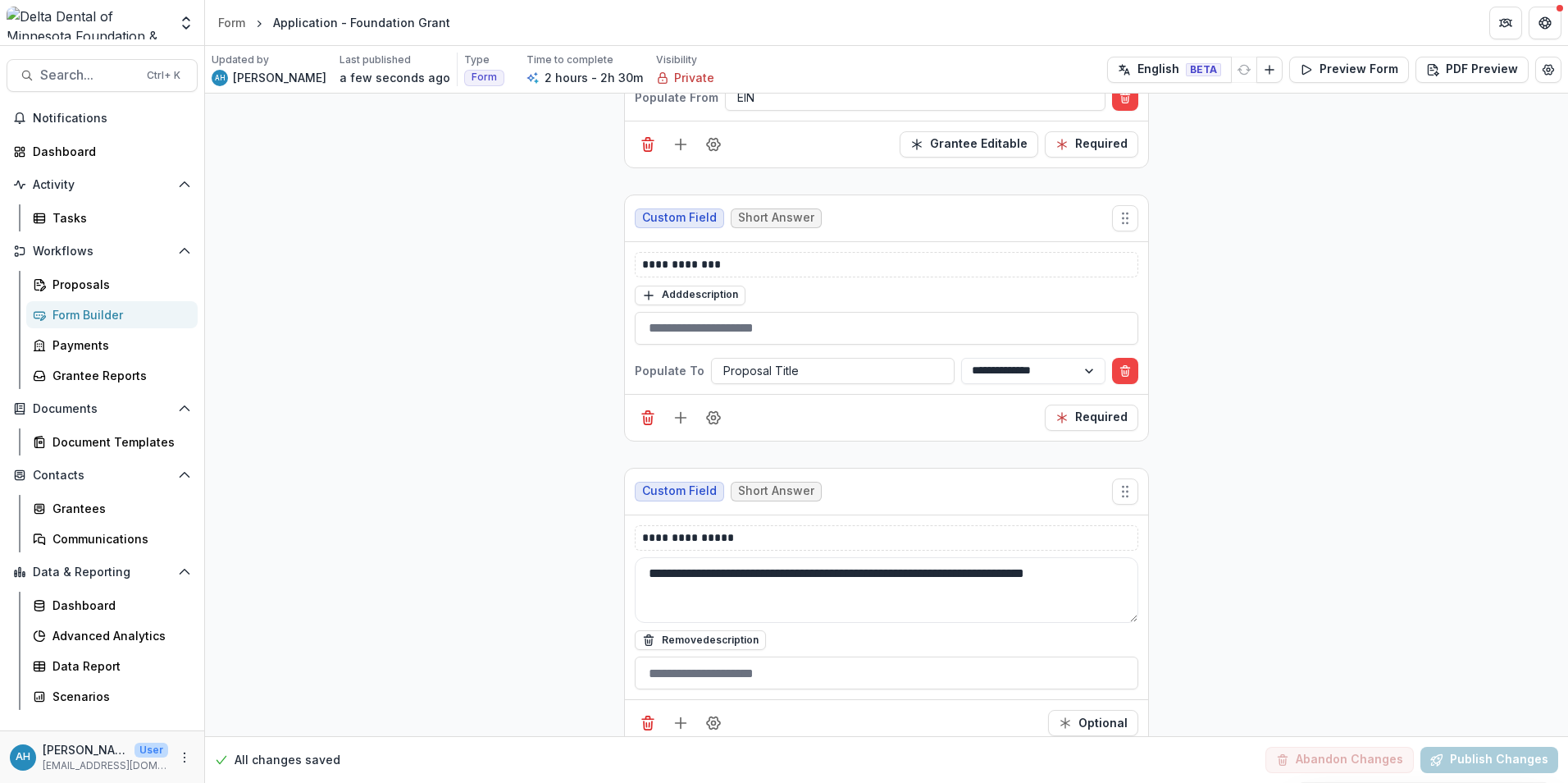
click at [79, 317] on div "Form Builder" at bounding box center [119, 314] width 132 height 17
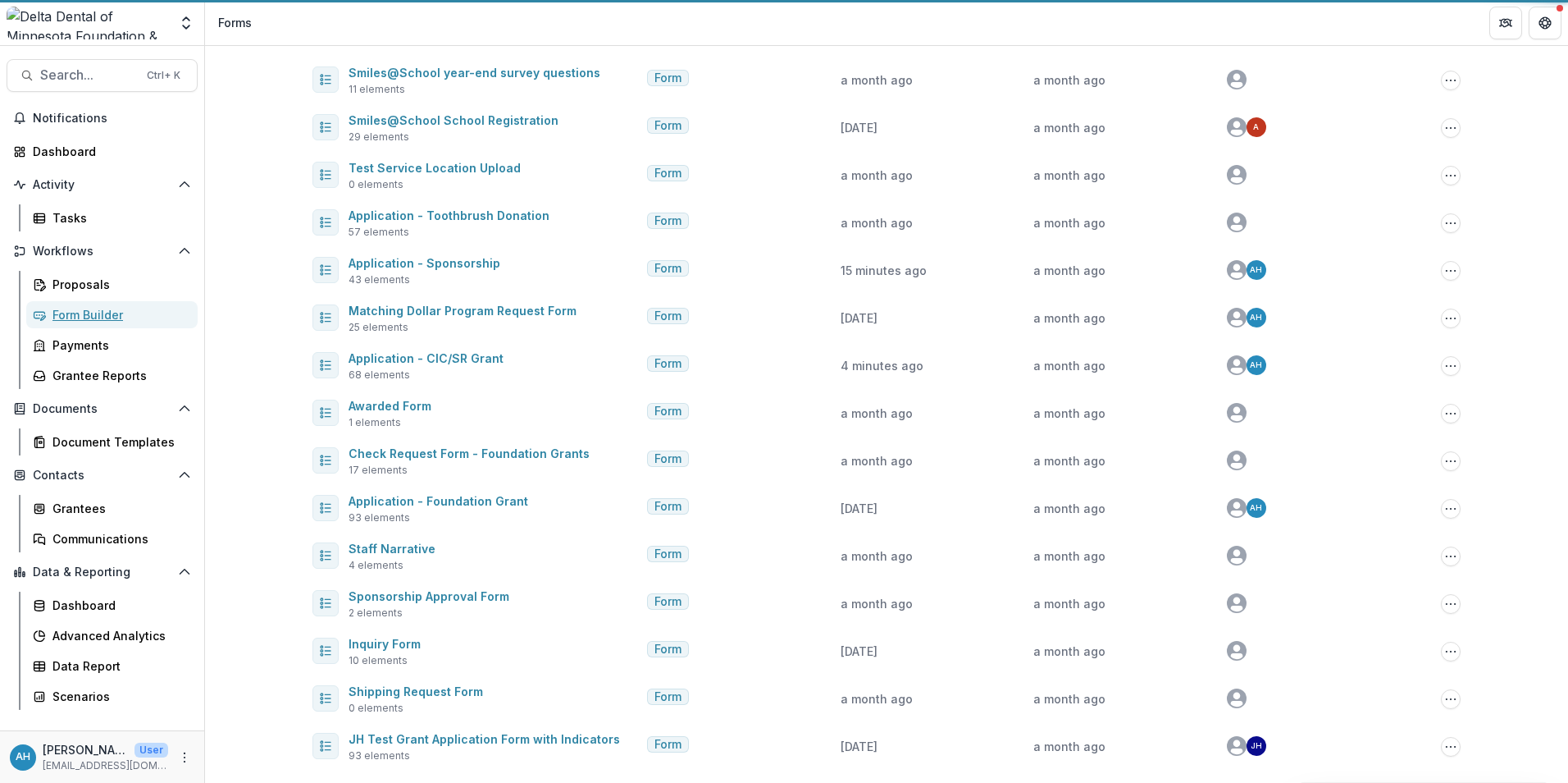
scroll to position [209, 0]
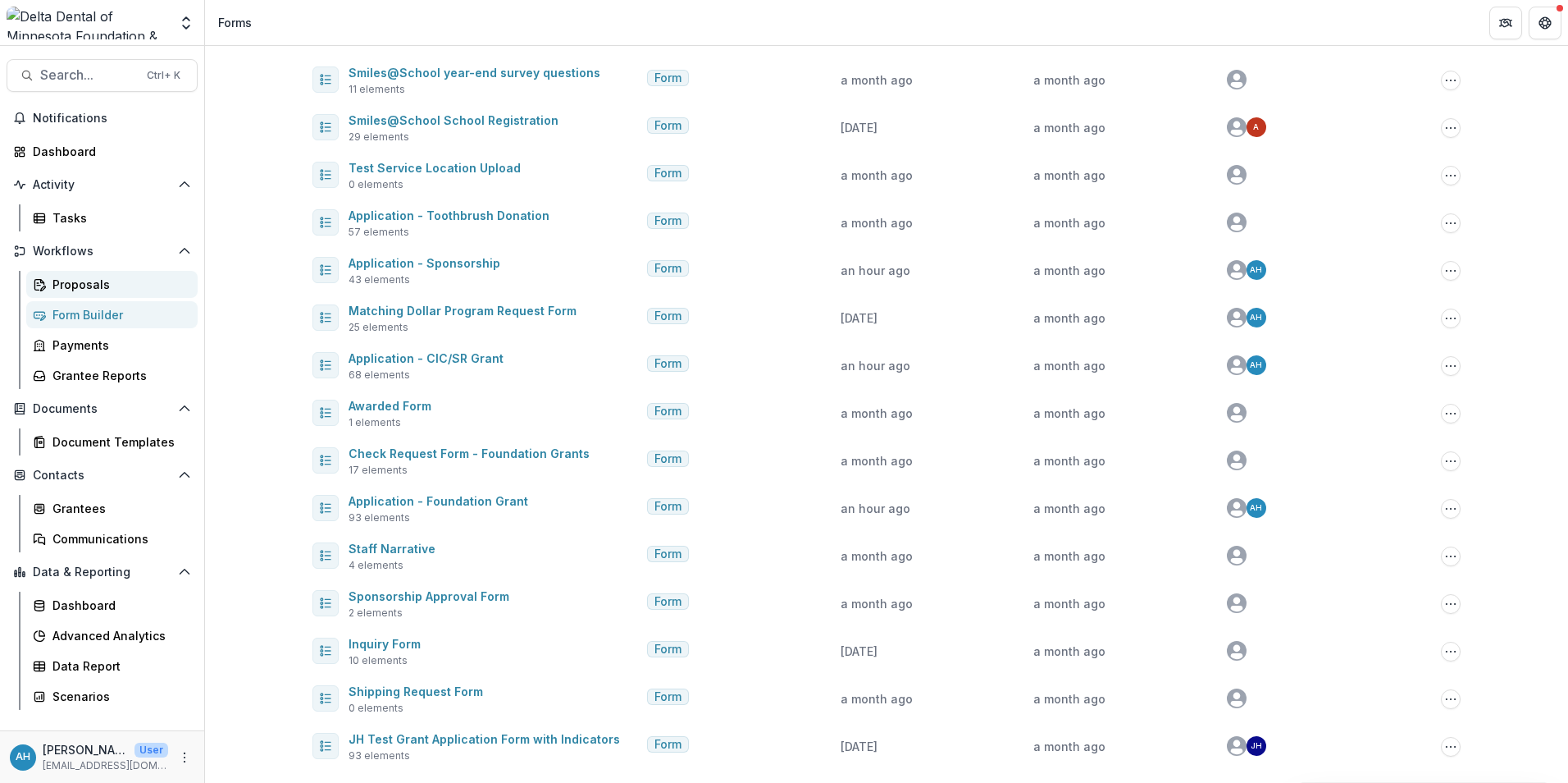
click at [85, 279] on div "Proposals" at bounding box center [119, 284] width 132 height 17
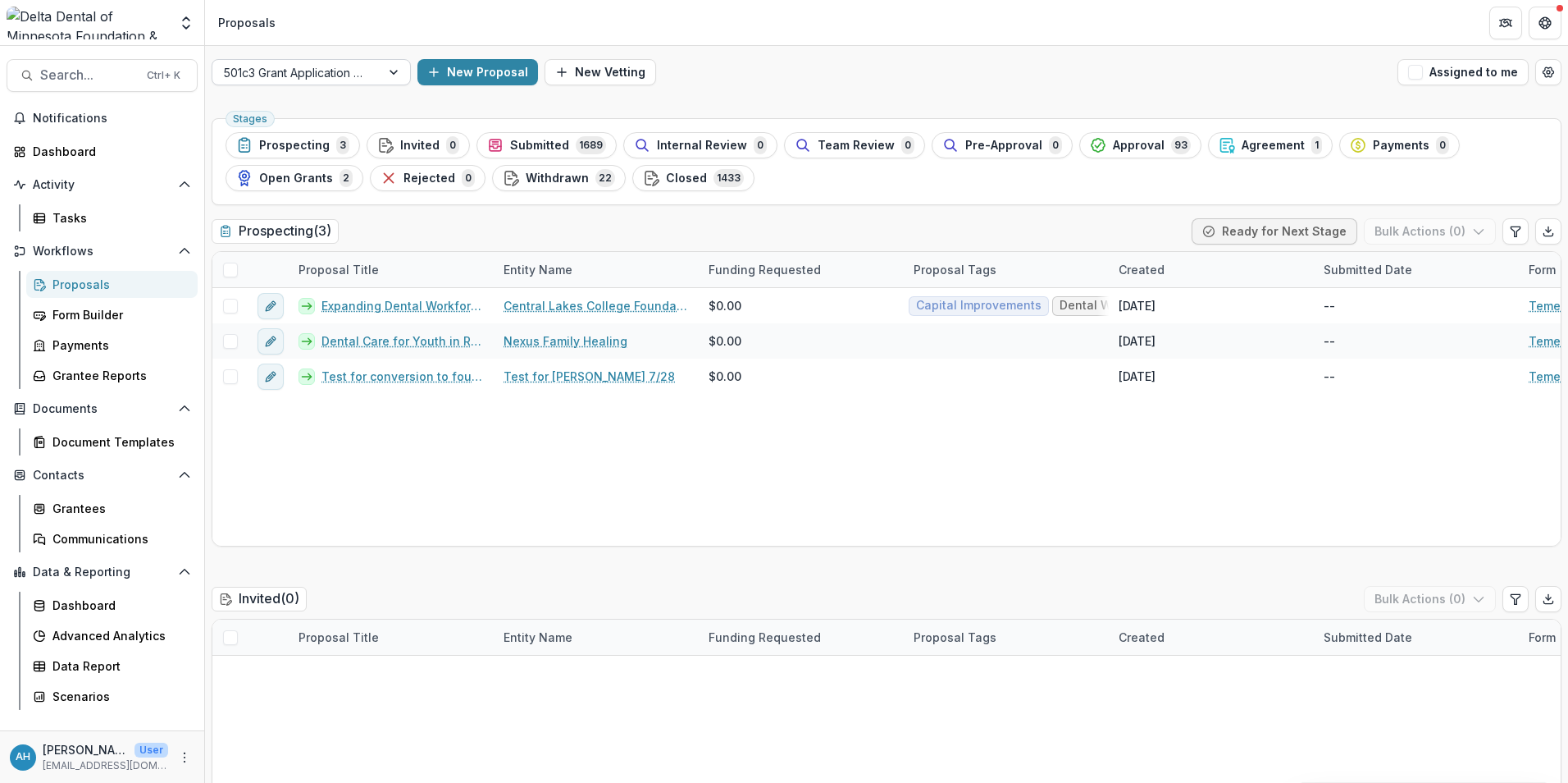
click at [361, 72] on div at bounding box center [296, 72] width 145 height 21
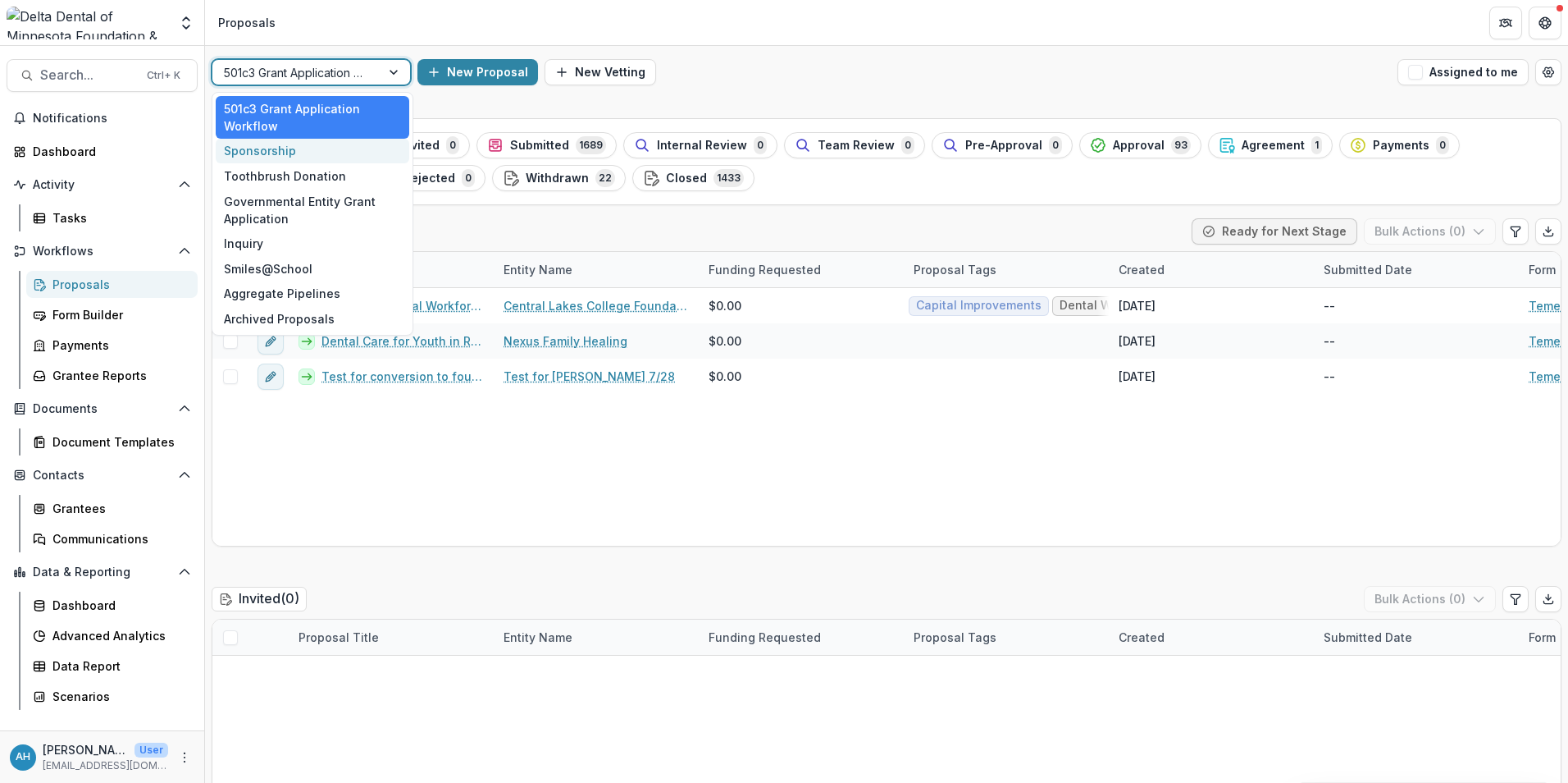
click at [282, 153] on div "Sponsorship" at bounding box center [312, 151] width 193 height 25
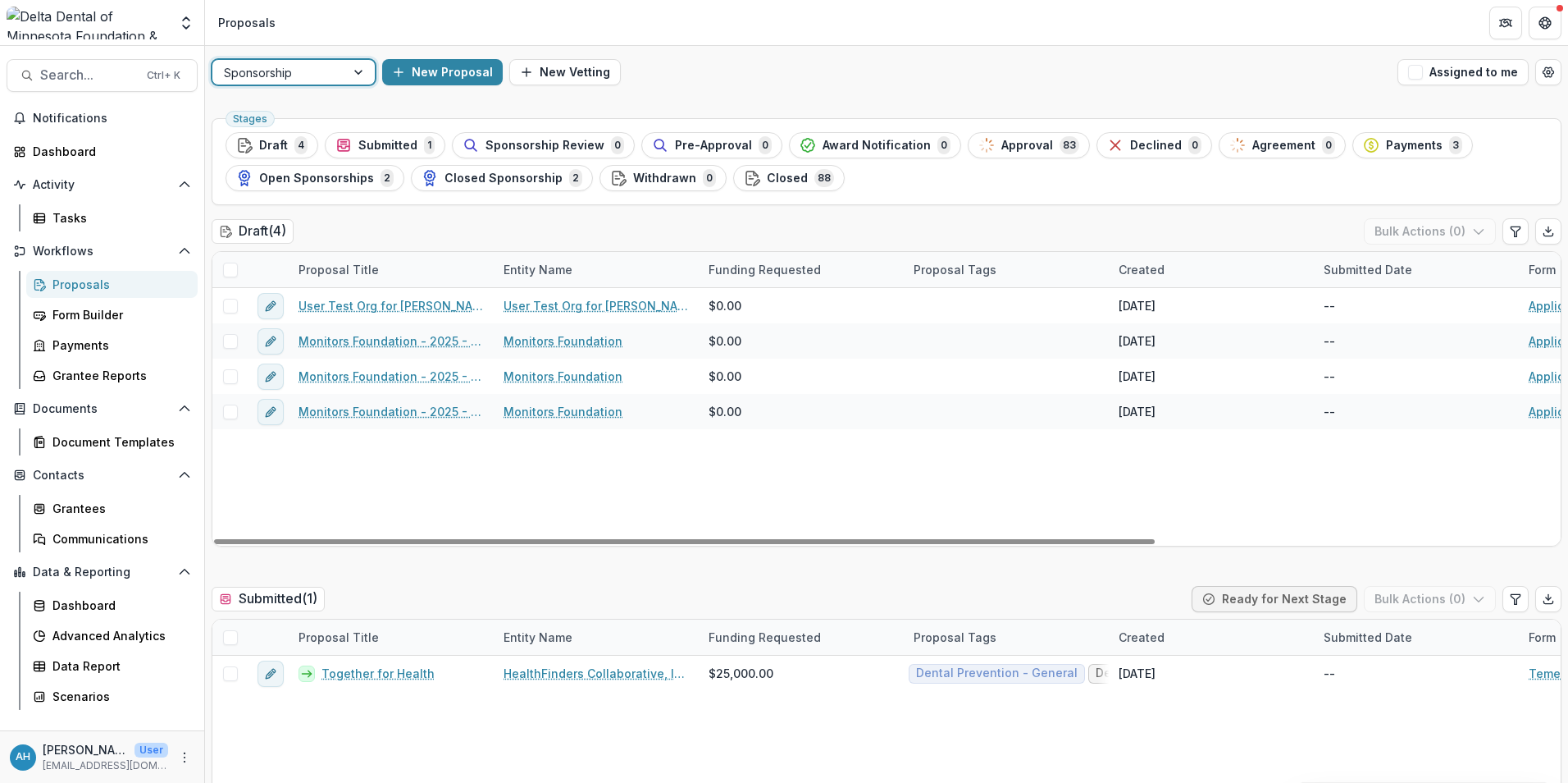
click at [74, 281] on div "Proposals" at bounding box center [119, 284] width 132 height 17
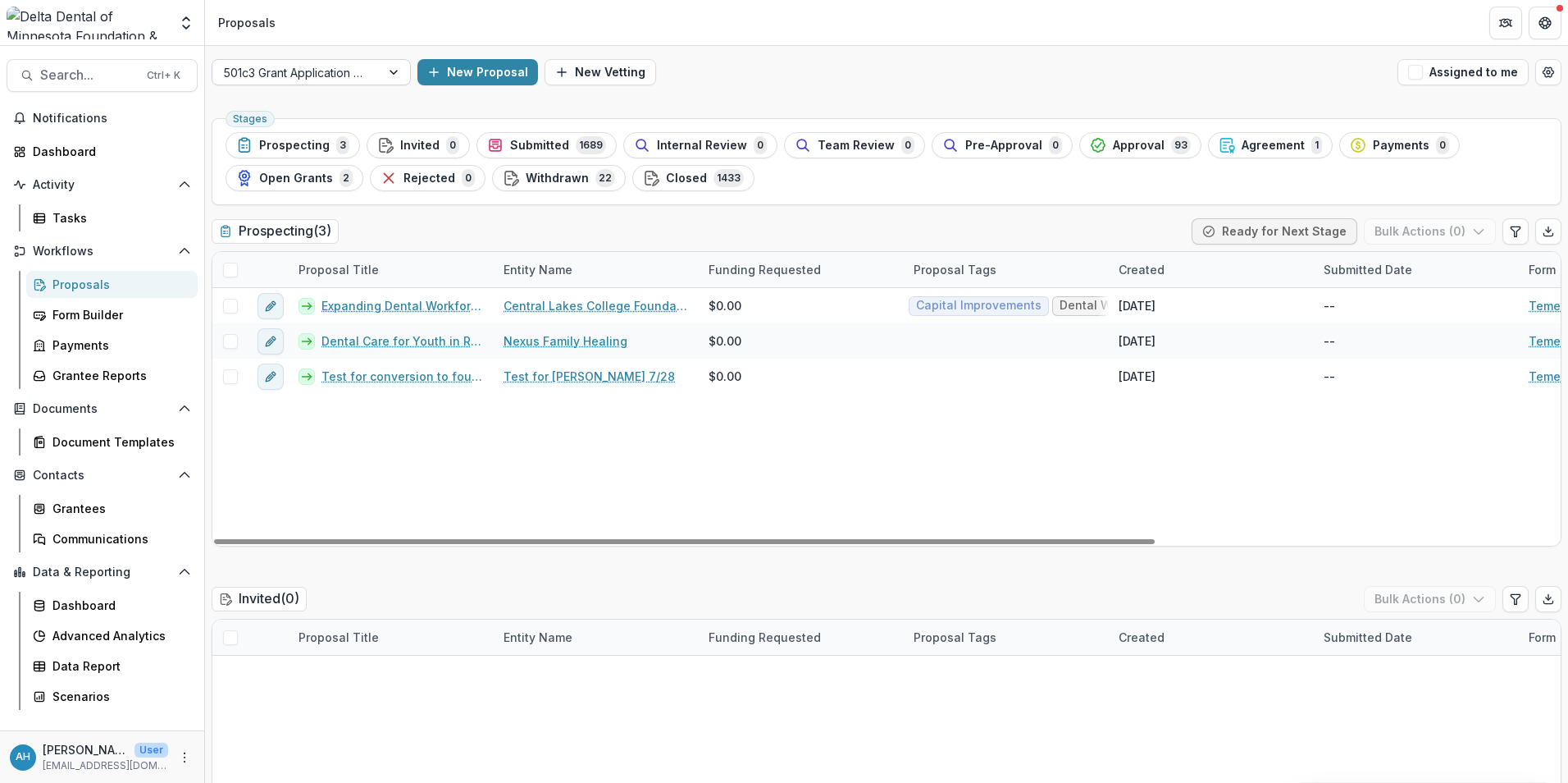
click at [372, 77] on div "501c3 Grant Application Workflow" at bounding box center [296, 72] width 168 height 24
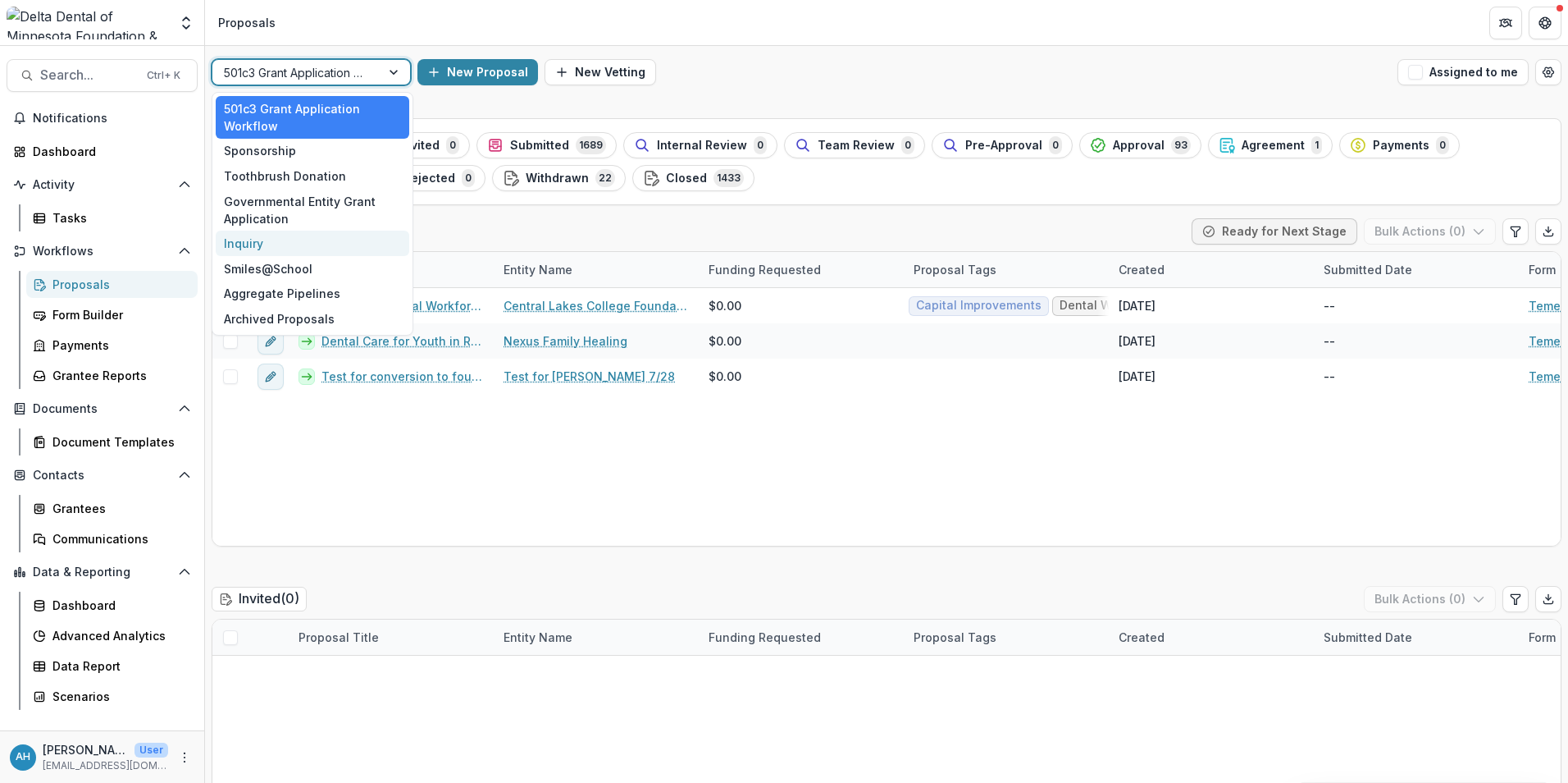
click at [257, 243] on div "Inquiry" at bounding box center [312, 243] width 193 height 25
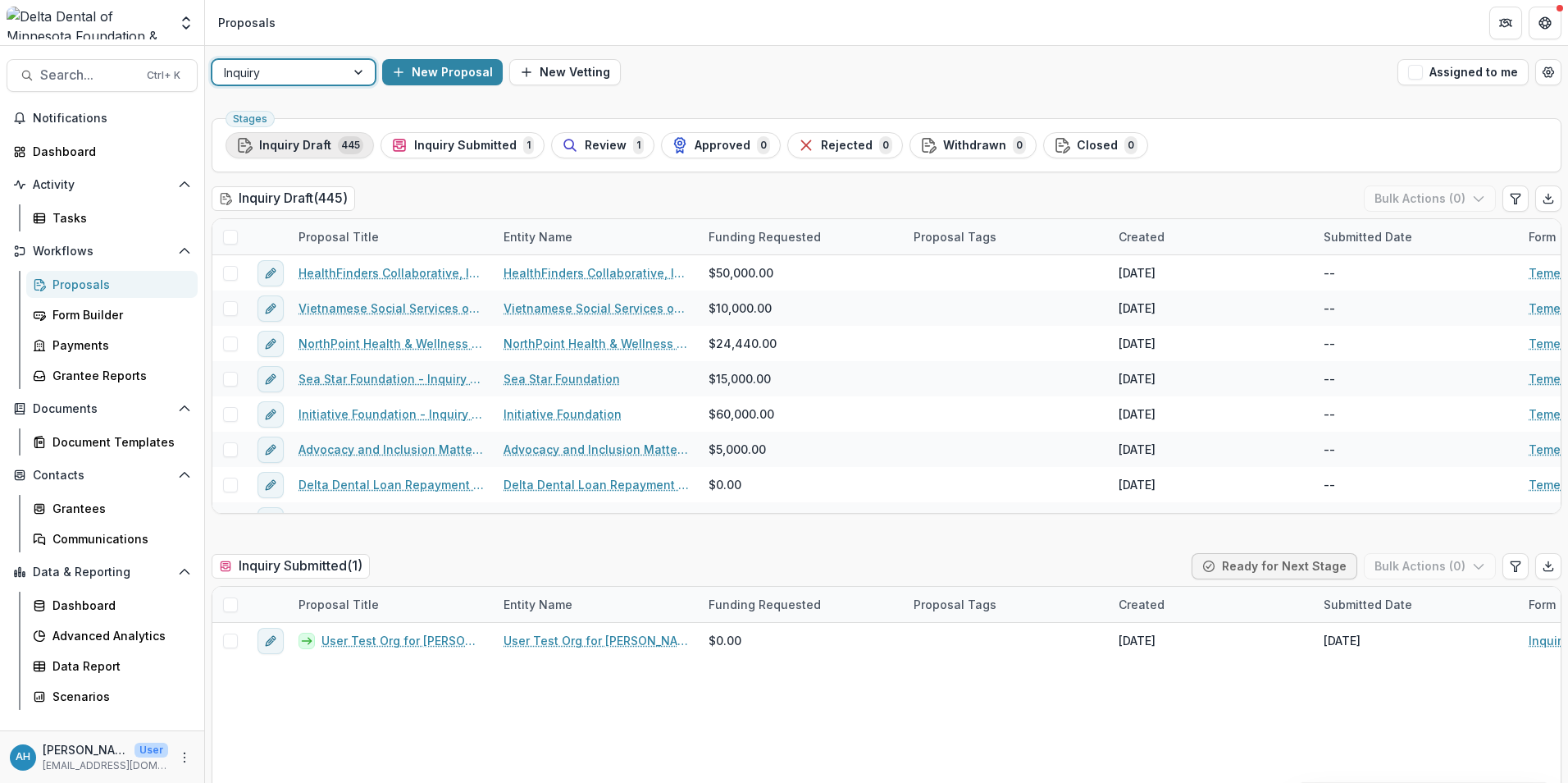
click at [323, 144] on span "Inquiry Draft" at bounding box center [295, 146] width 72 height 14
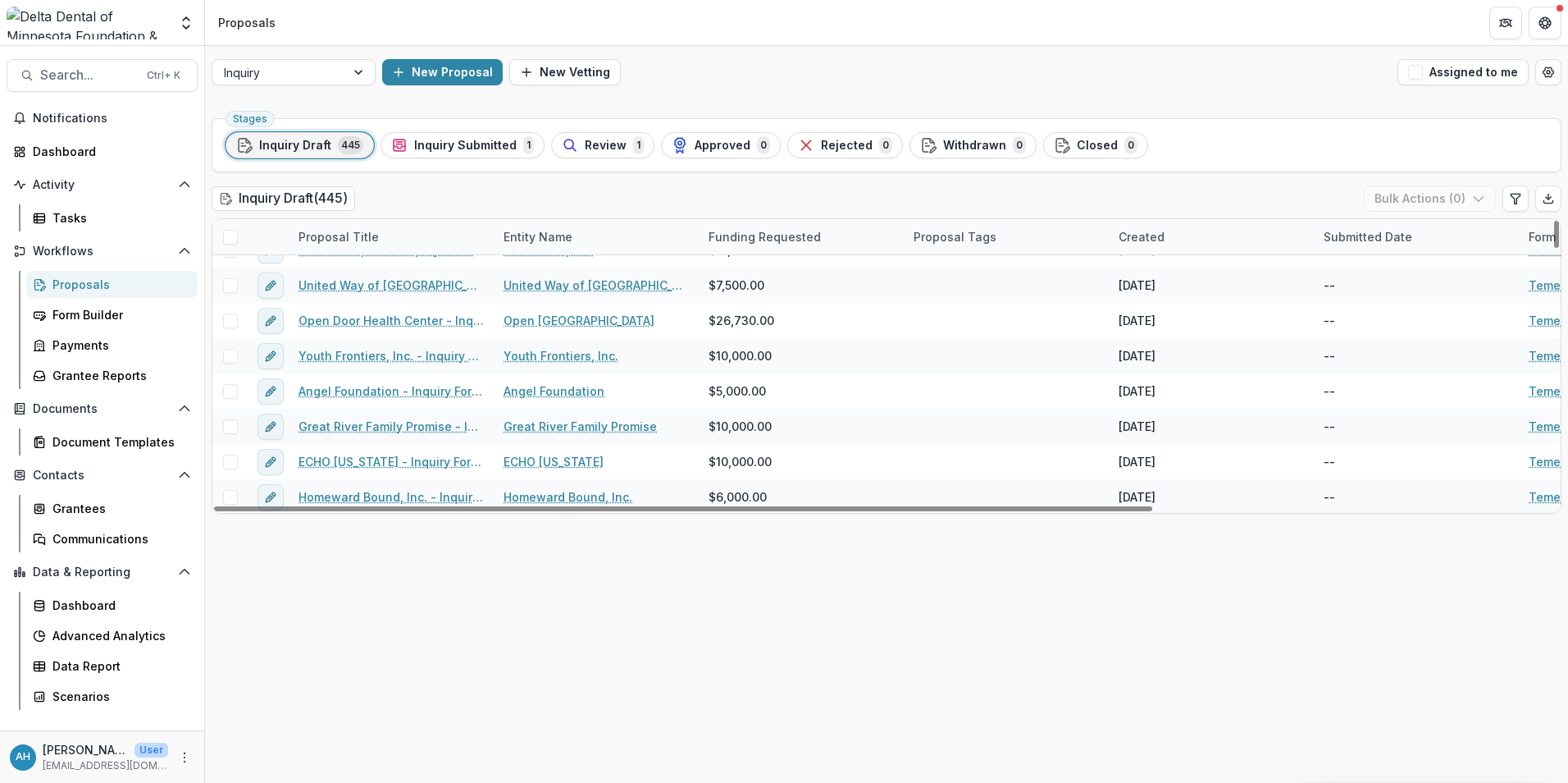
scroll to position [7302, 0]
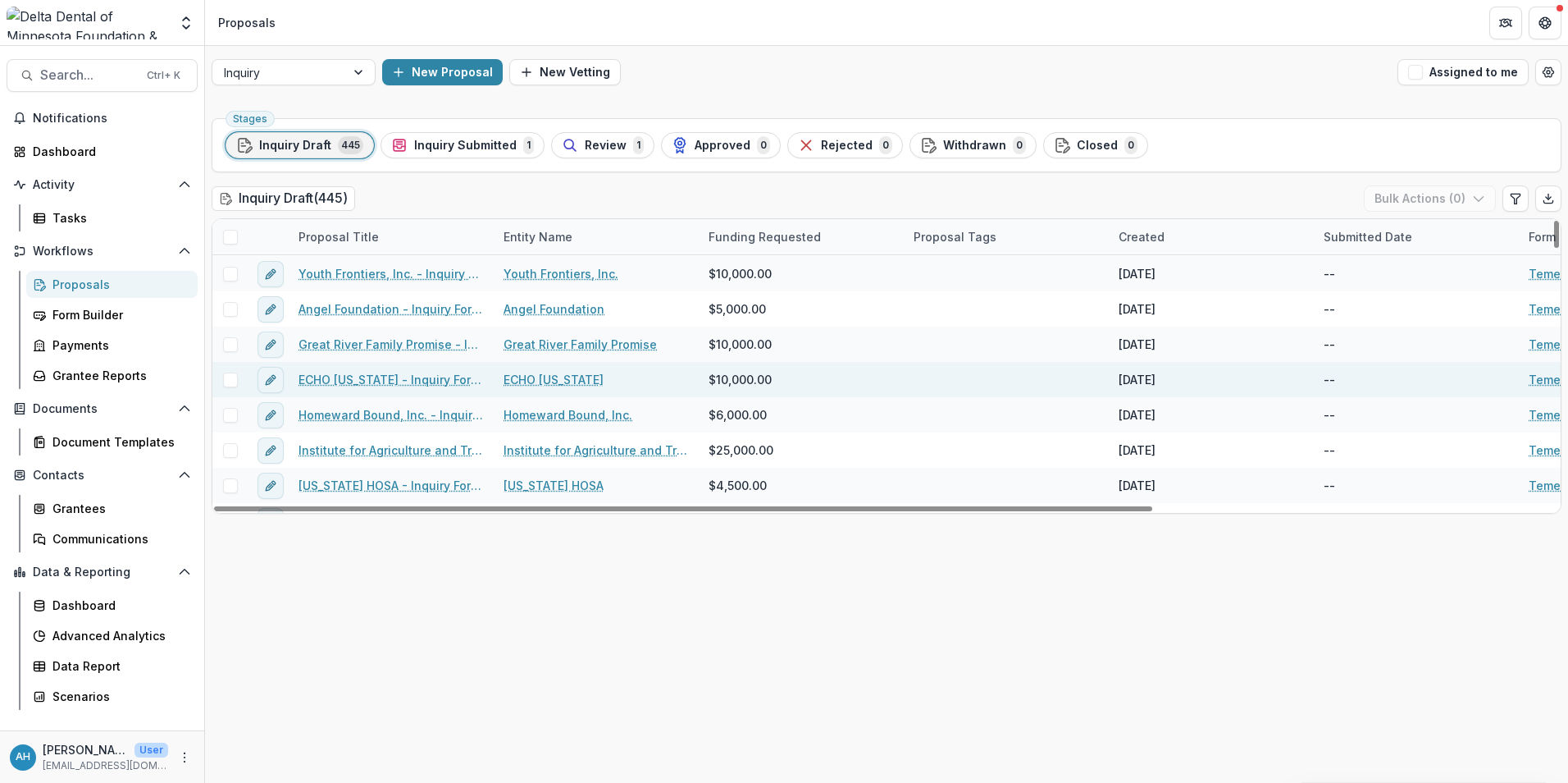
click at [390, 379] on link "ECHO [US_STATE] - Inquiry Form - [DATE]" at bounding box center [391, 379] width 185 height 17
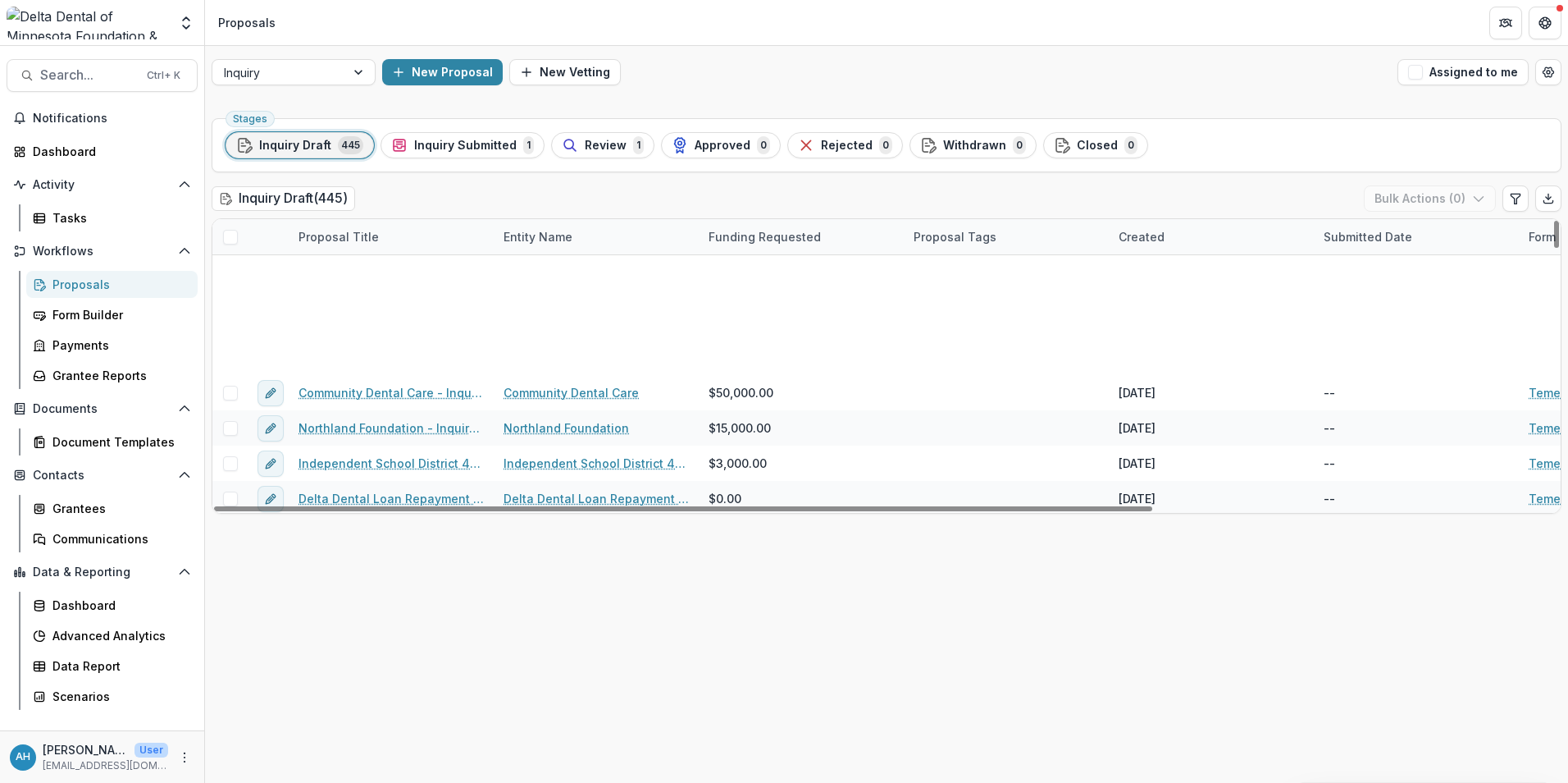
scroll to position [15443, 0]
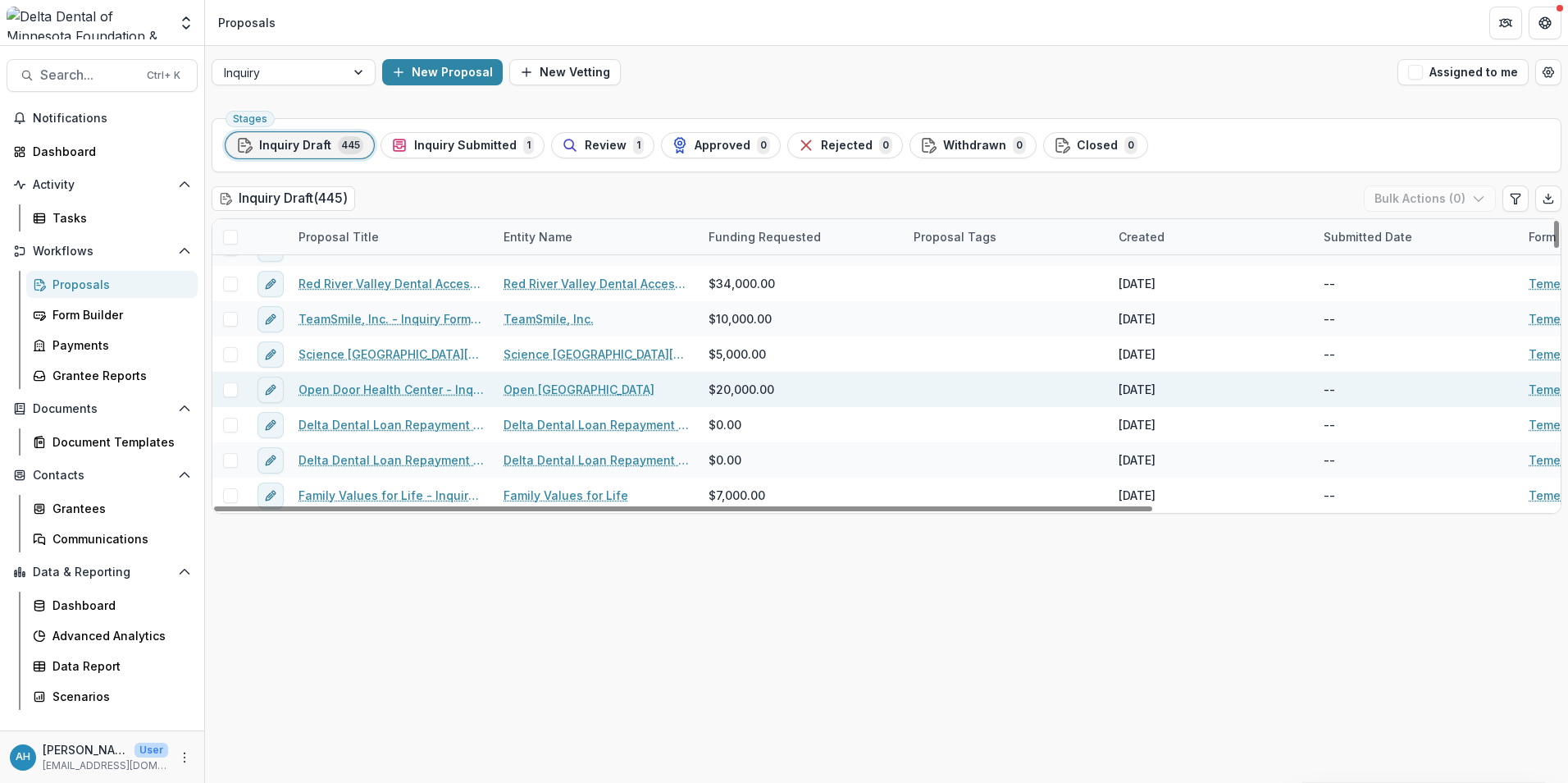
click at [369, 388] on link "Open Door Health Center - Inquiry Form - [DATE]" at bounding box center [391, 388] width 185 height 17
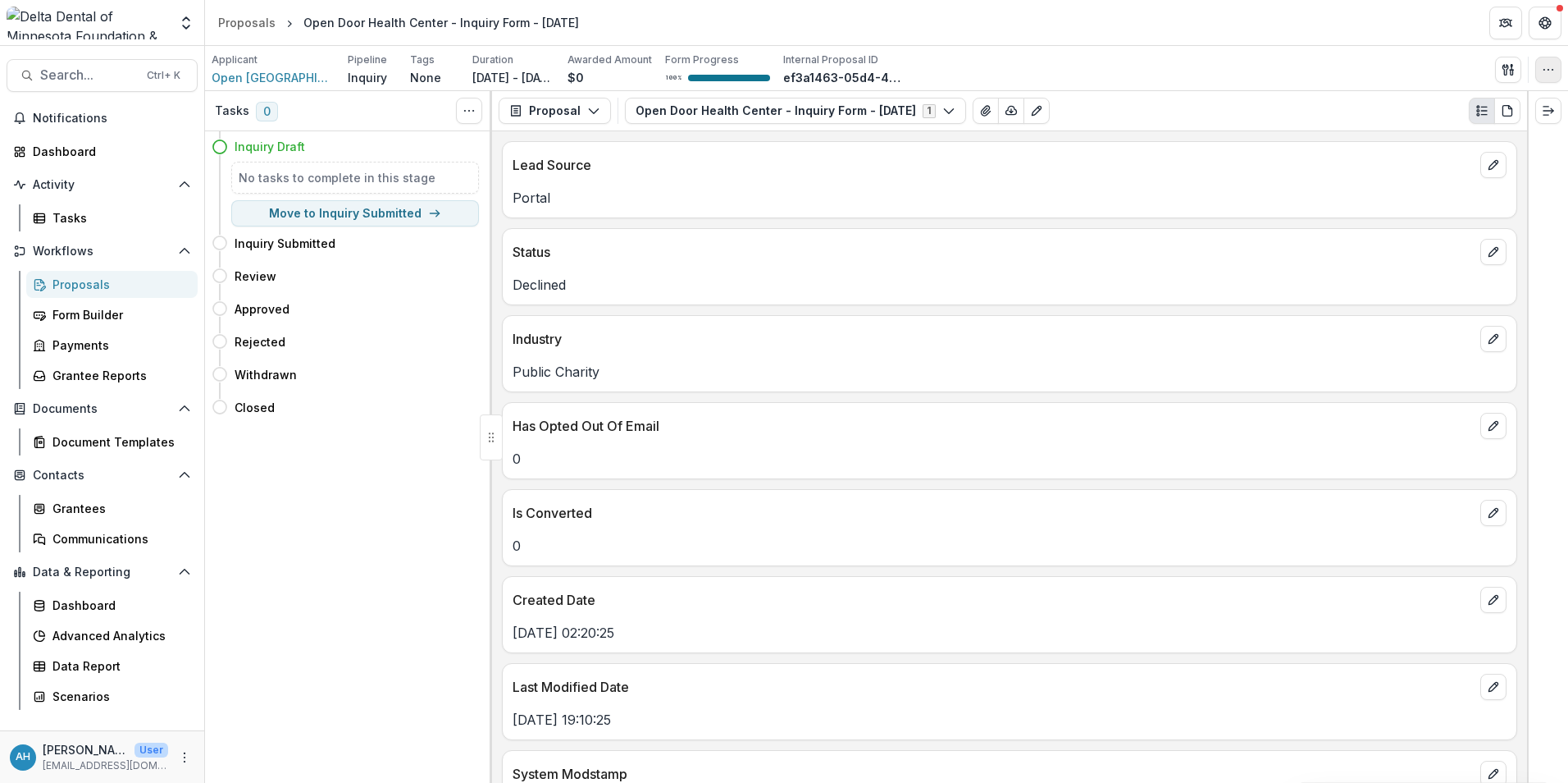
click at [1547, 68] on icon "button" at bounding box center [1548, 70] width 13 height 13
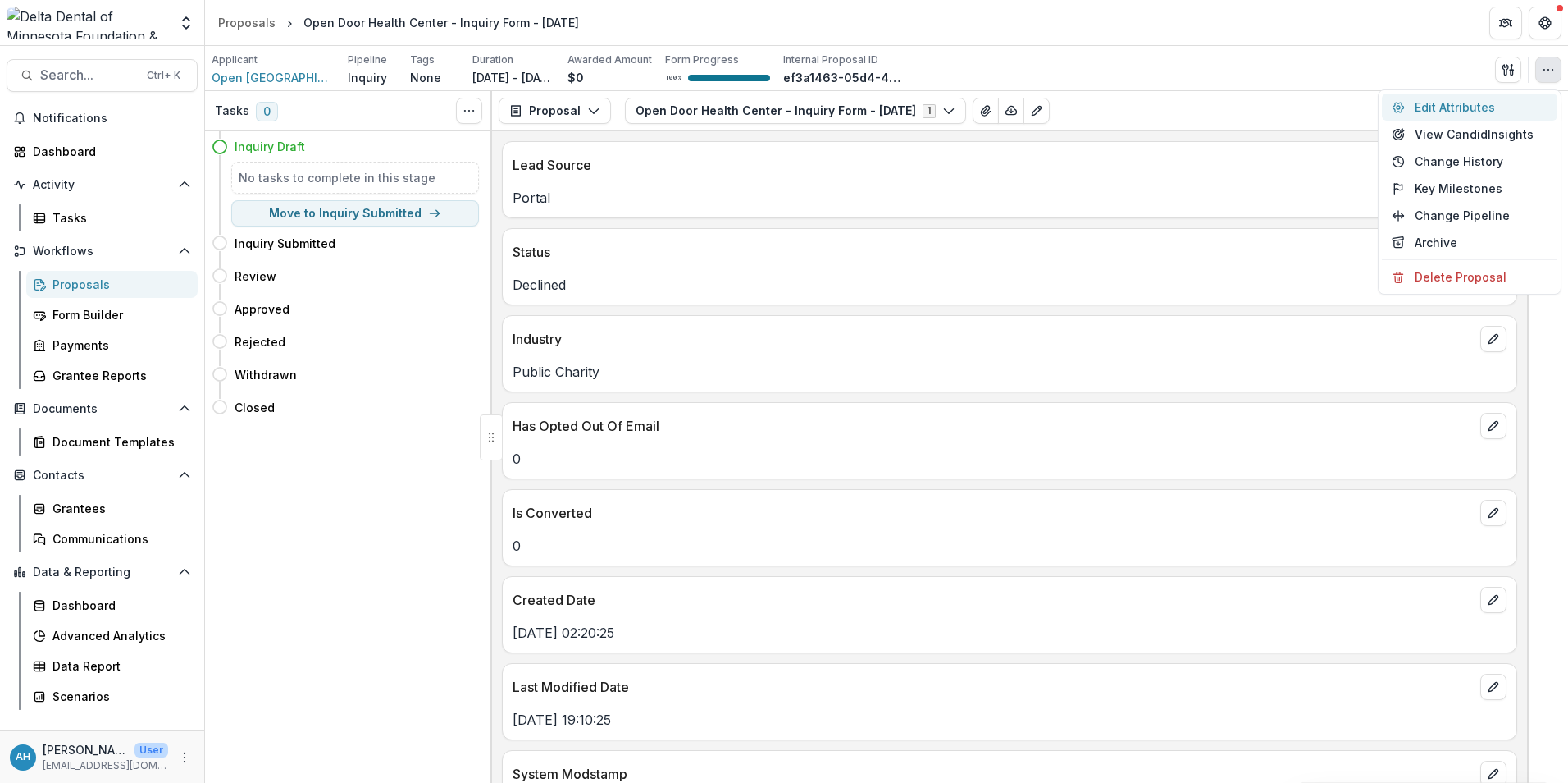
click at [1478, 107] on button "Edit Attributes" at bounding box center [1470, 107] width 175 height 27
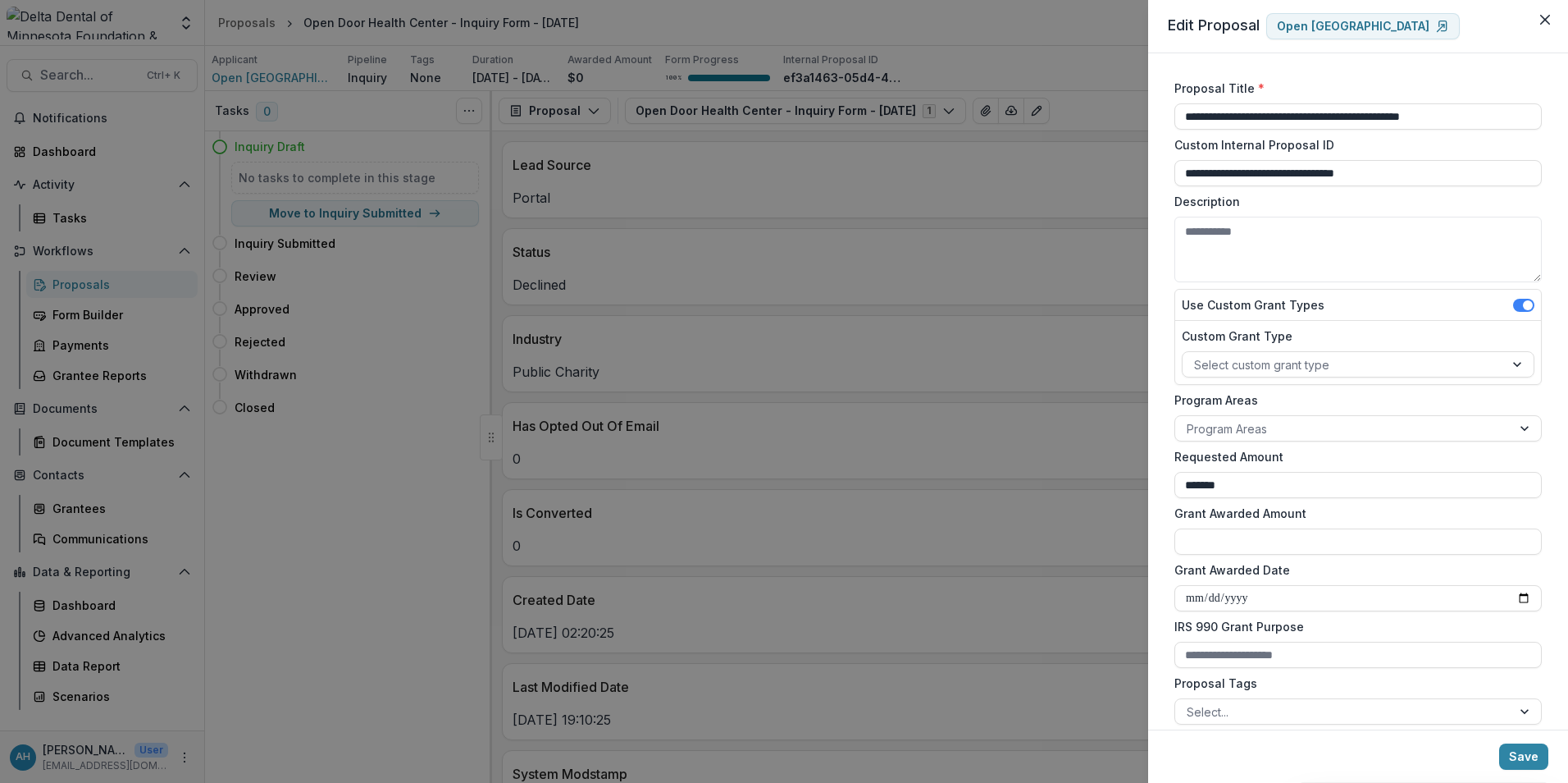
click at [1037, 27] on div "**********" at bounding box center [784, 391] width 1568 height 783
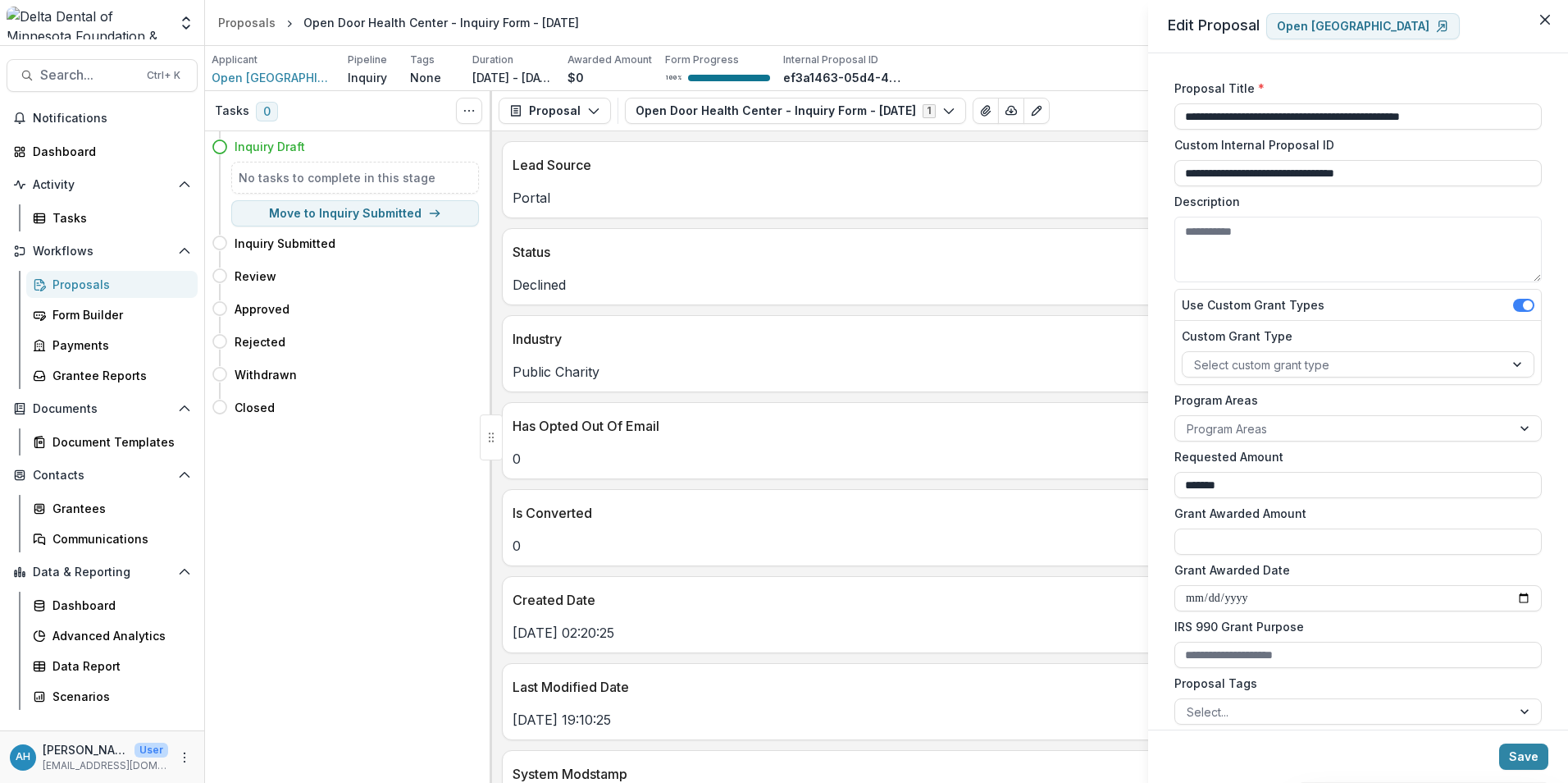
click at [1037, 27] on div "**********" at bounding box center [784, 391] width 1568 height 783
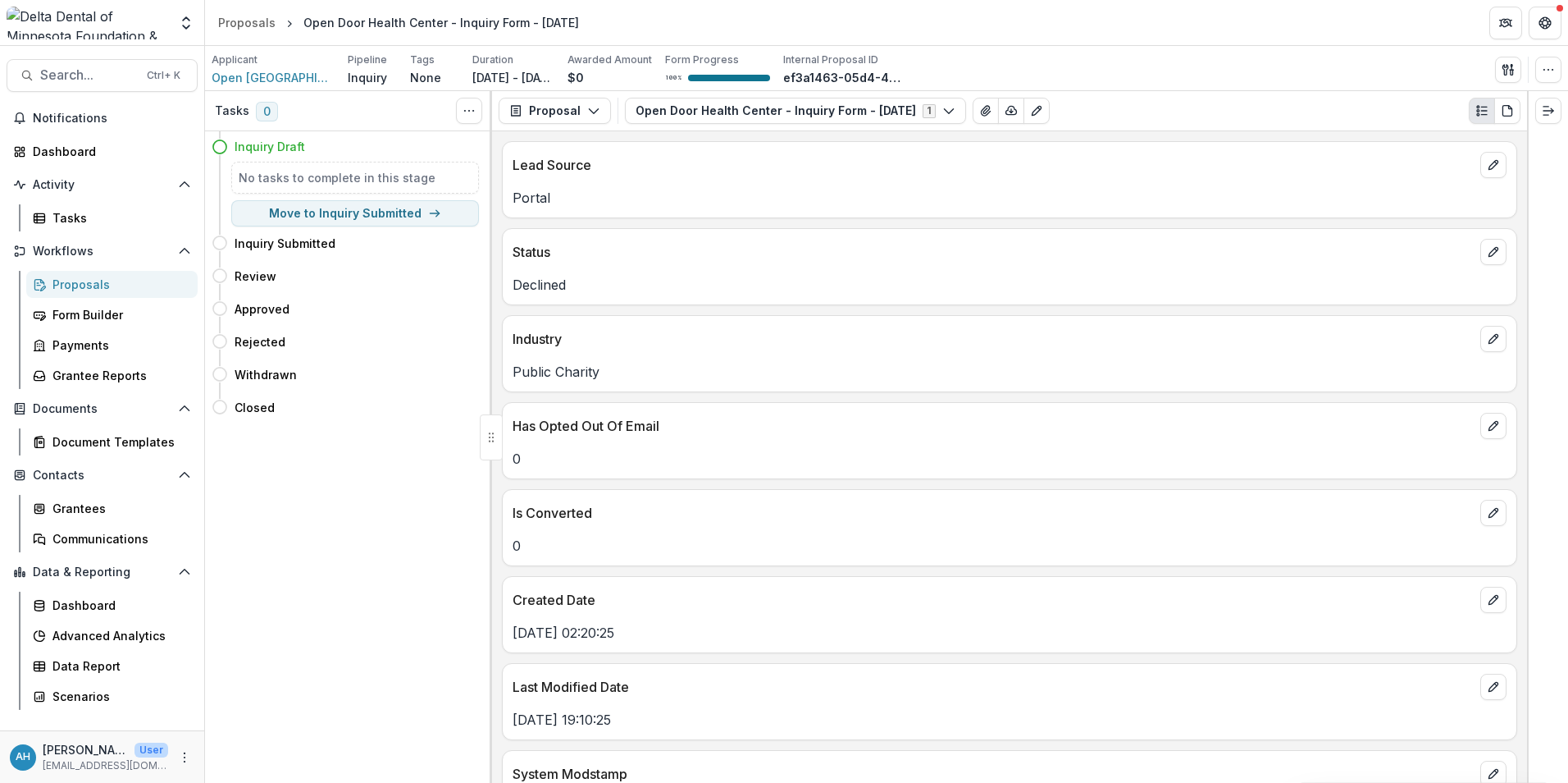
drag, startPoint x: 1037, startPoint y: 27, endPoint x: 1240, endPoint y: 35, distance: 203.2
click at [1238, 35] on header "Proposals Open Door Health Center - Inquiry Form - [DATE]" at bounding box center [886, 22] width 1363 height 45
click at [79, 290] on div "Proposals" at bounding box center [119, 284] width 132 height 17
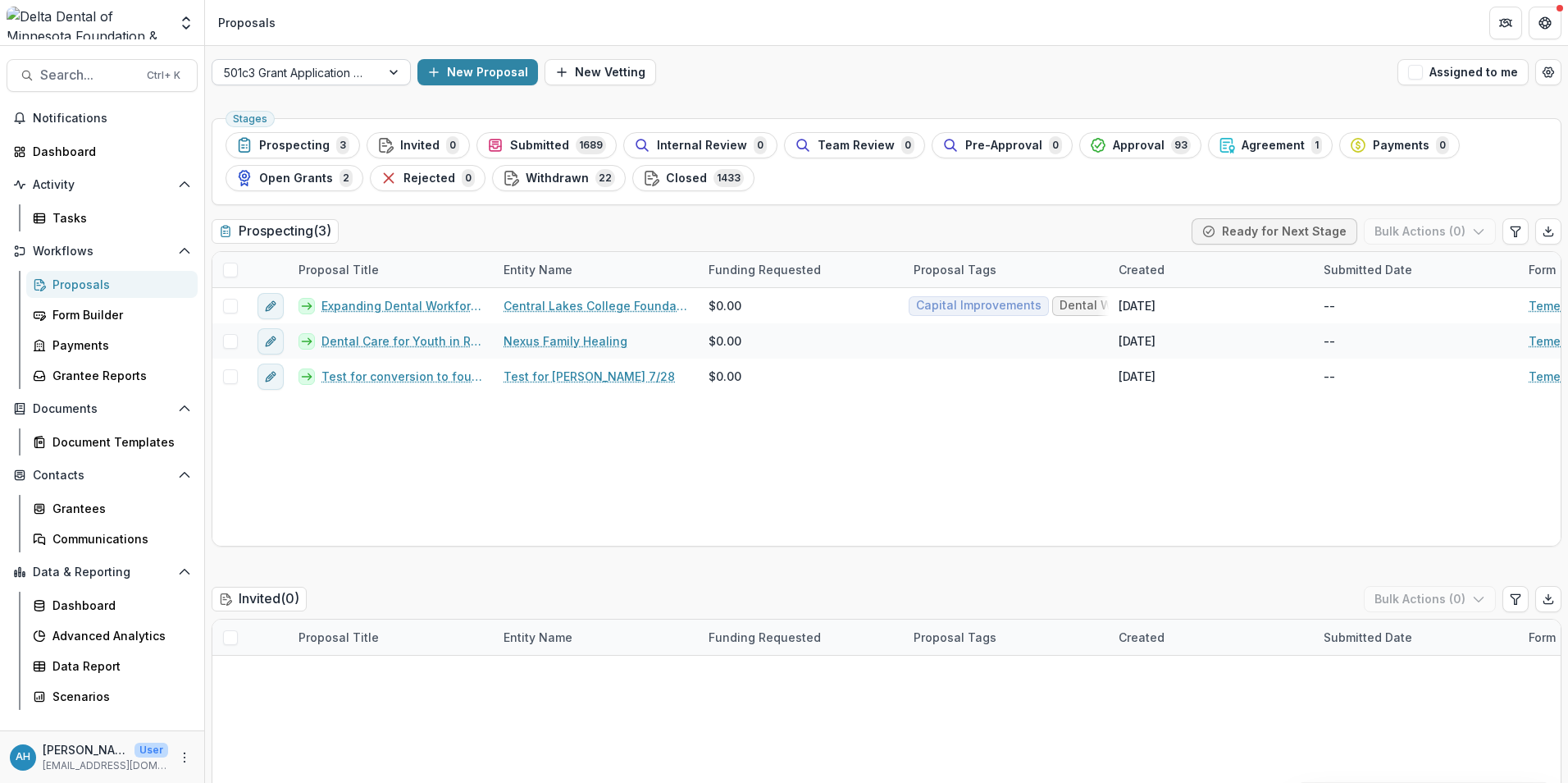
click at [326, 71] on div at bounding box center [296, 72] width 145 height 21
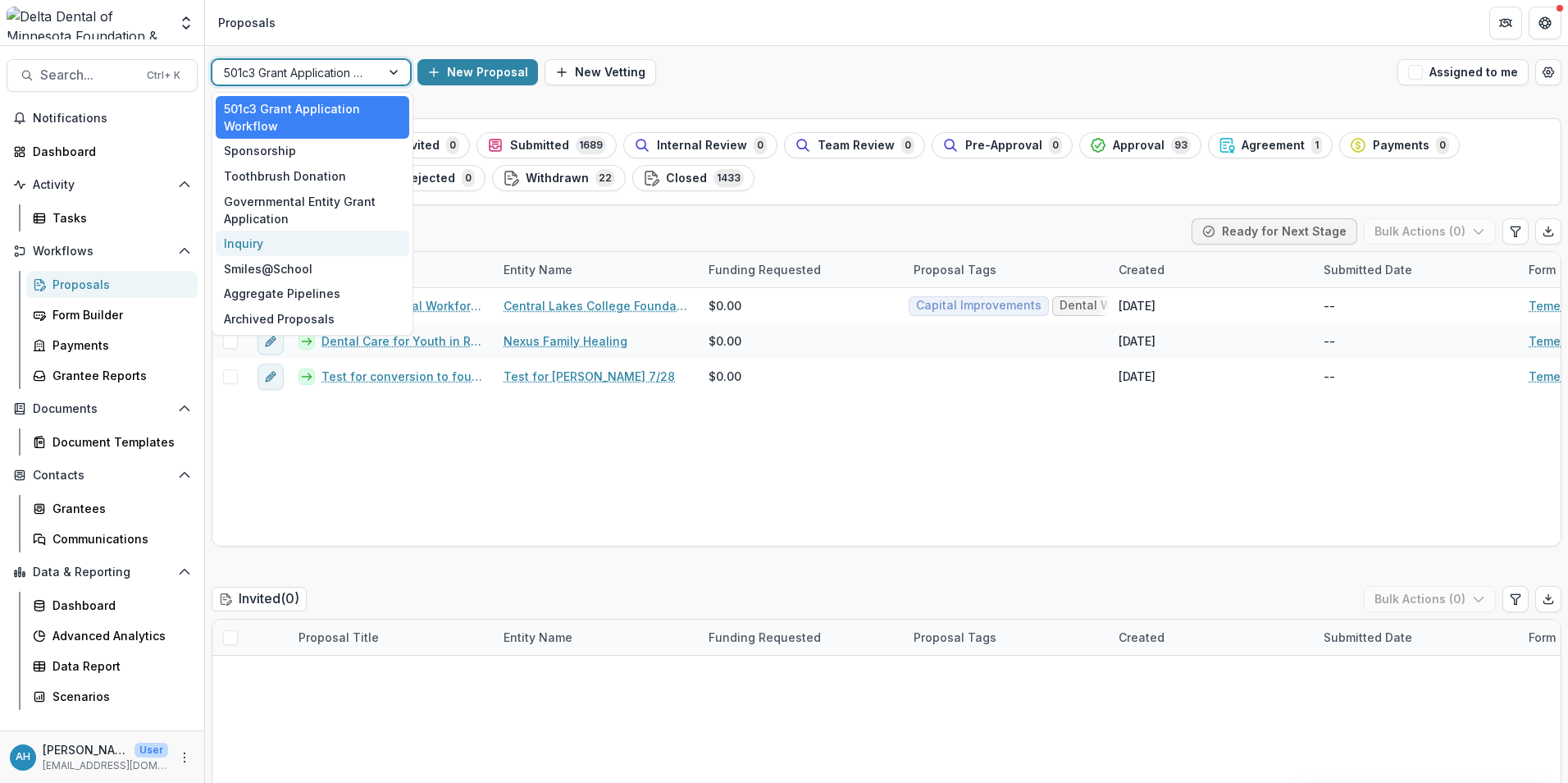
click at [251, 242] on div "Inquiry" at bounding box center [312, 243] width 193 height 25
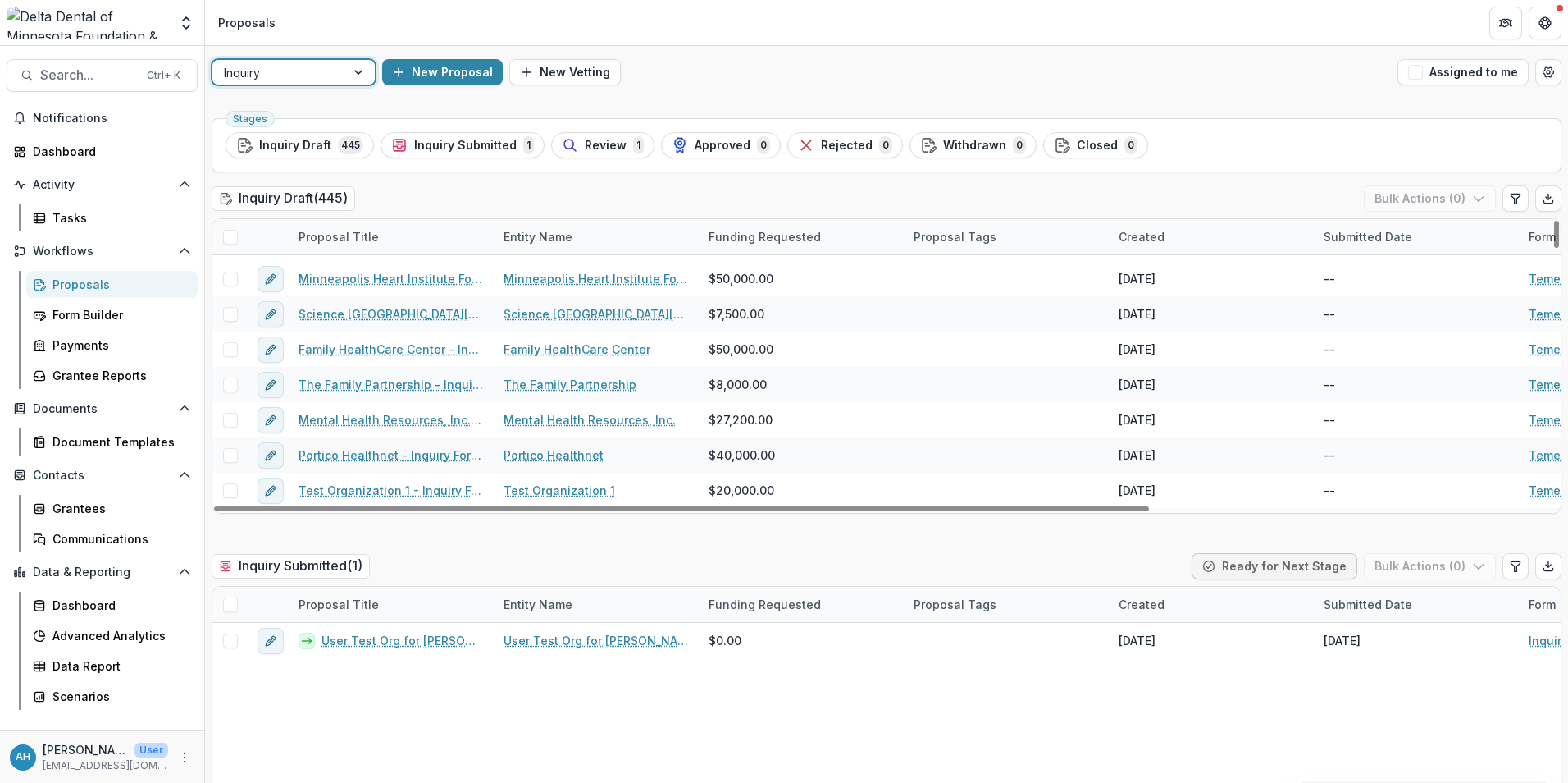
scroll to position [5005, 0]
click at [342, 239] on div "Proposal Title" at bounding box center [339, 236] width 100 height 17
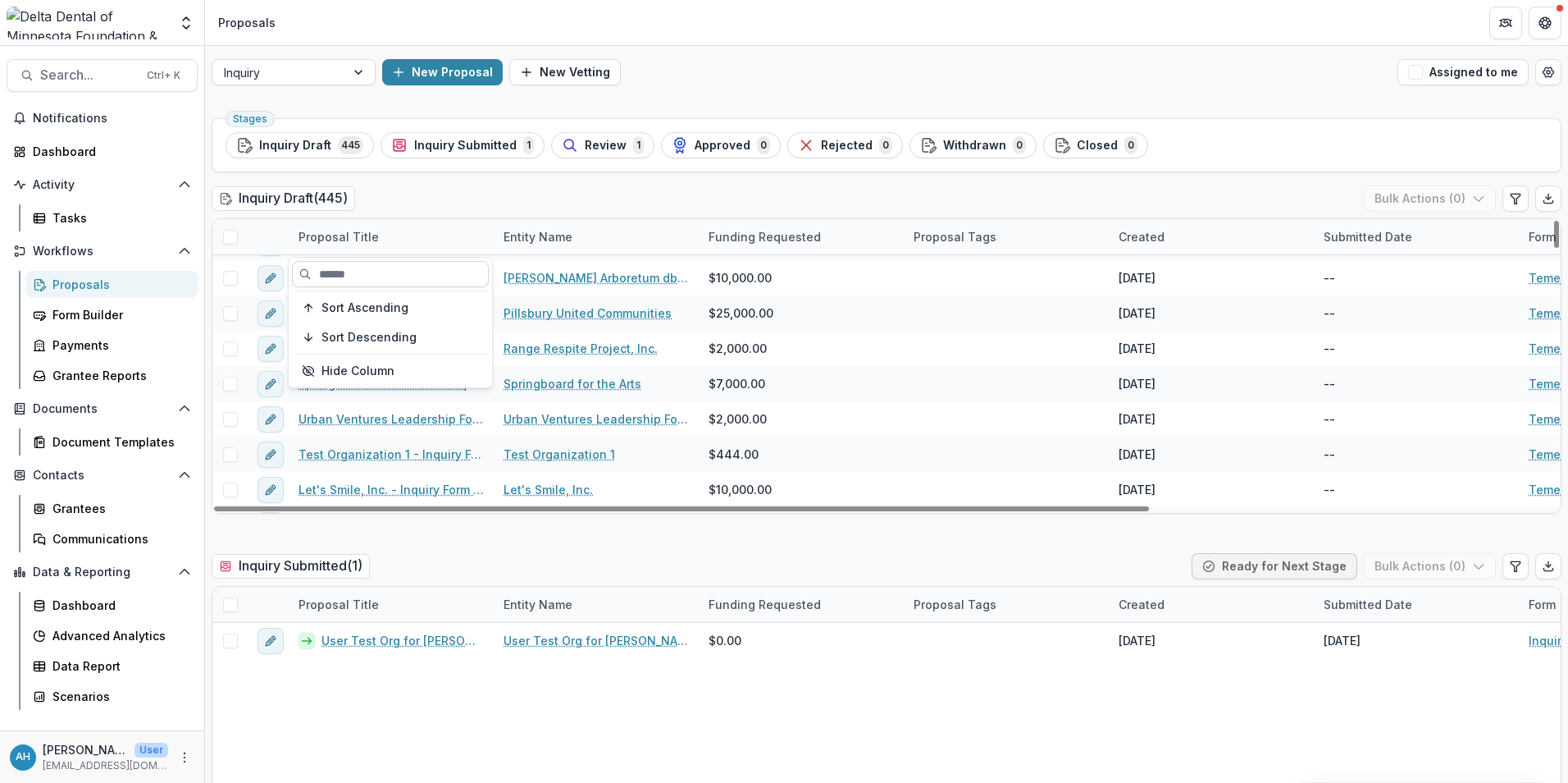
click at [344, 273] on input at bounding box center [390, 274] width 197 height 26
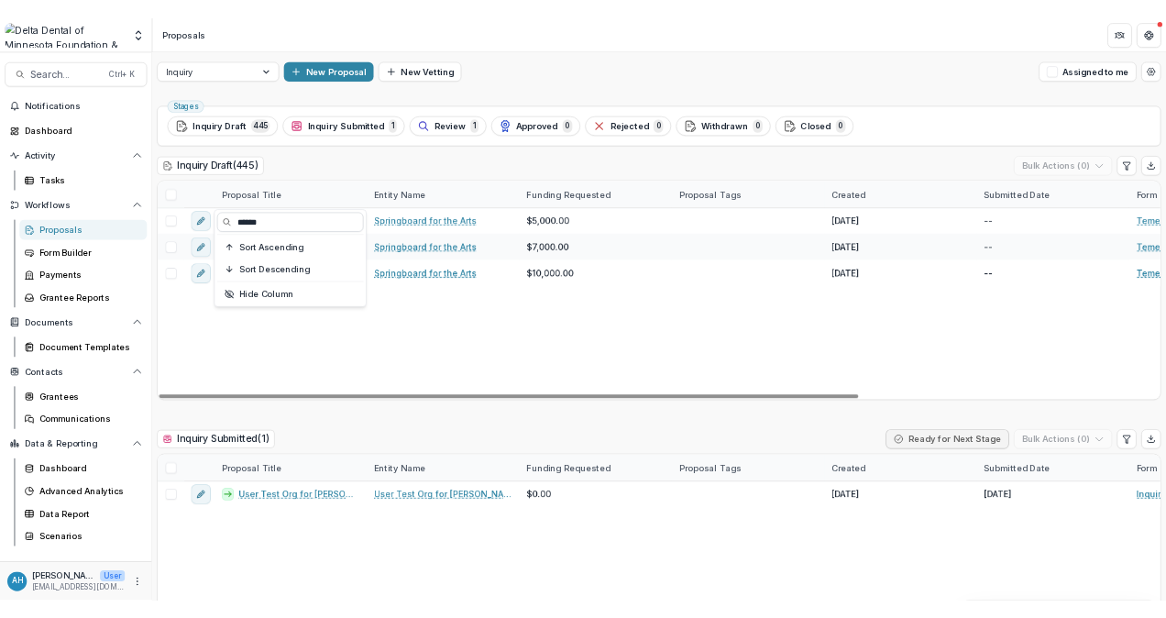
scroll to position [0, 0]
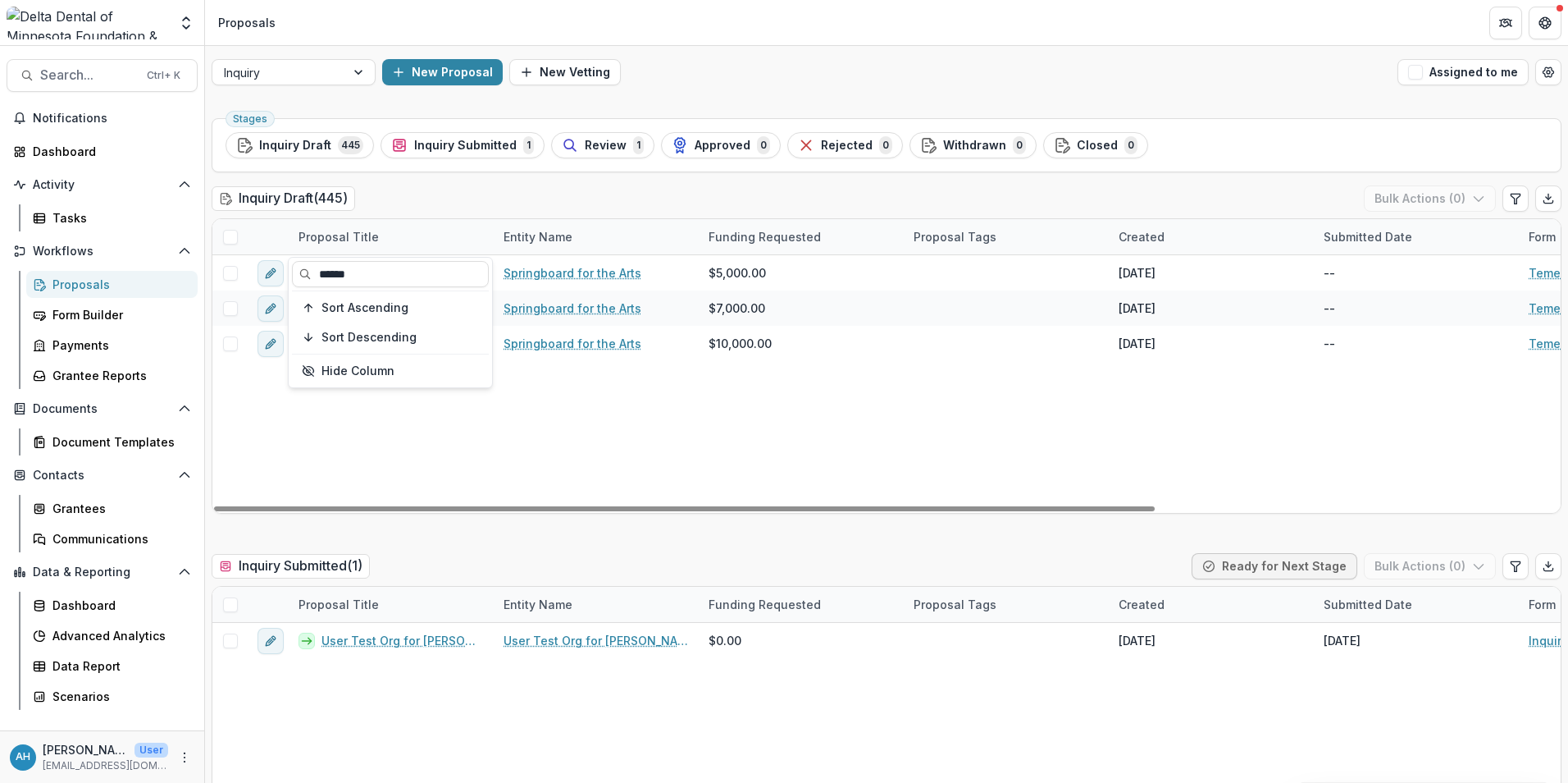
type input "******"
click at [352, 419] on div "Springboard for the Arts - Inquiry Form - [DATE] Springboard for the Arts $5,00…" at bounding box center [1173, 384] width 1921 height 258
click at [532, 241] on div "Entity Name" at bounding box center [538, 236] width 89 height 17
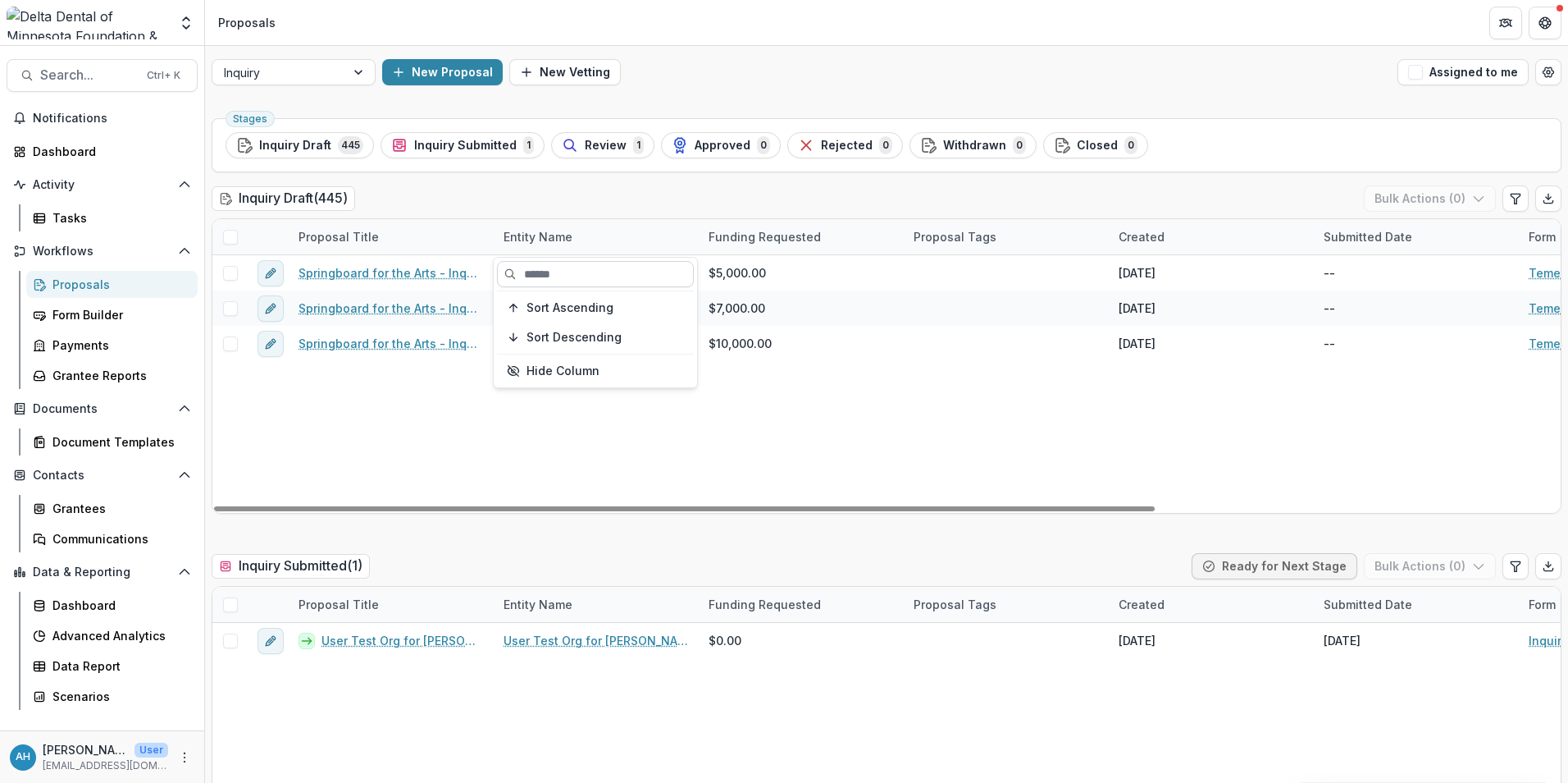
click at [563, 277] on input at bounding box center [596, 274] width 197 height 26
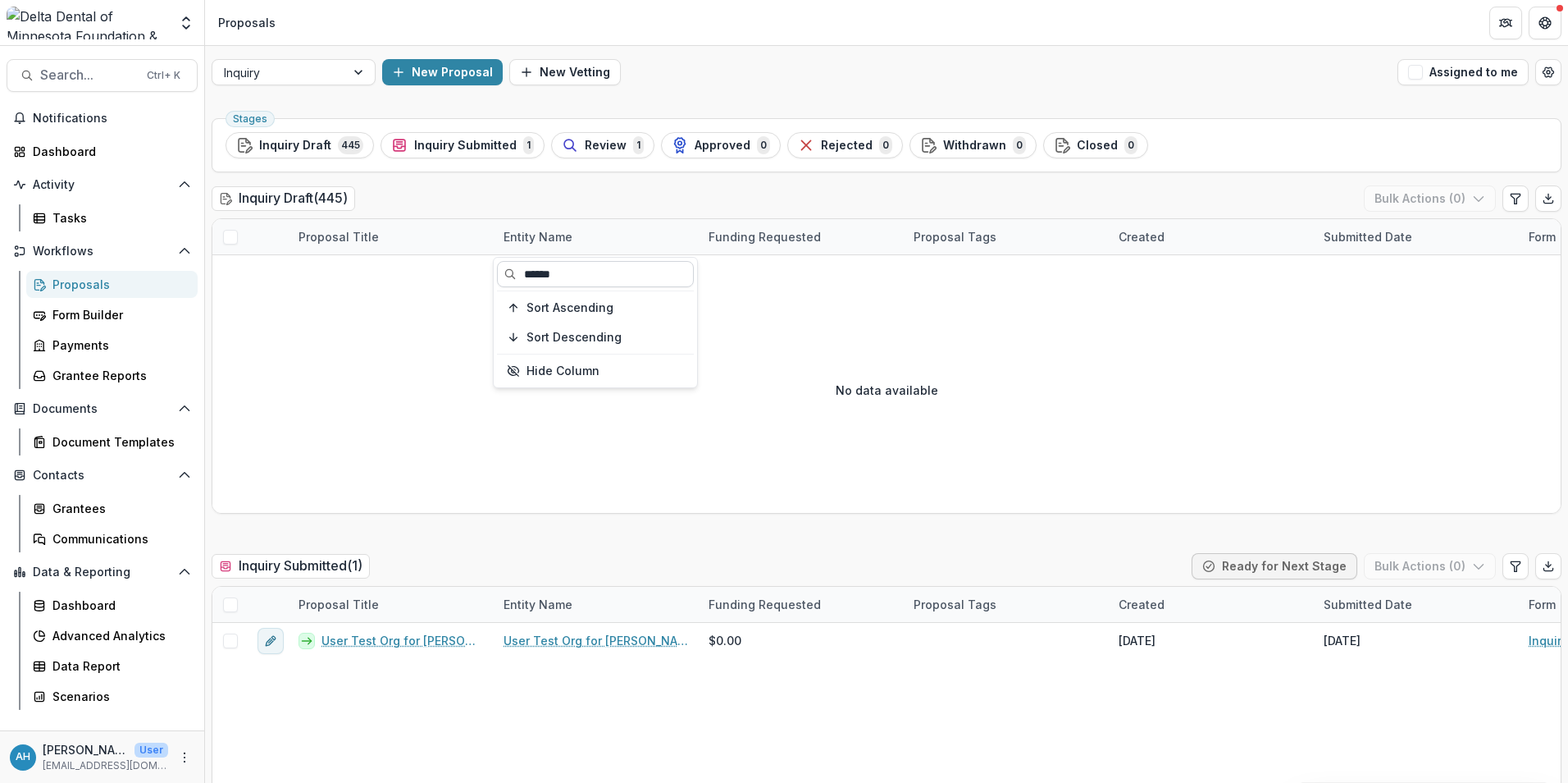
type input "******"
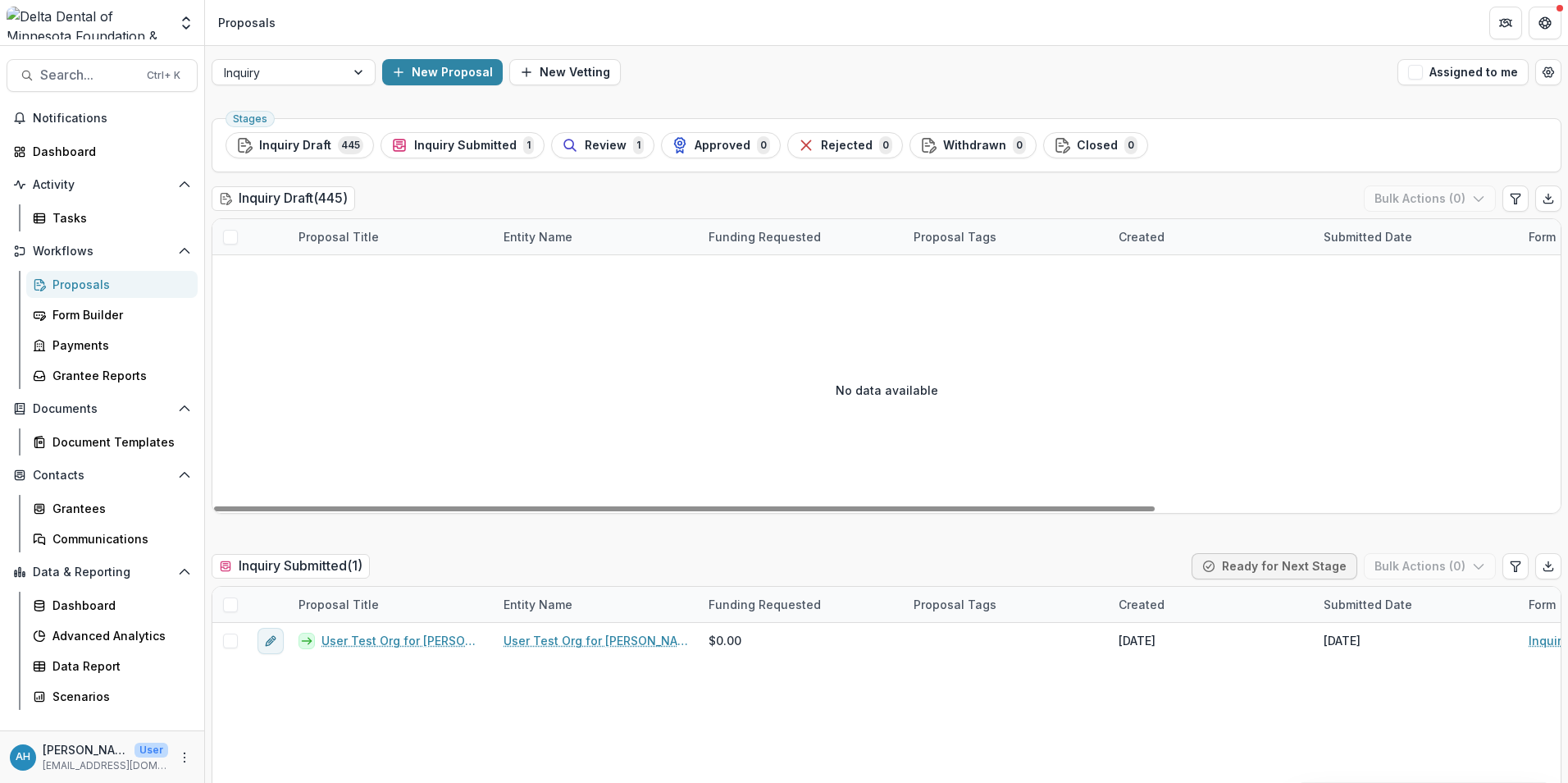
click at [540, 237] on div "Entity Name" at bounding box center [538, 236] width 89 height 17
click at [341, 237] on div "Proposal Title" at bounding box center [339, 236] width 100 height 17
click at [377, 274] on input "******" at bounding box center [390, 274] width 197 height 26
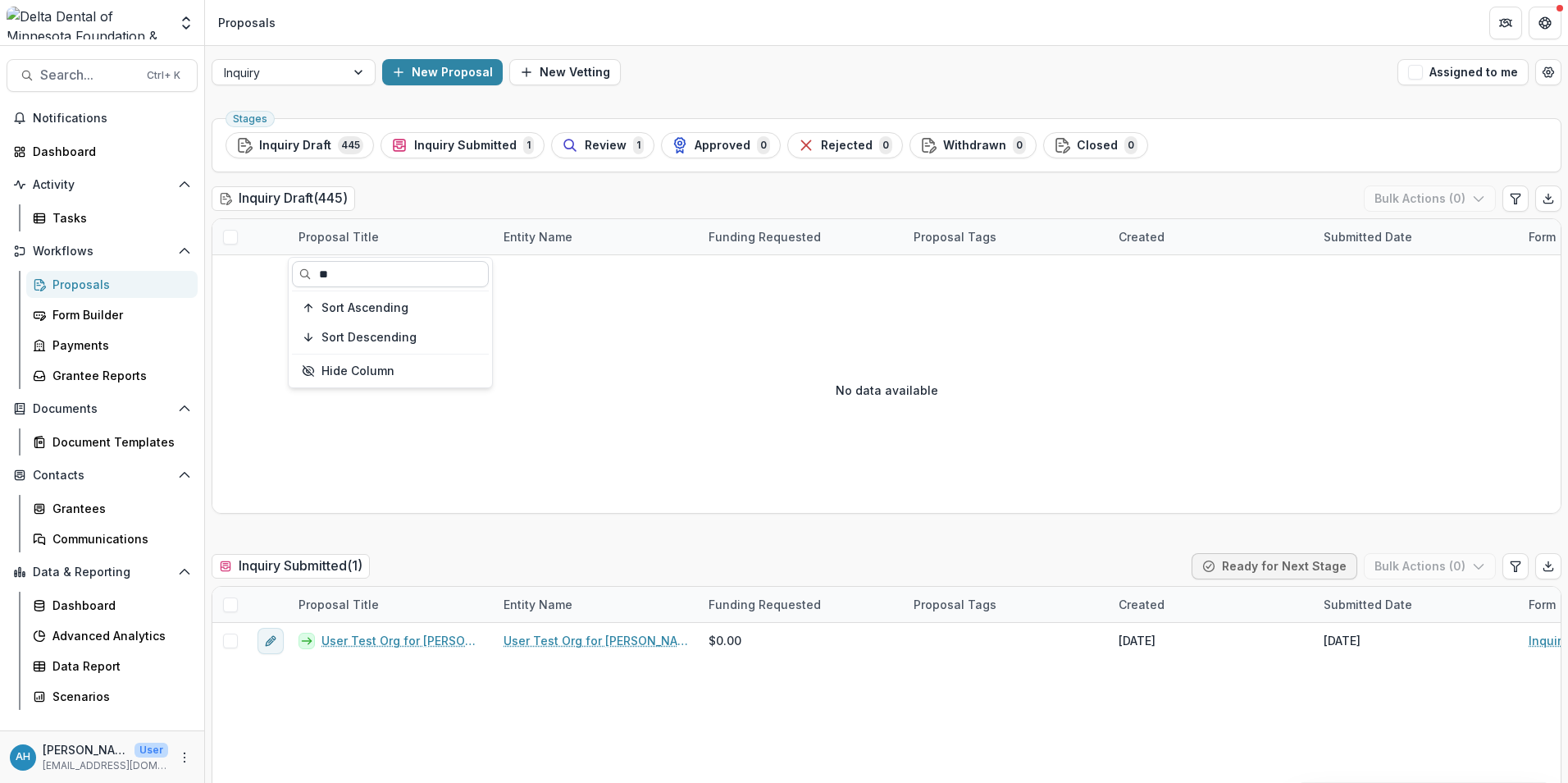
type input "*"
type input "***"
click at [346, 77] on div at bounding box center [360, 72] width 30 height 25
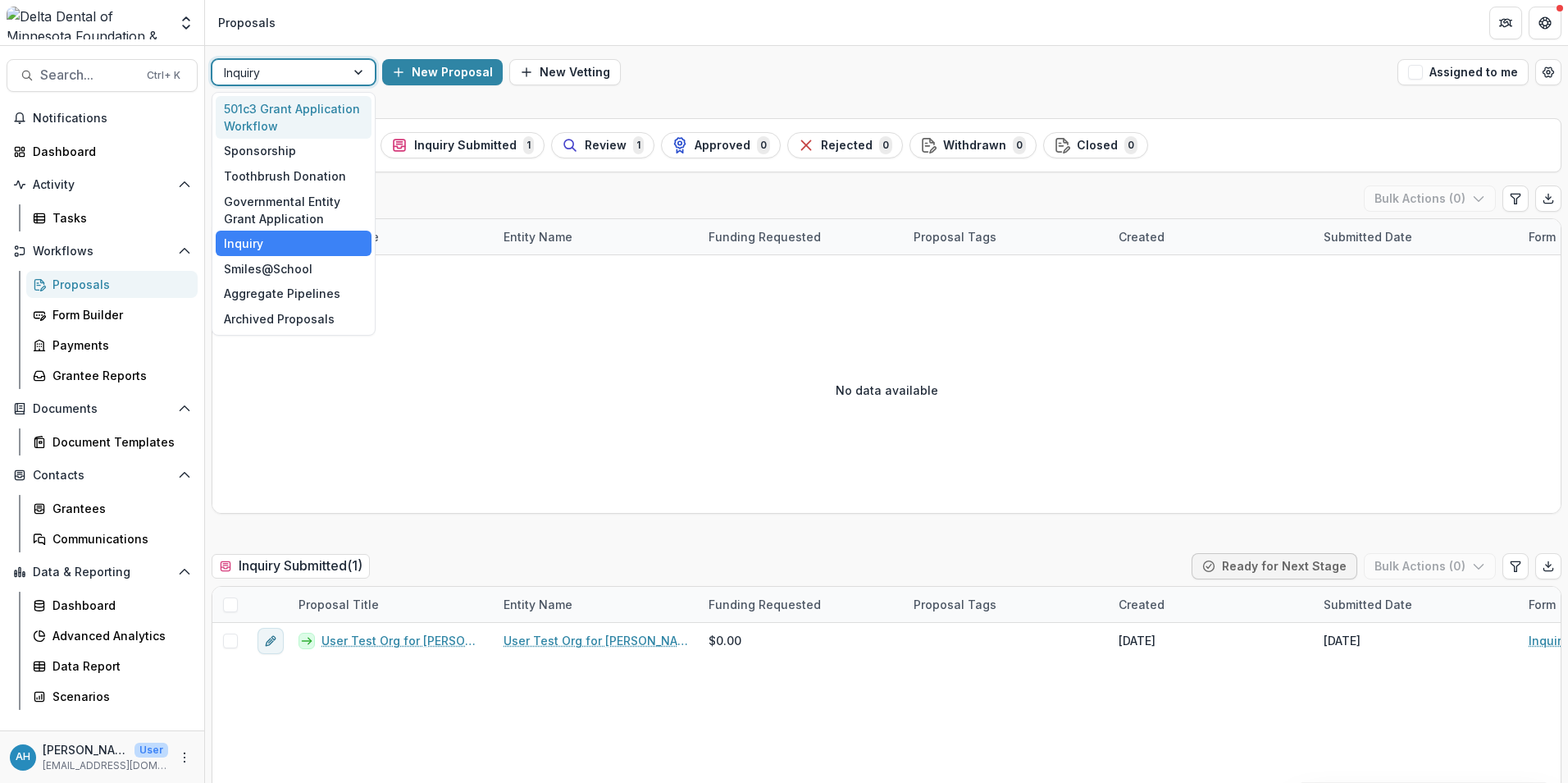
click at [309, 112] on div "501c3 Grant Application Workflow" at bounding box center [293, 117] width 156 height 43
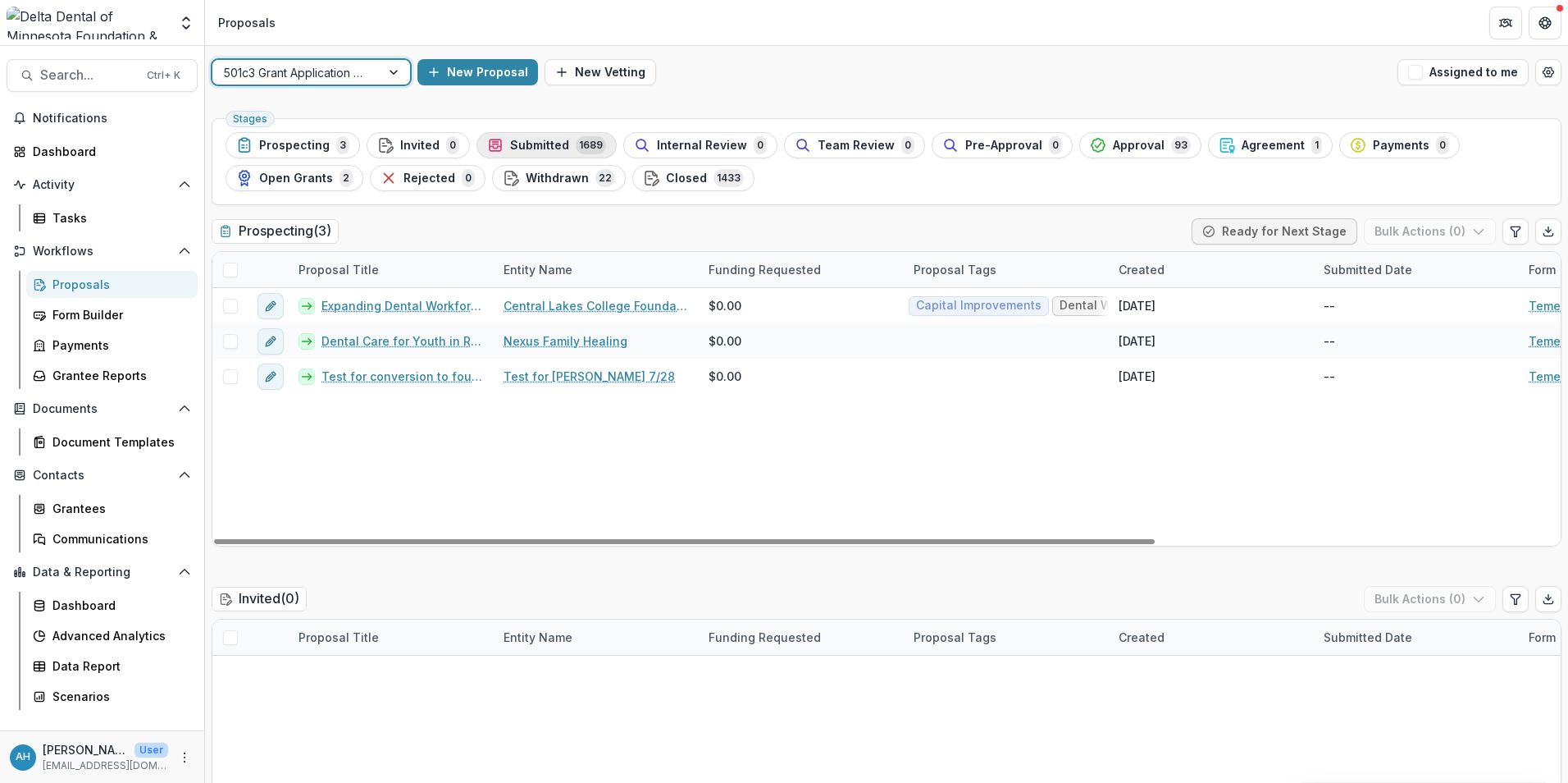
click at [545, 140] on span "Submitted" at bounding box center [539, 146] width 59 height 14
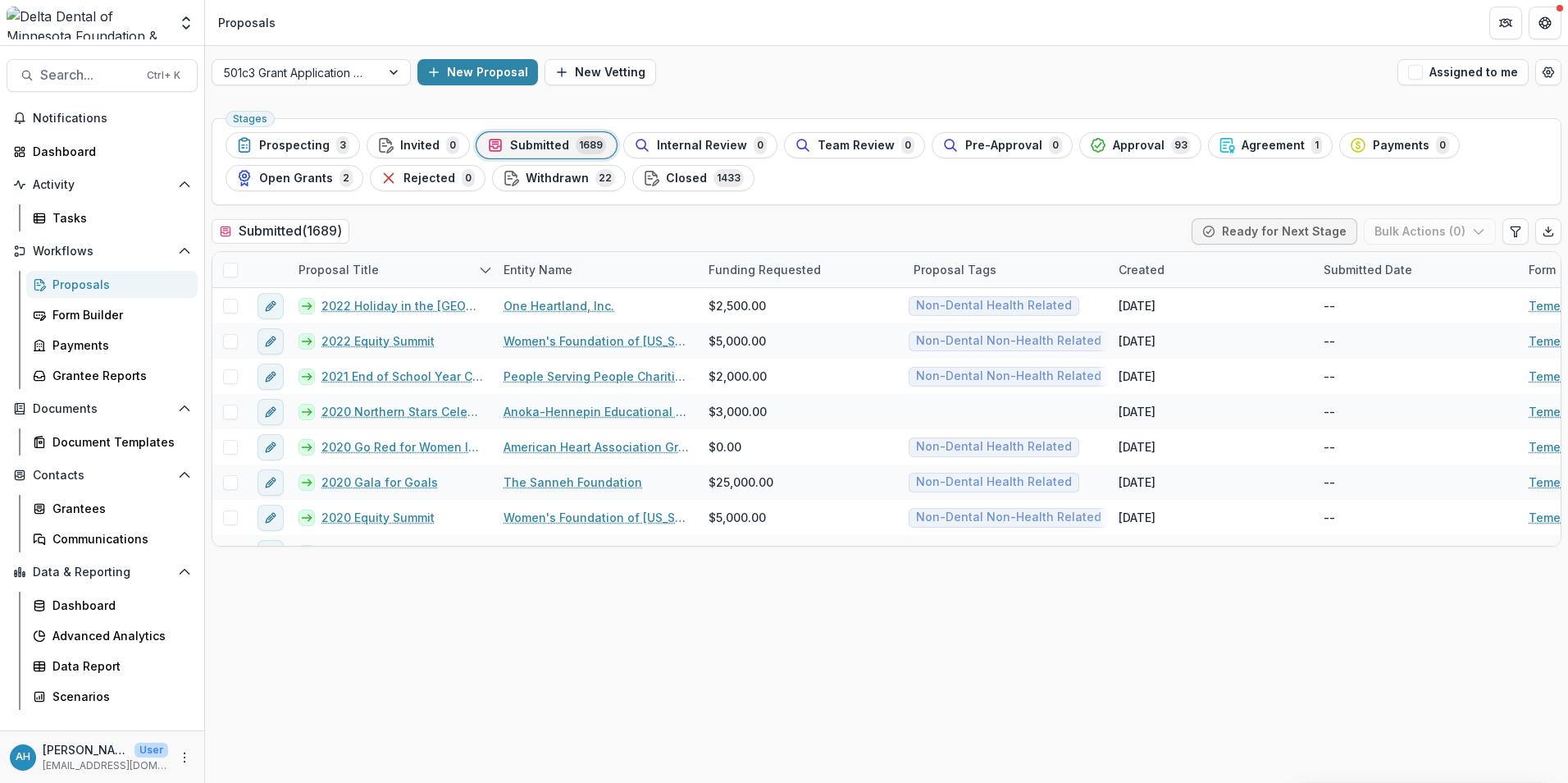
click at [545, 142] on span "Submitted" at bounding box center [539, 146] width 59 height 14
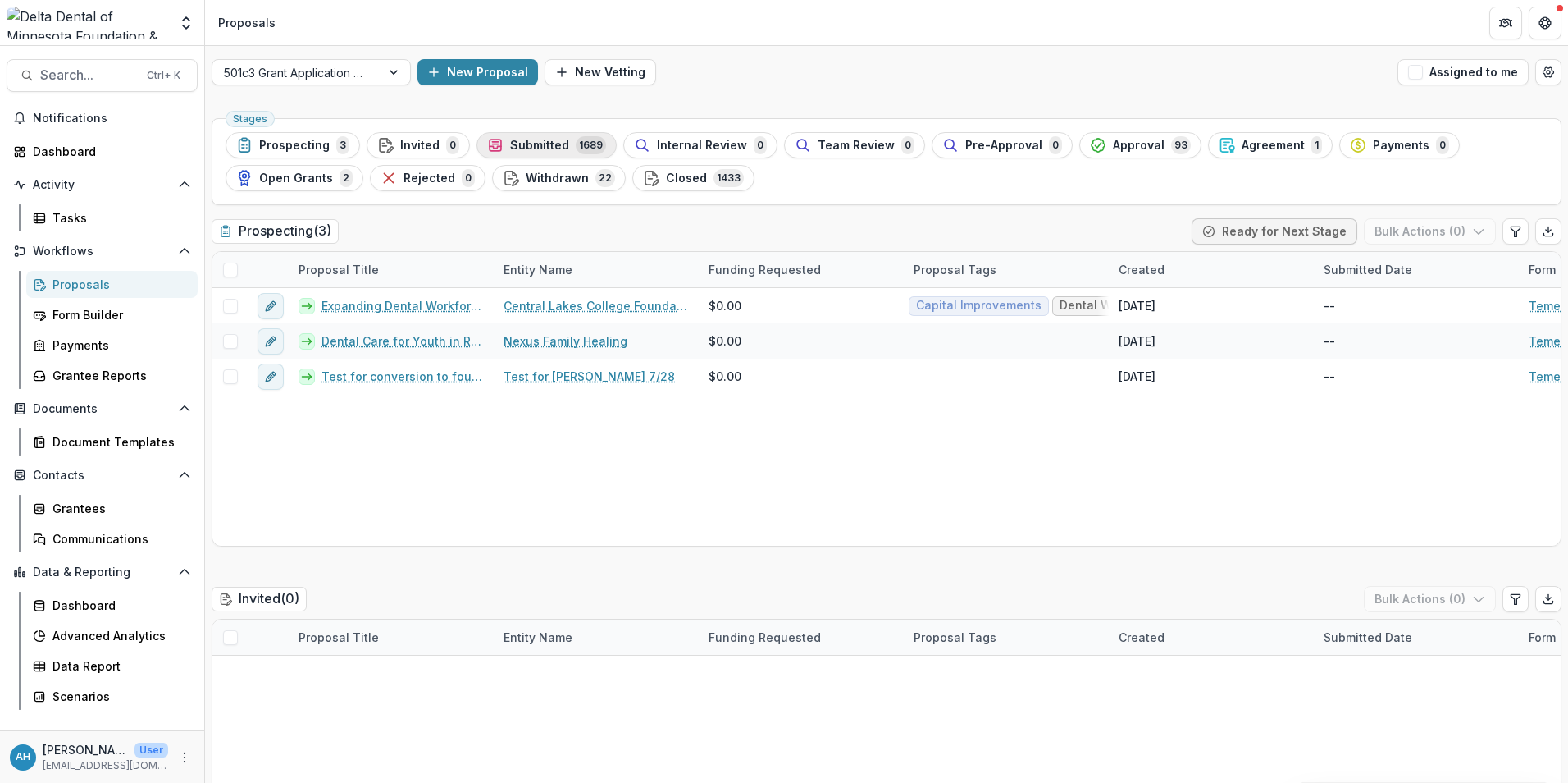
click at [545, 142] on span "Submitted" at bounding box center [539, 146] width 59 height 14
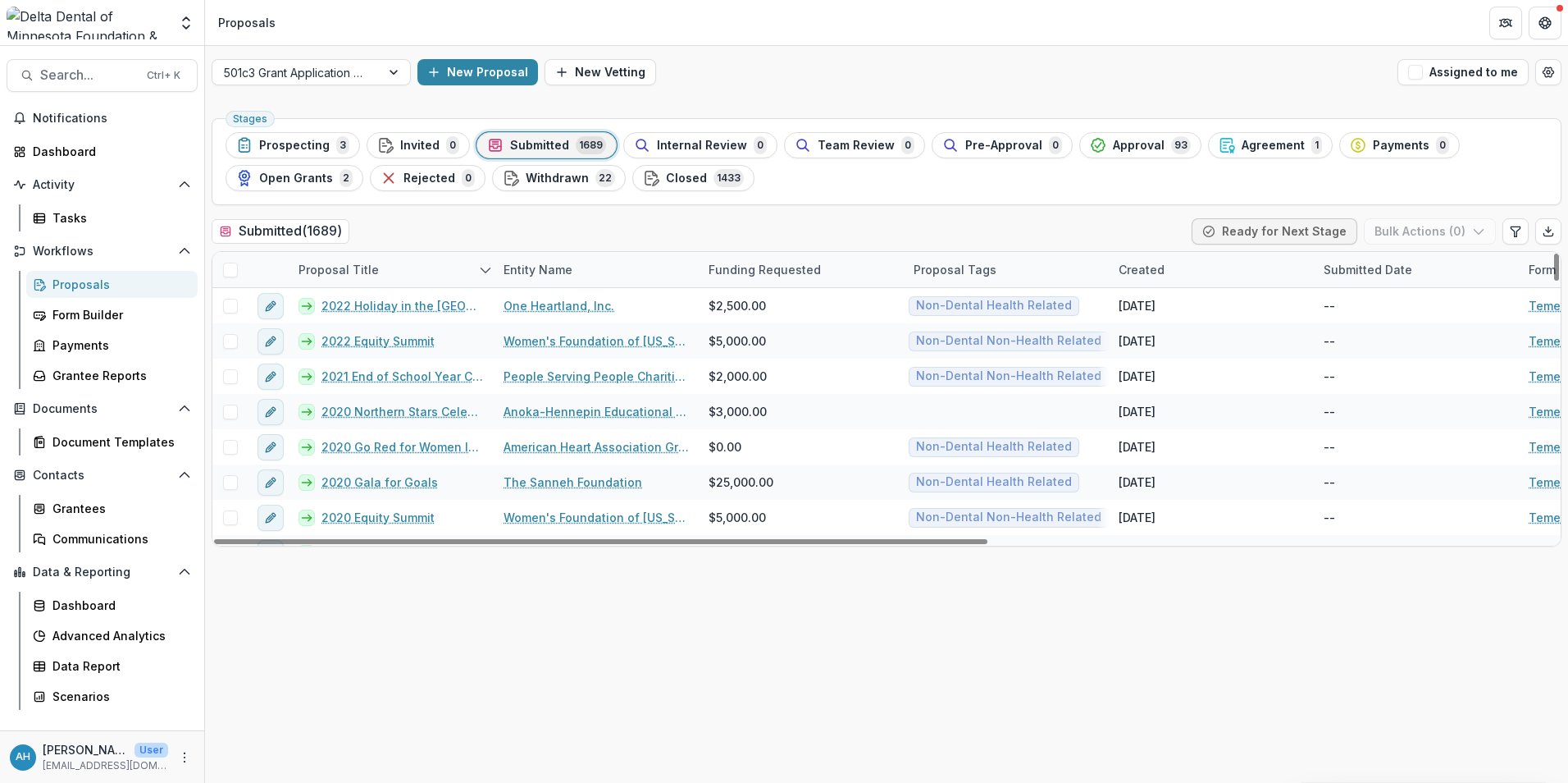
click at [348, 272] on div "Proposal Title" at bounding box center [339, 269] width 100 height 17
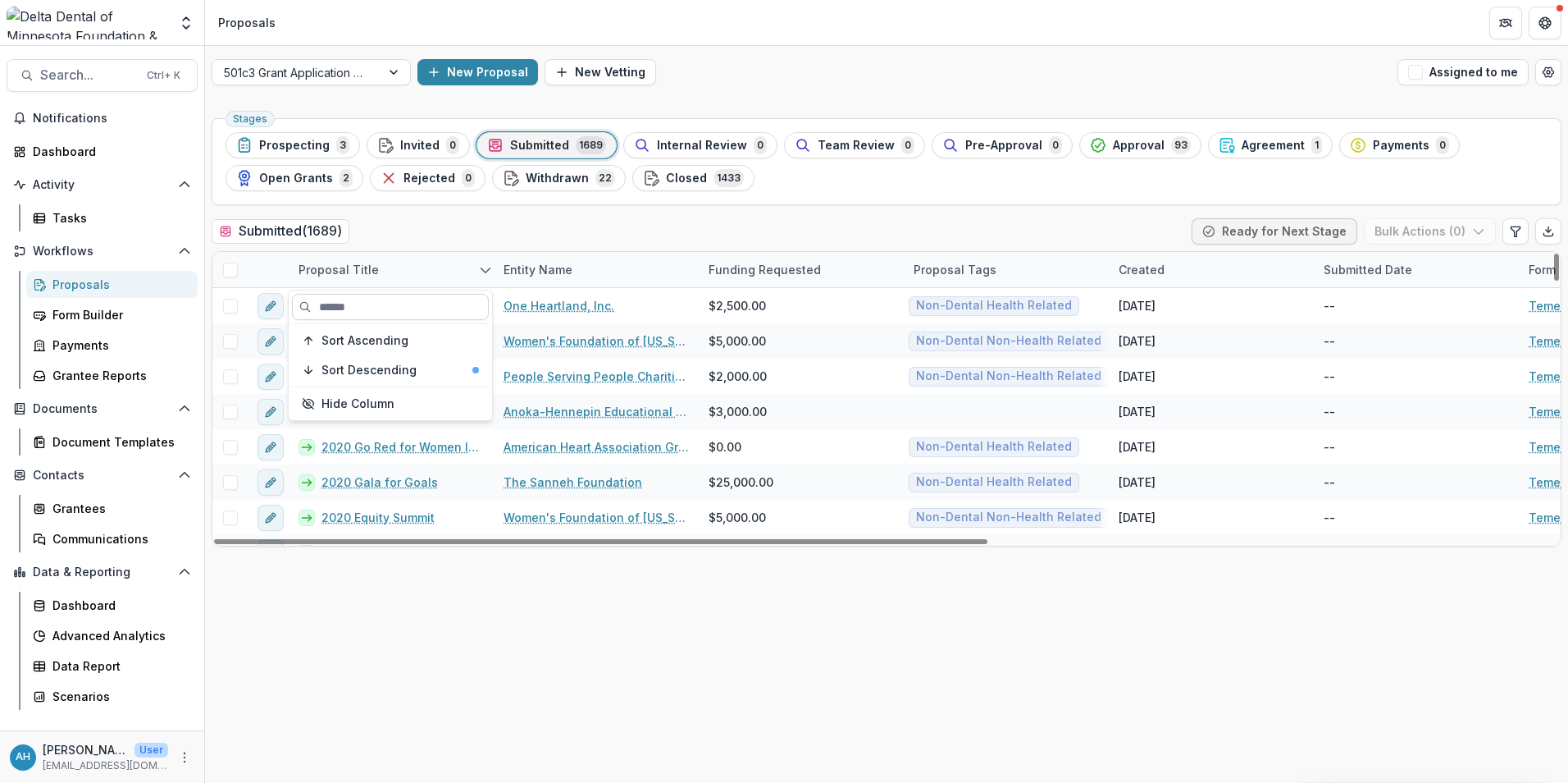
click at [374, 311] on input at bounding box center [390, 306] width 197 height 26
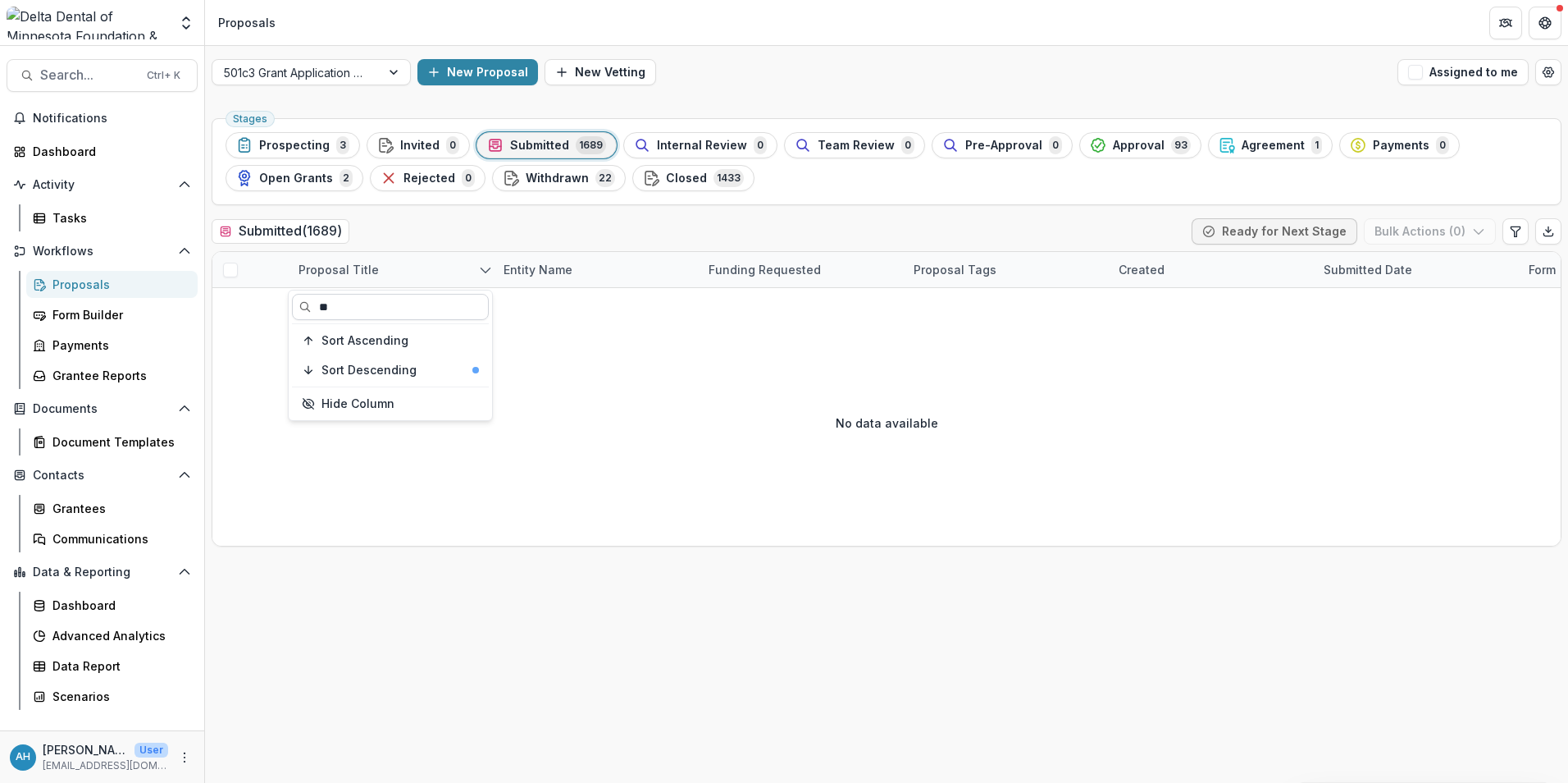
type input "*"
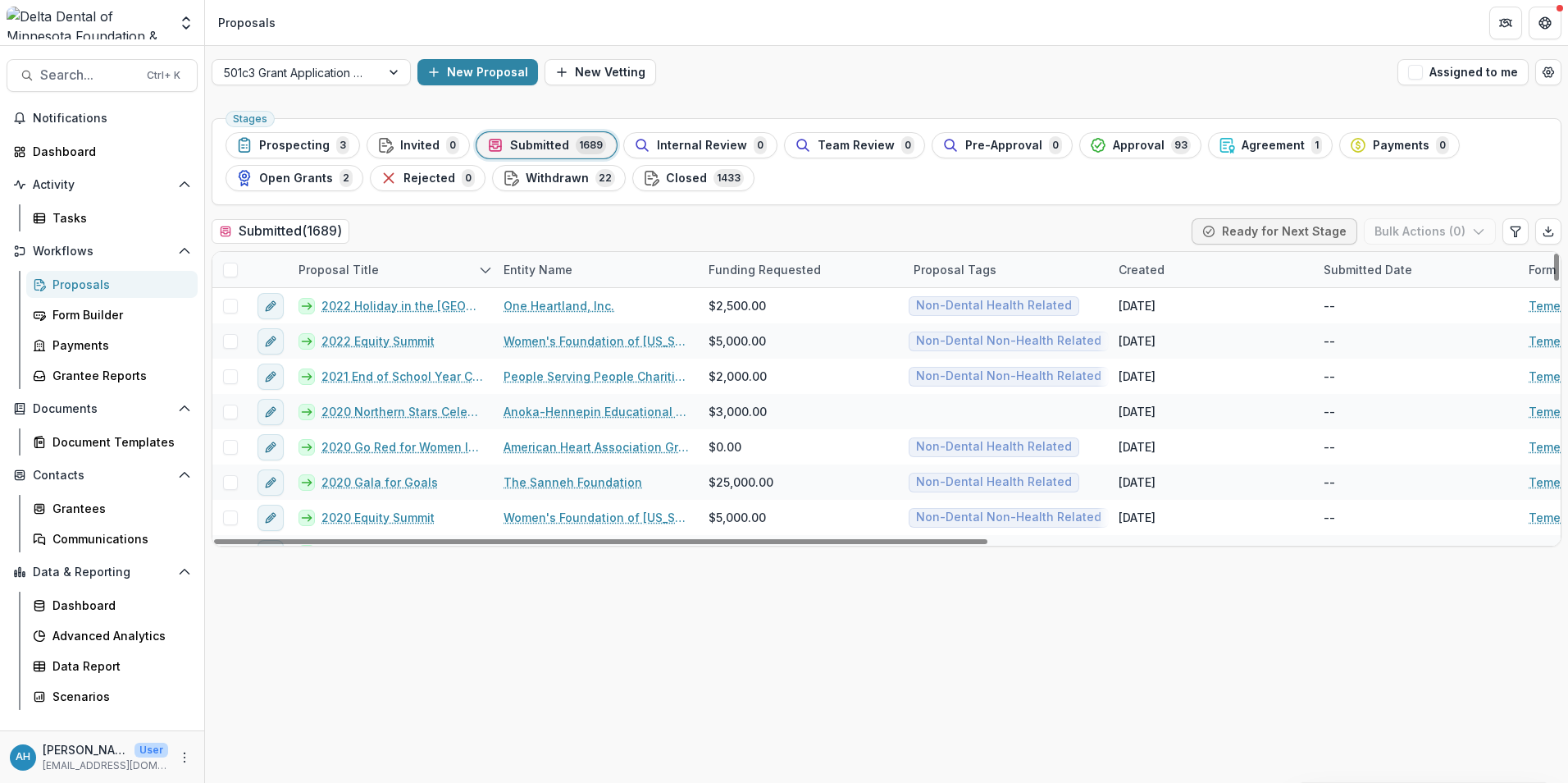
click at [552, 263] on div "Entity Name" at bounding box center [538, 269] width 89 height 17
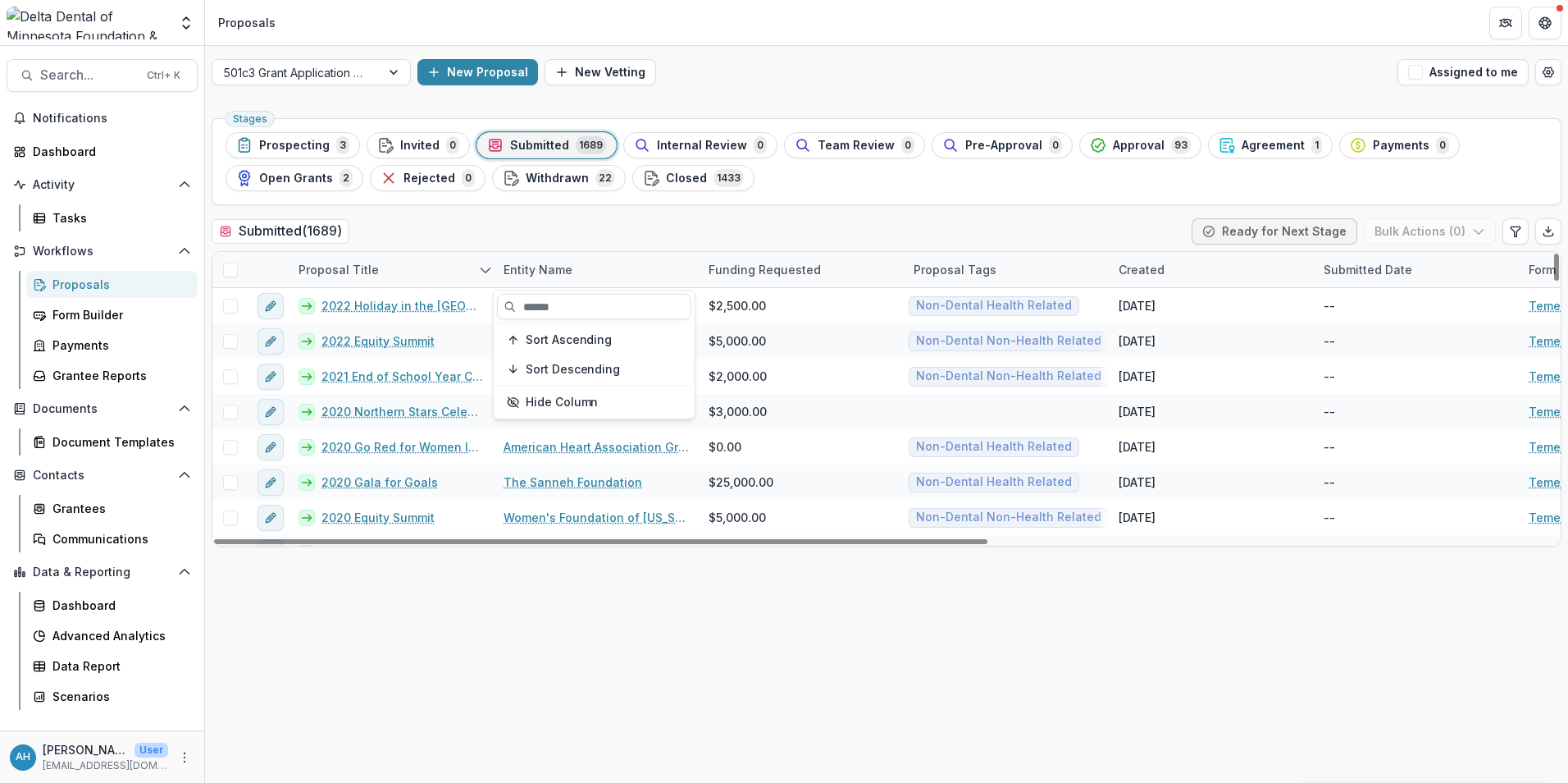
click at [552, 263] on div "Entity Name" at bounding box center [538, 269] width 89 height 17
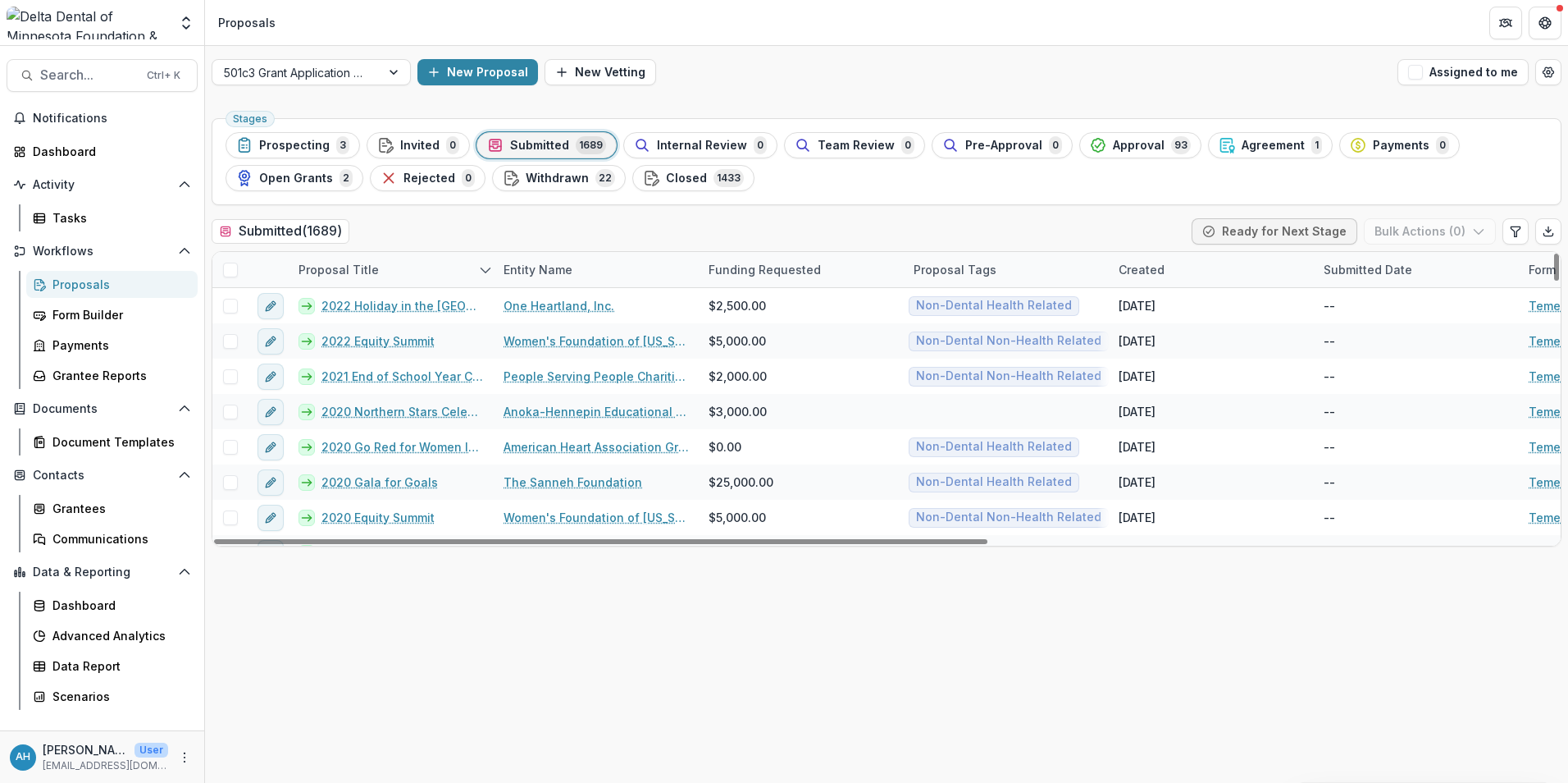
click at [547, 271] on div "Entity Name" at bounding box center [538, 269] width 89 height 17
click at [557, 303] on input at bounding box center [596, 306] width 197 height 26
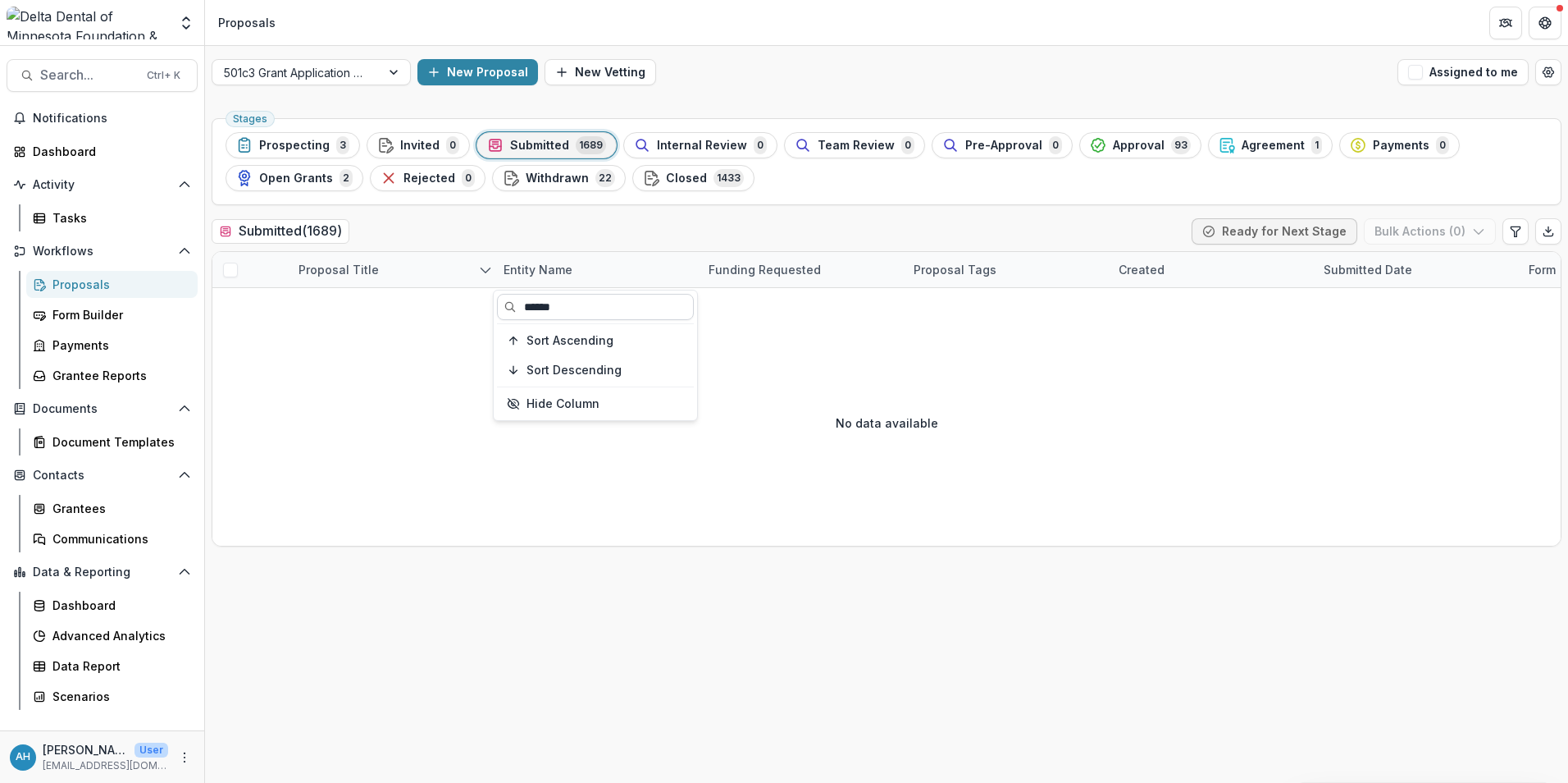
type input "******"
